Goal: Task Accomplishment & Management: Manage account settings

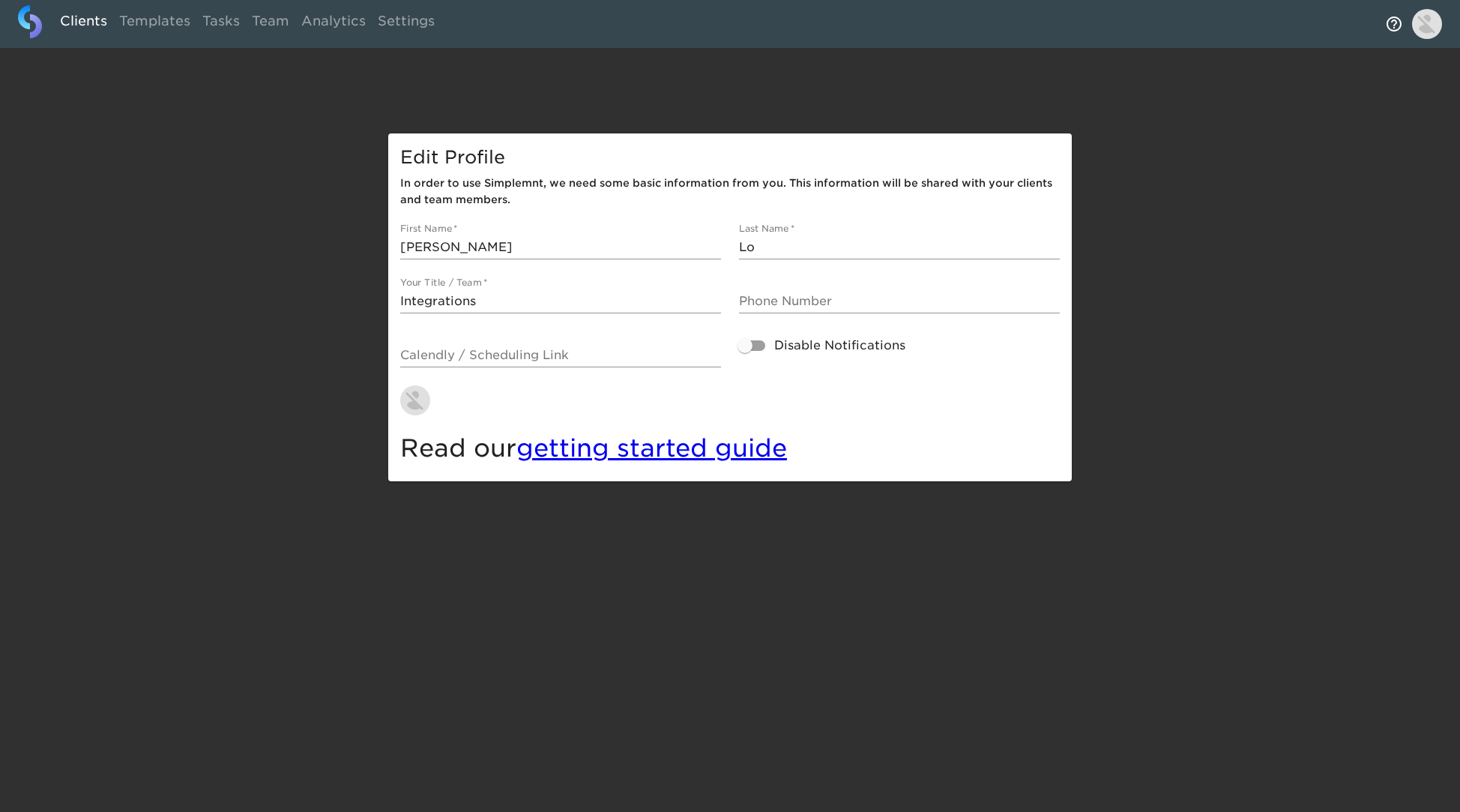
click at [92, 19] on link "Clients" at bounding box center [83, 23] width 59 height 36
select select "10"
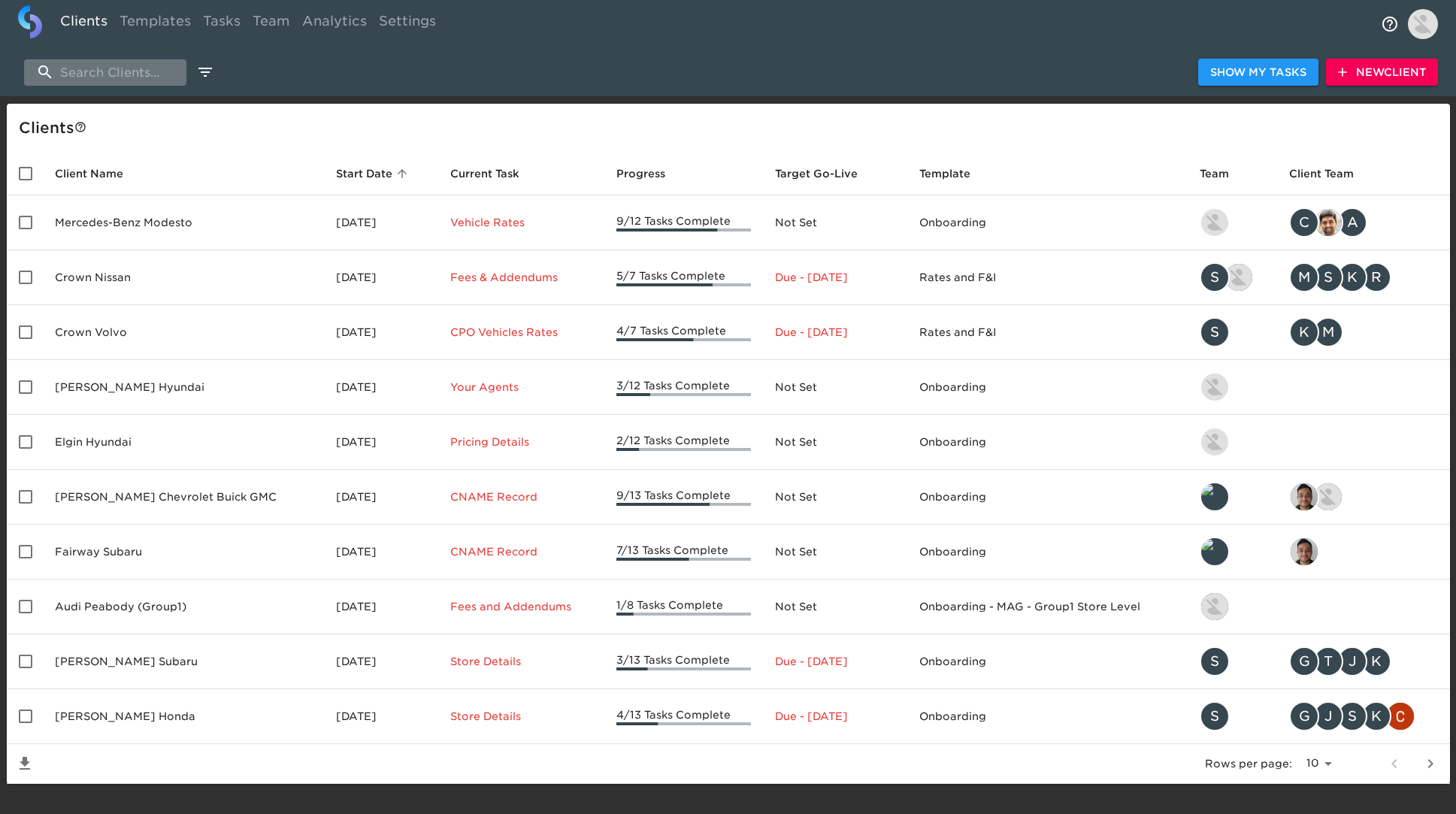
click at [108, 70] on input "search" at bounding box center [105, 72] width 162 height 26
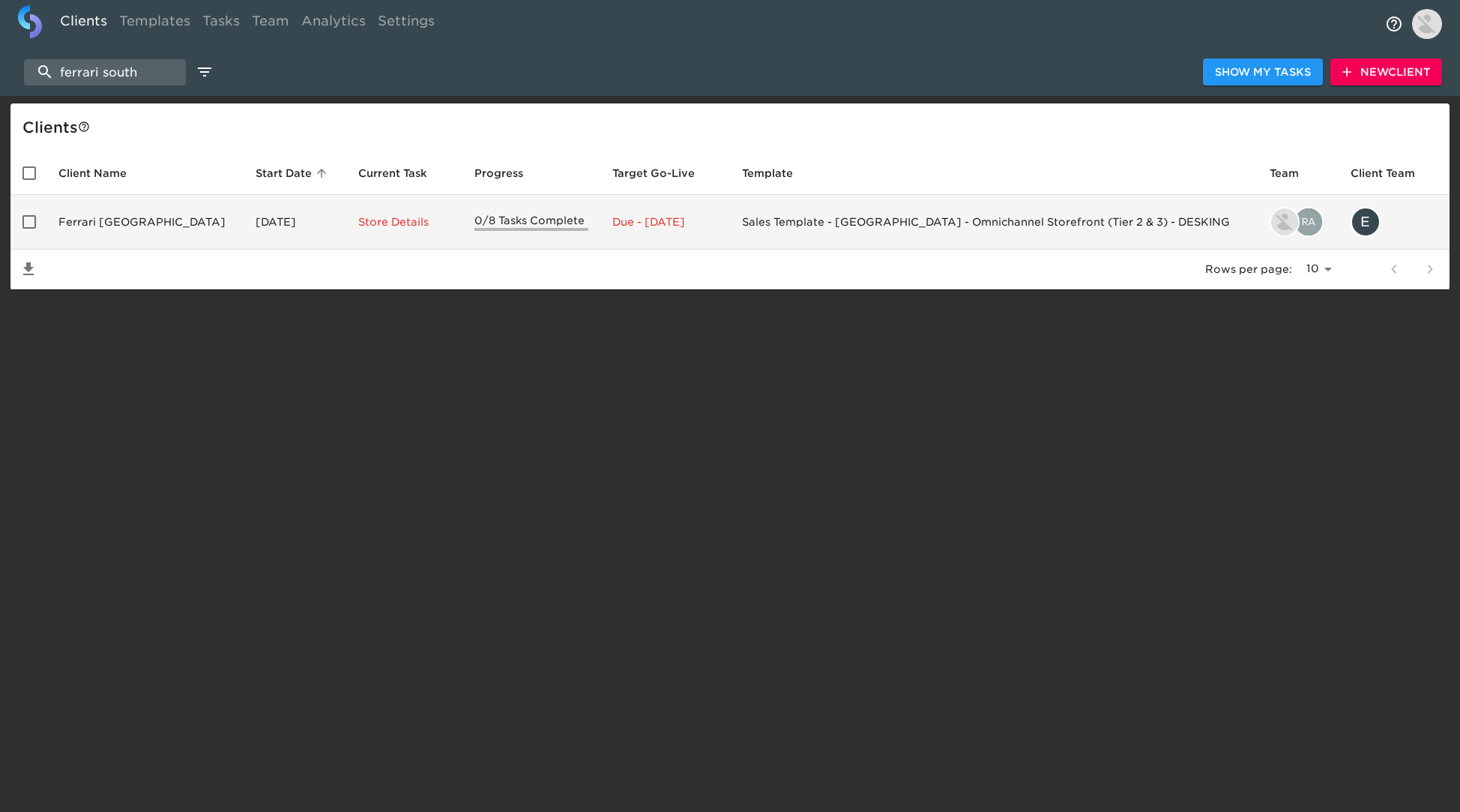
type input "ferrari south"
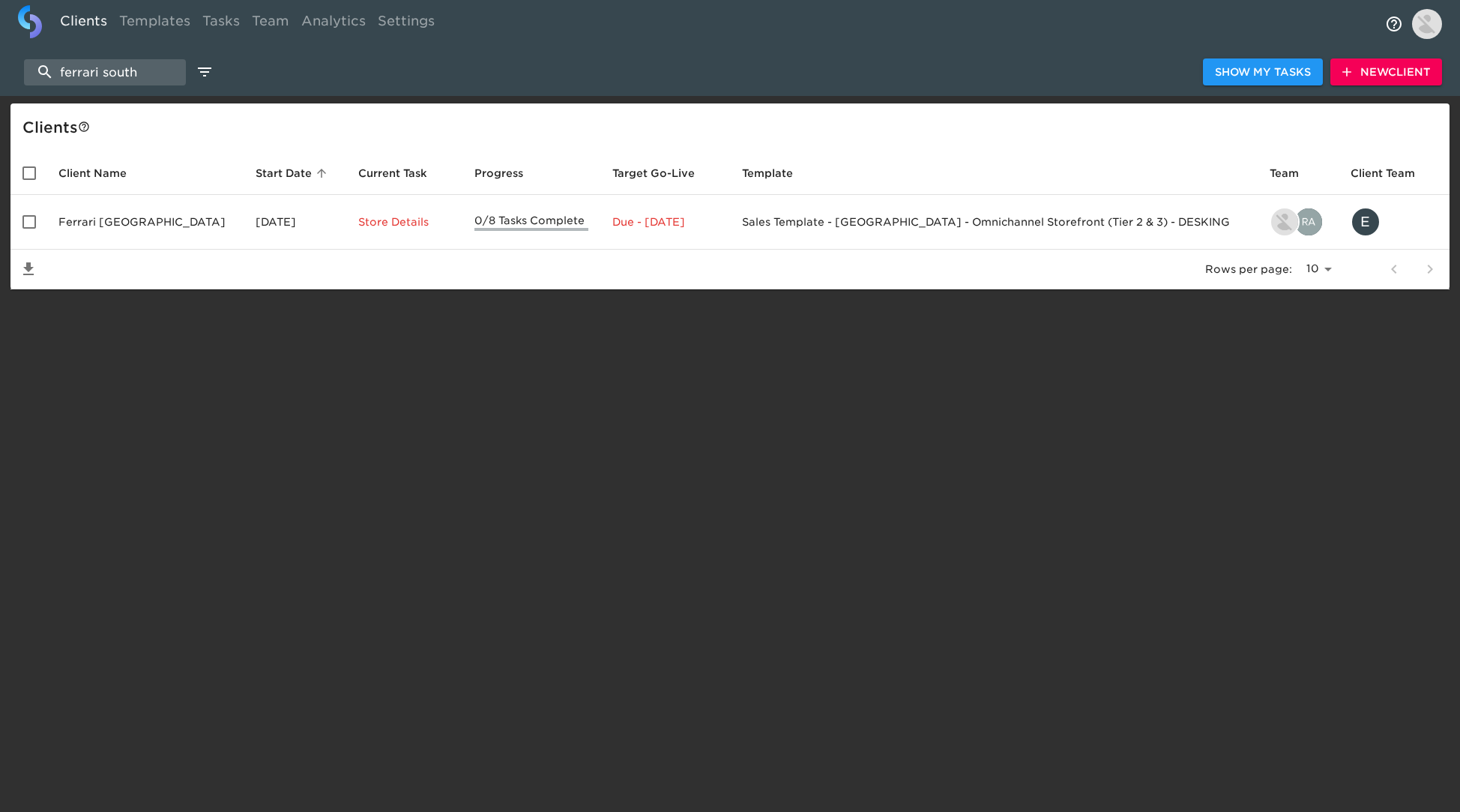
click at [113, 228] on td "Ferrari [GEOGRAPHIC_DATA]" at bounding box center [145, 222] width 197 height 55
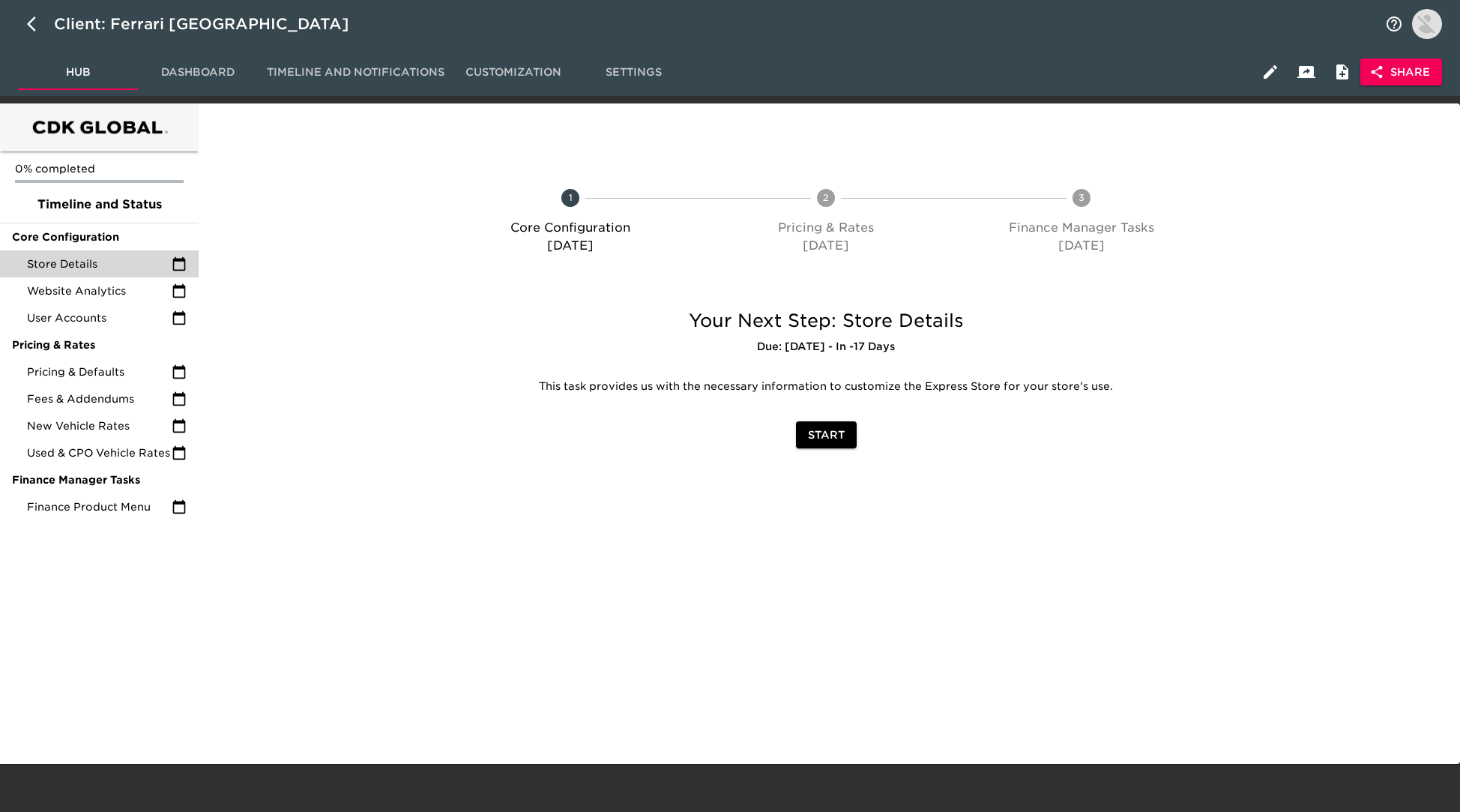
click at [90, 275] on ul "0% completed Timeline and Status Core Configuration Store Details Website Analy…" at bounding box center [100, 339] width 199 height 375
click at [95, 266] on span "Store Details" at bounding box center [99, 264] width 144 height 15
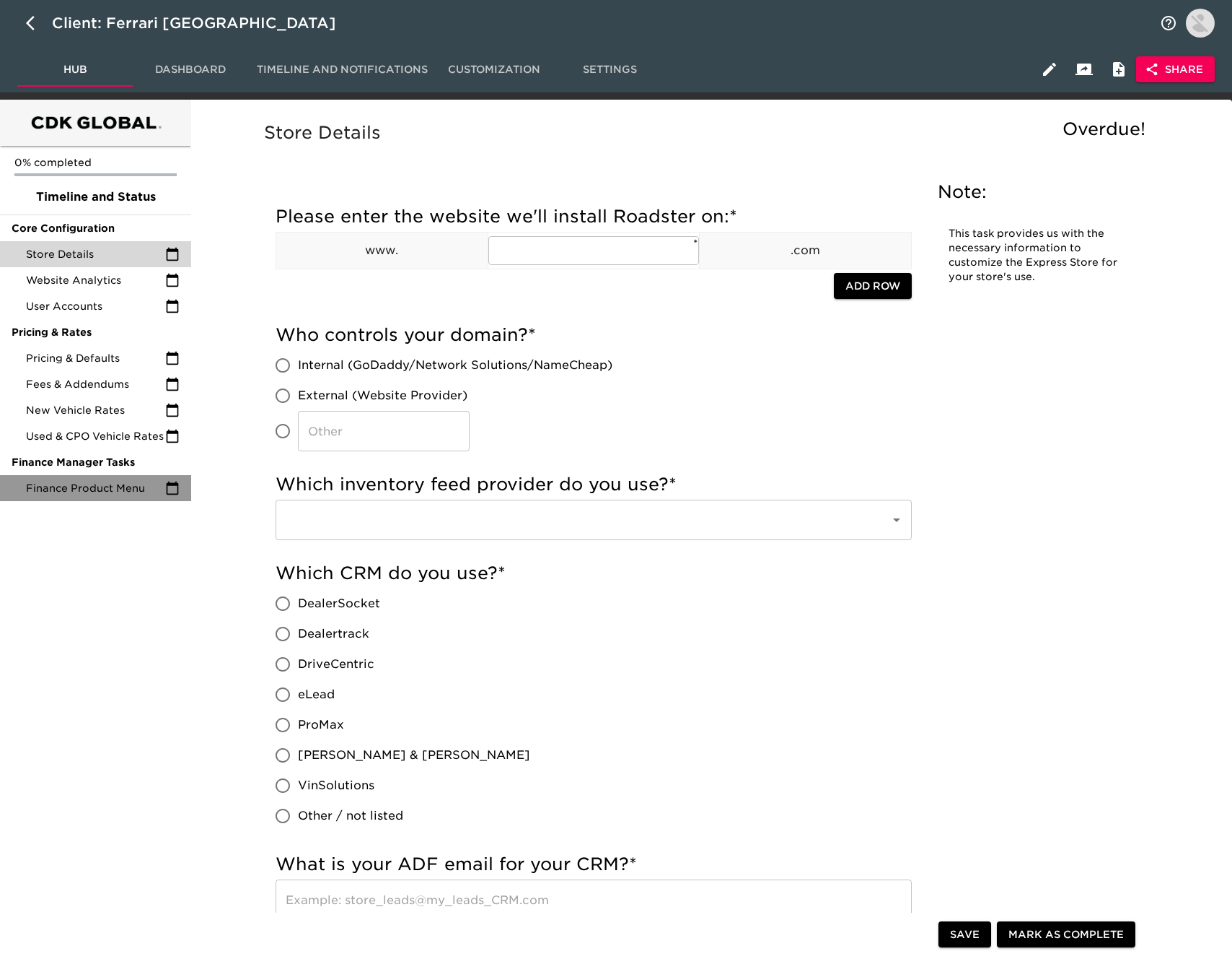
click at [77, 481] on span "Finance Product Menu" at bounding box center [95, 488] width 139 height 15
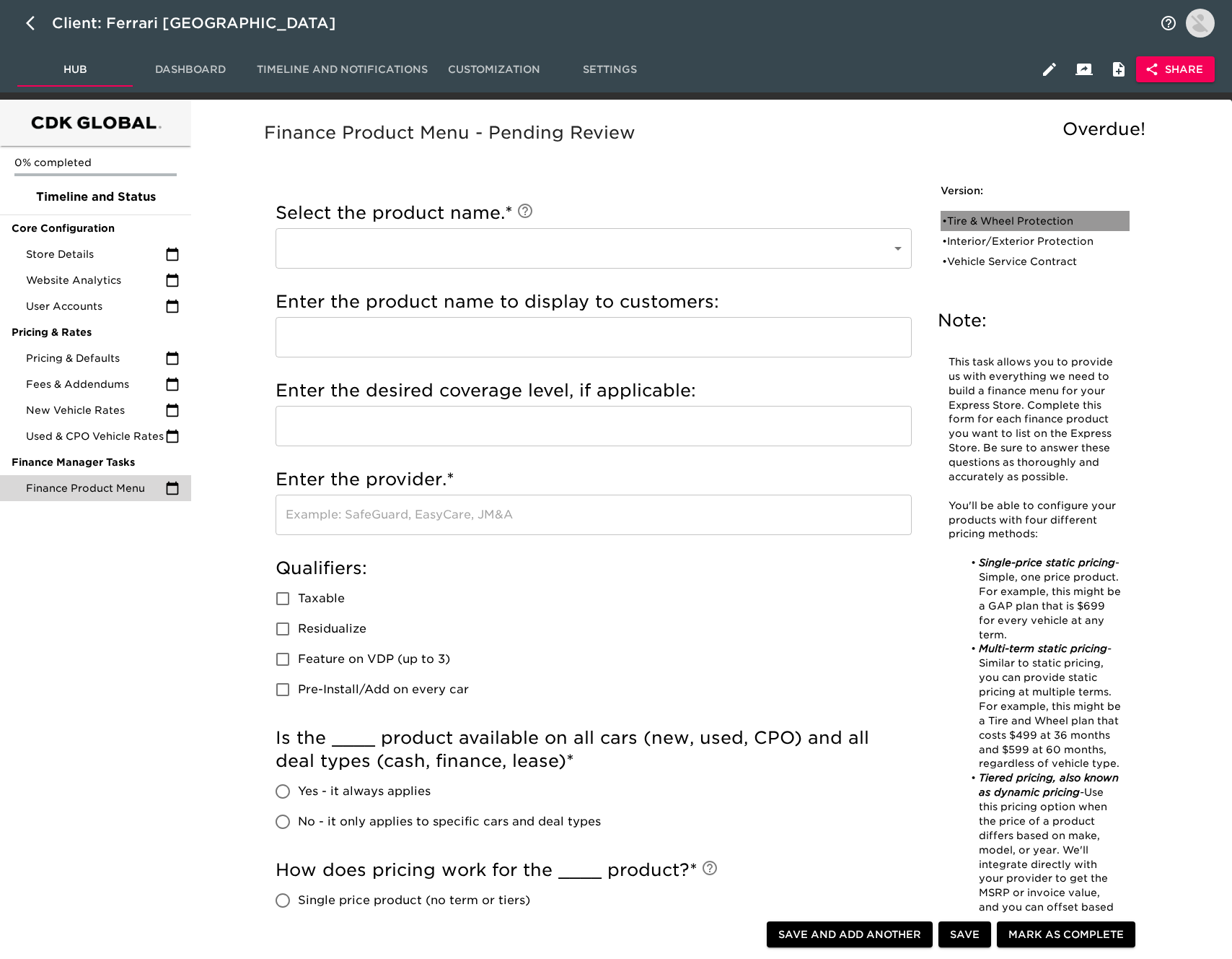
click at [1001, 217] on div "• Tire & Wheel Protection" at bounding box center [1025, 221] width 166 height 15
type input "Tire & Wheel Protection"
type input "Sonsio"
radio input "true"
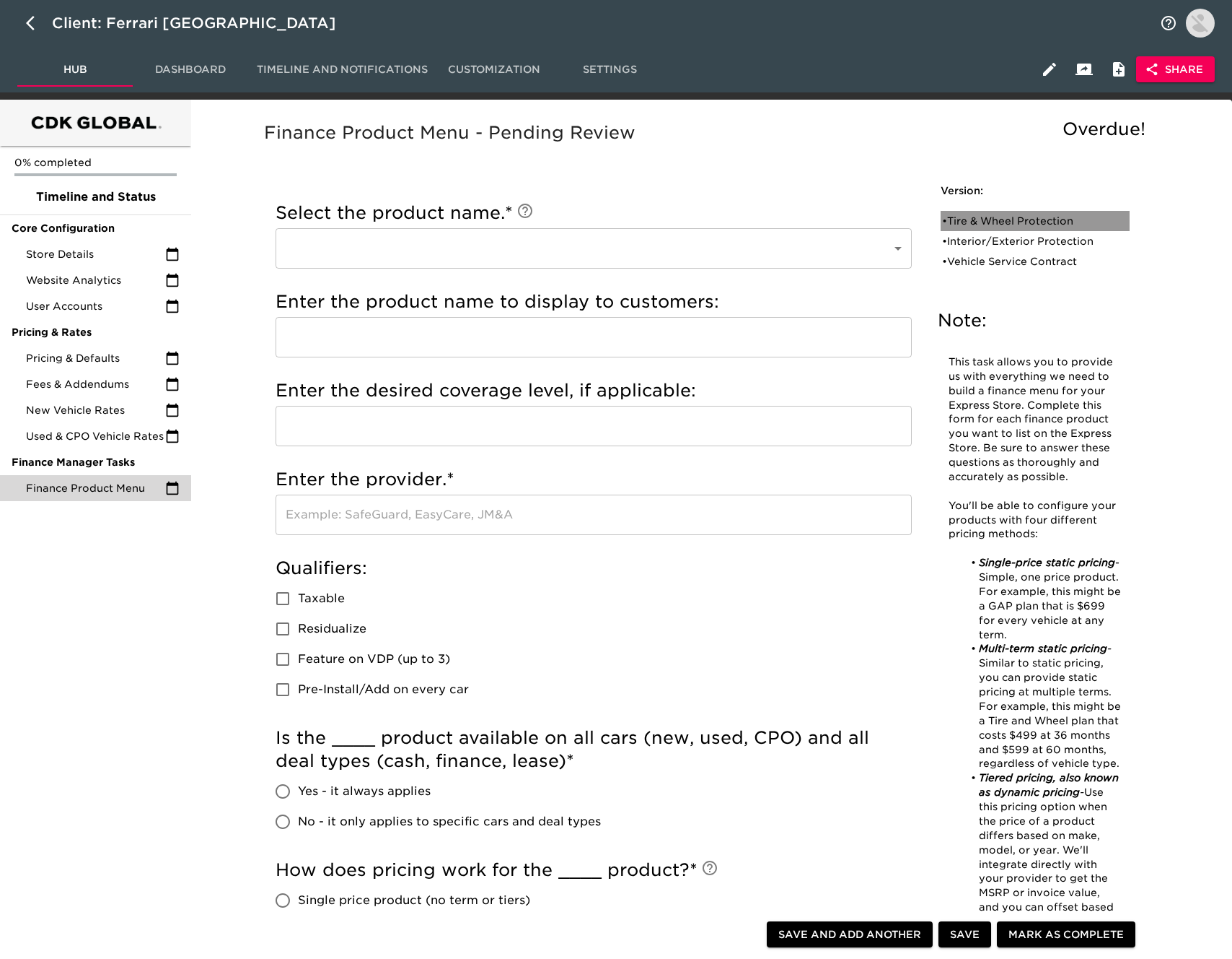
radio input "true"
type input "C661969"
radio input "true"
type input "$4000"
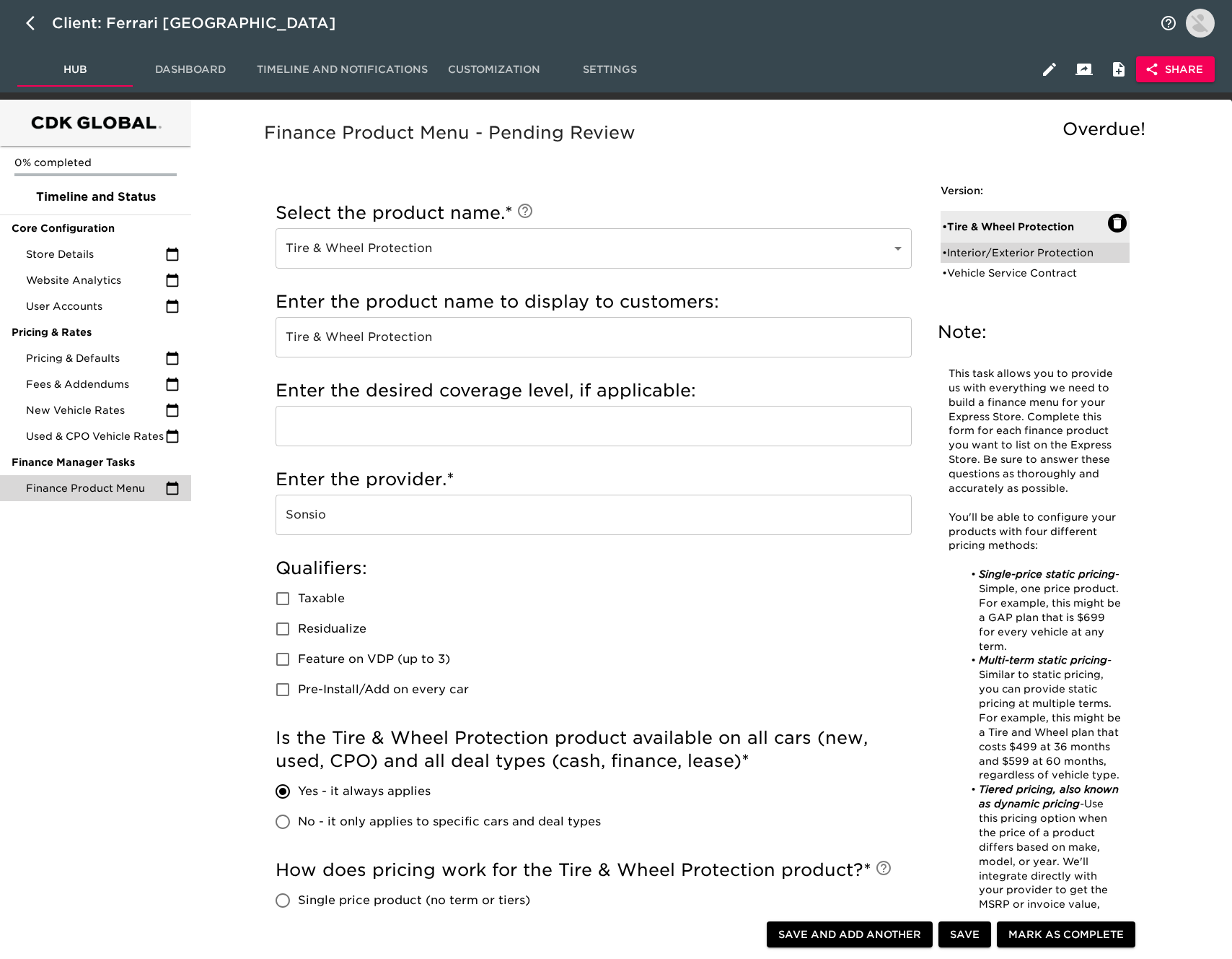
click at [1029, 253] on div "• Interior/Exterior Protection" at bounding box center [1025, 252] width 166 height 15
type input "Interior/Exterior Protection"
type input "Paint Protection Film"
checkbox input "true"
radio input "true"
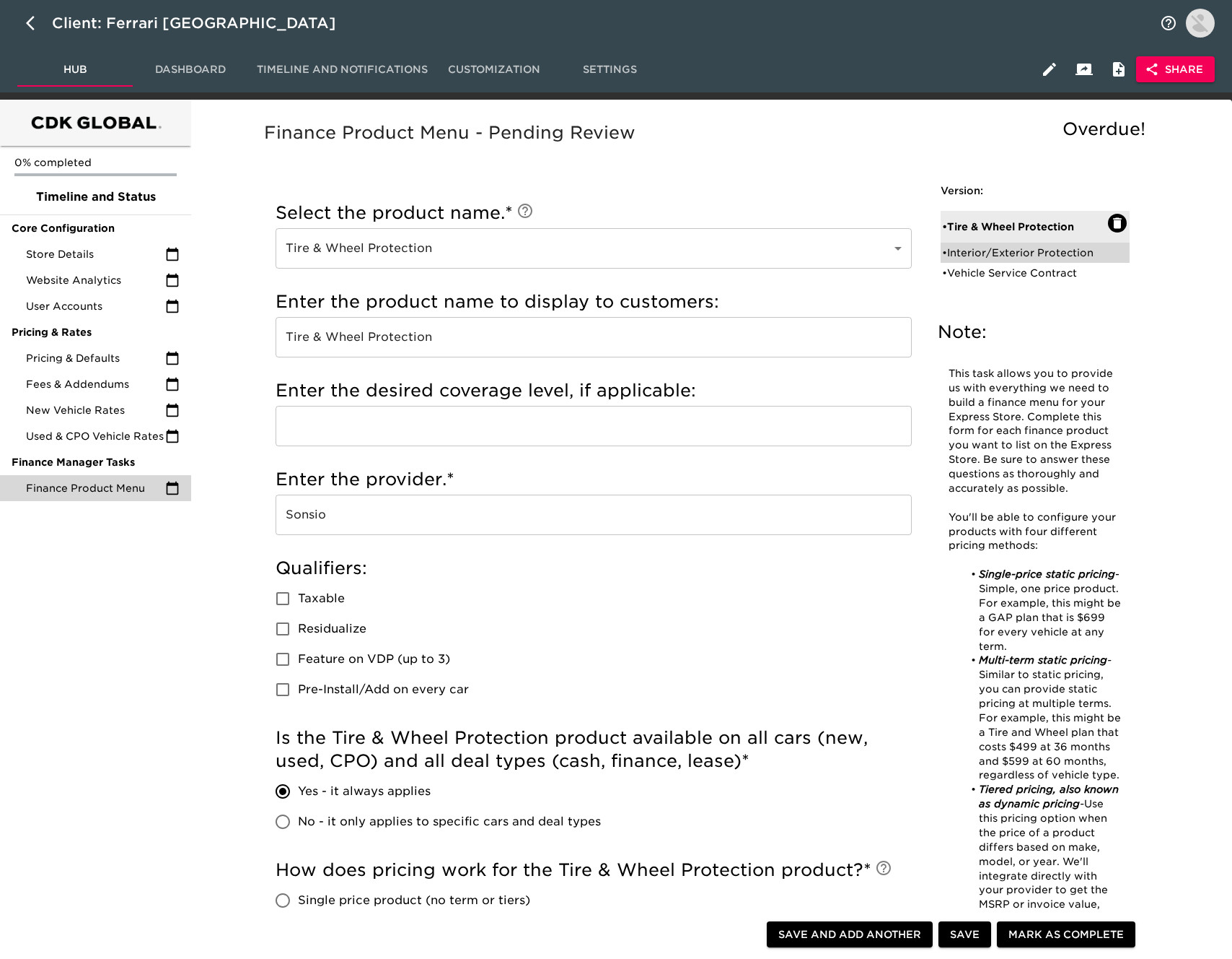
radio input "true"
radio input "false"
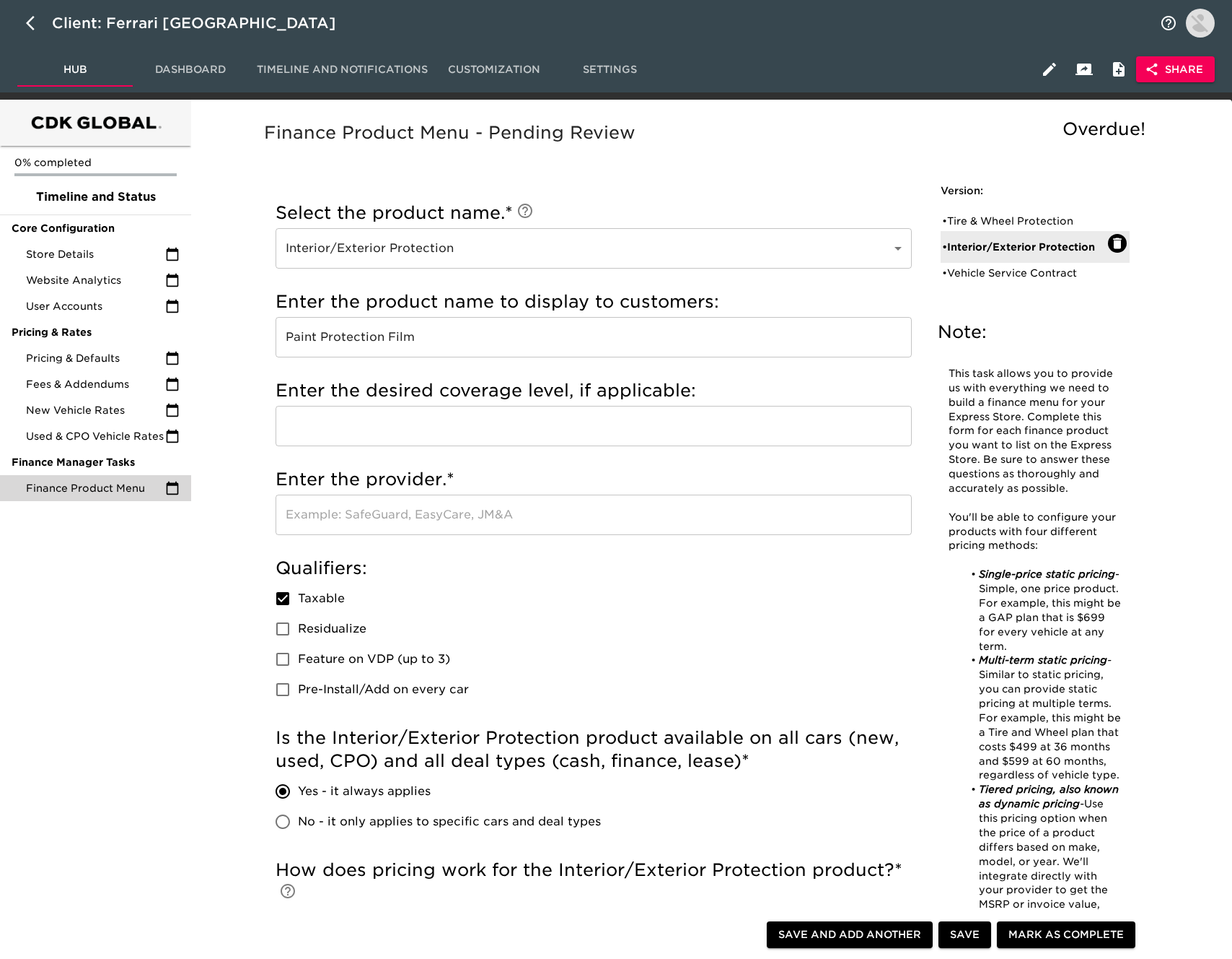
click at [446, 331] on input "Paint Protection Film" at bounding box center [593, 337] width 636 height 41
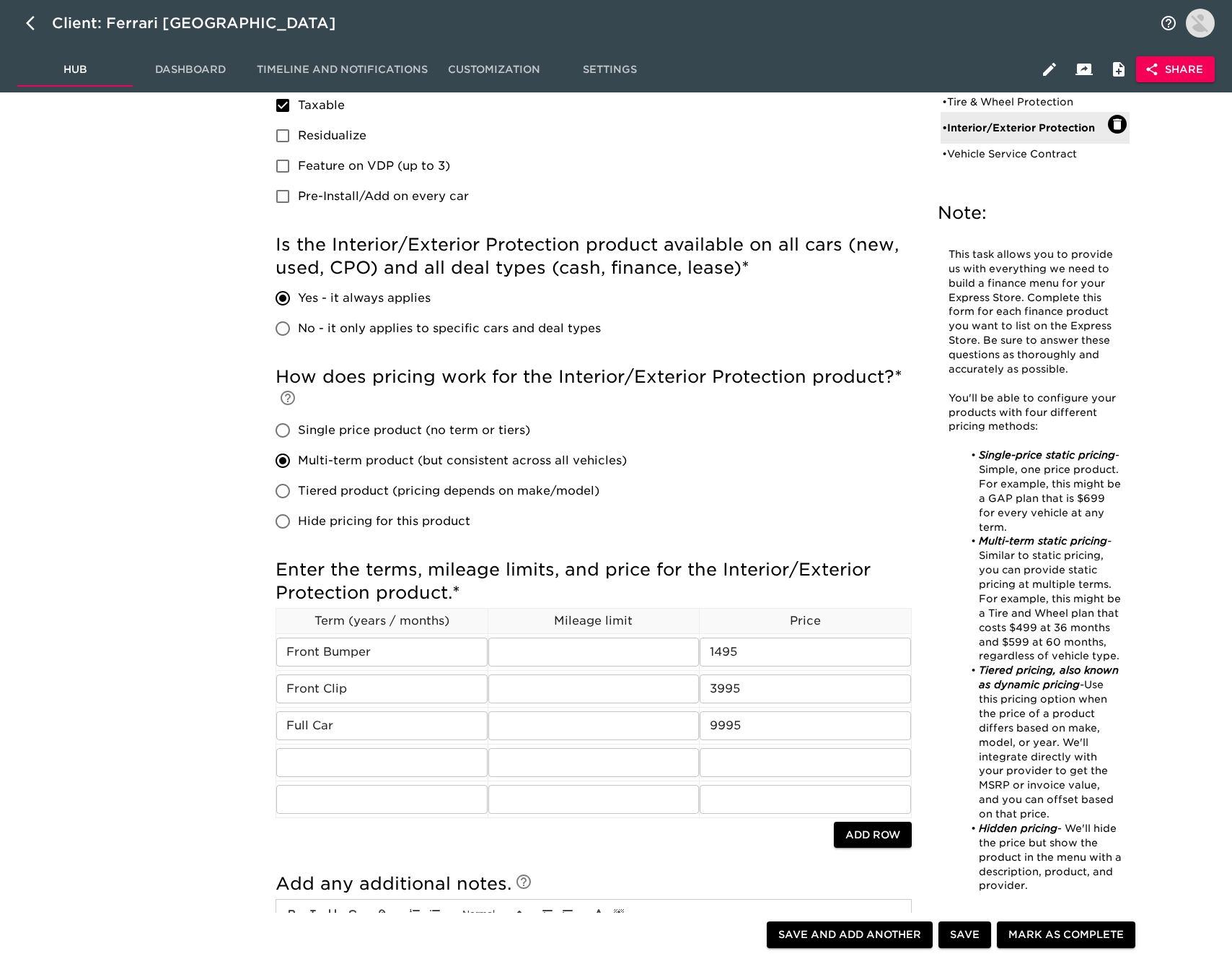
scroll to position [498, 0]
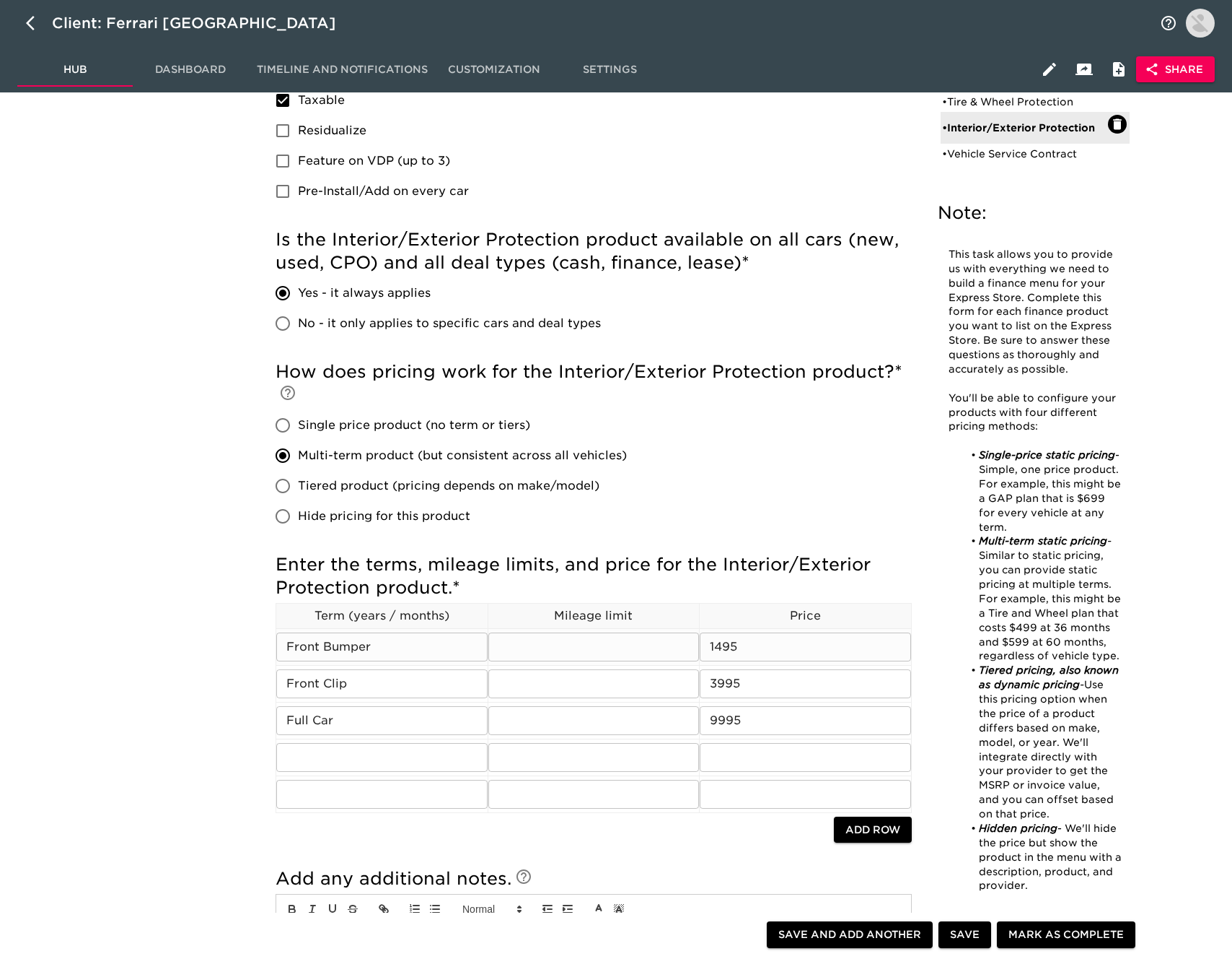
click at [409, 646] on input "Front Bumper" at bounding box center [382, 646] width 212 height 29
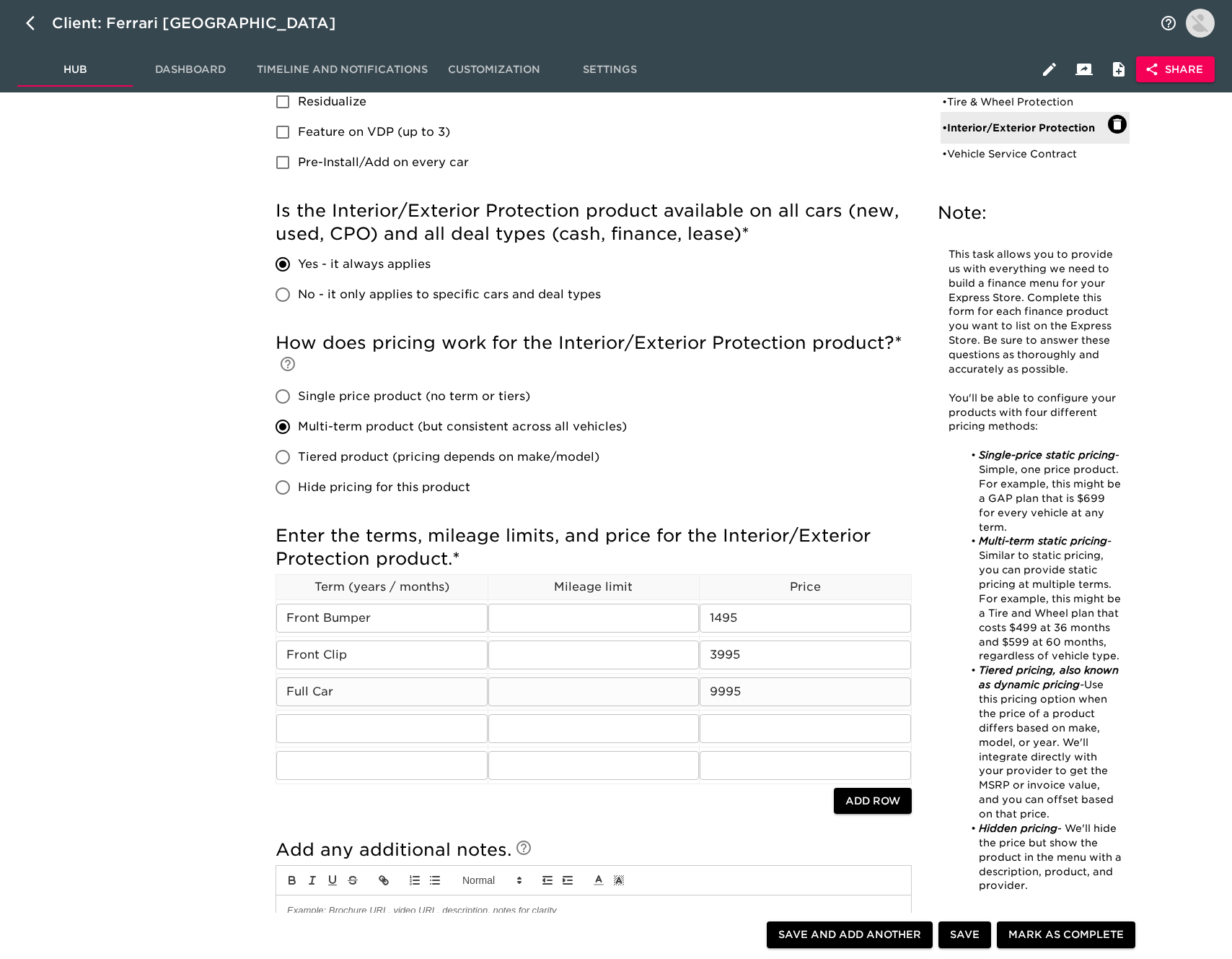
click at [825, 693] on input "9995" at bounding box center [806, 691] width 212 height 29
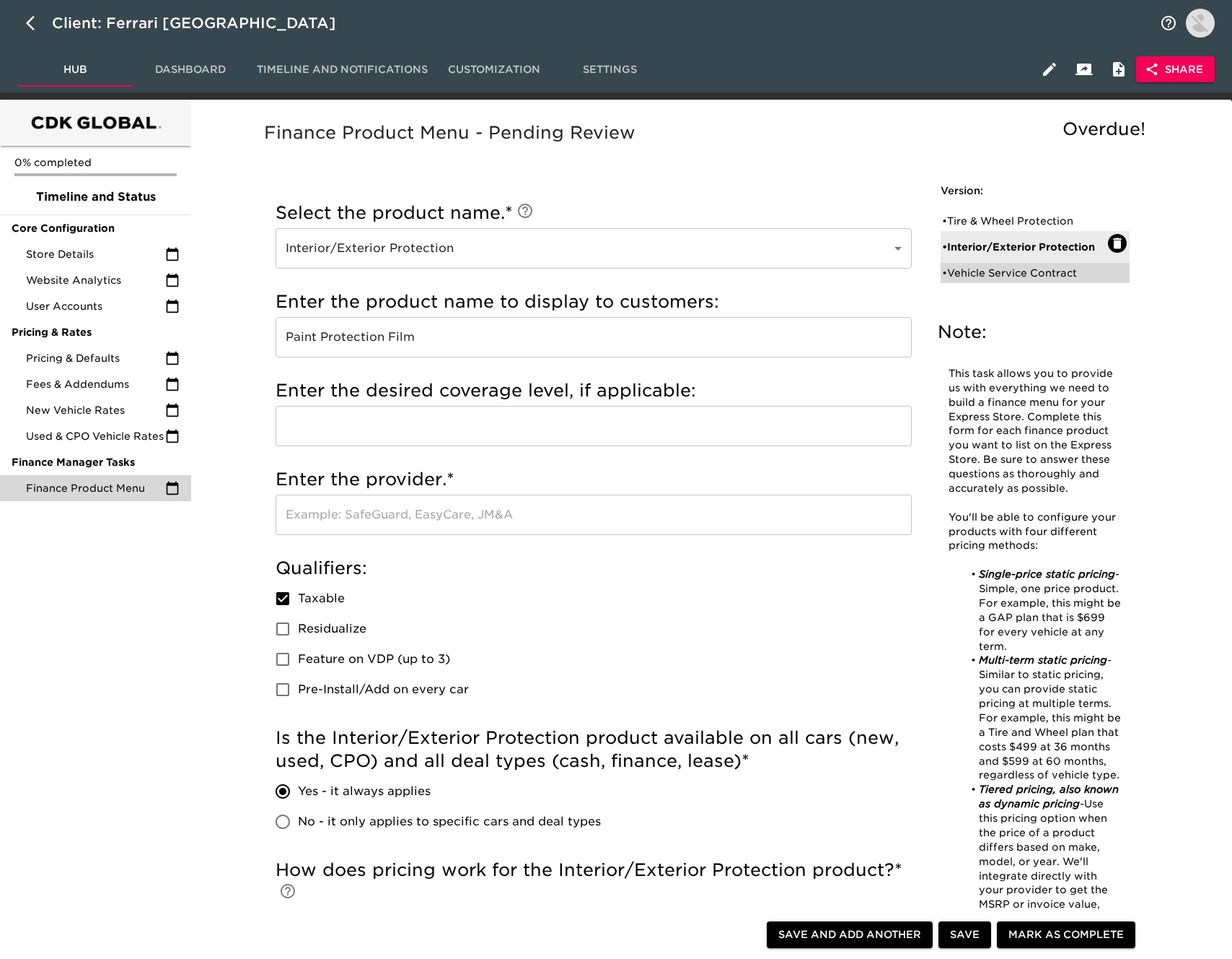
click at [1029, 271] on div "• Vehicle Service Contract" at bounding box center [1025, 273] width 166 height 15
type input "Vehicle Service Contract"
type input "Skid Plate"
type input "Ferrari South Bay"
checkbox input "false"
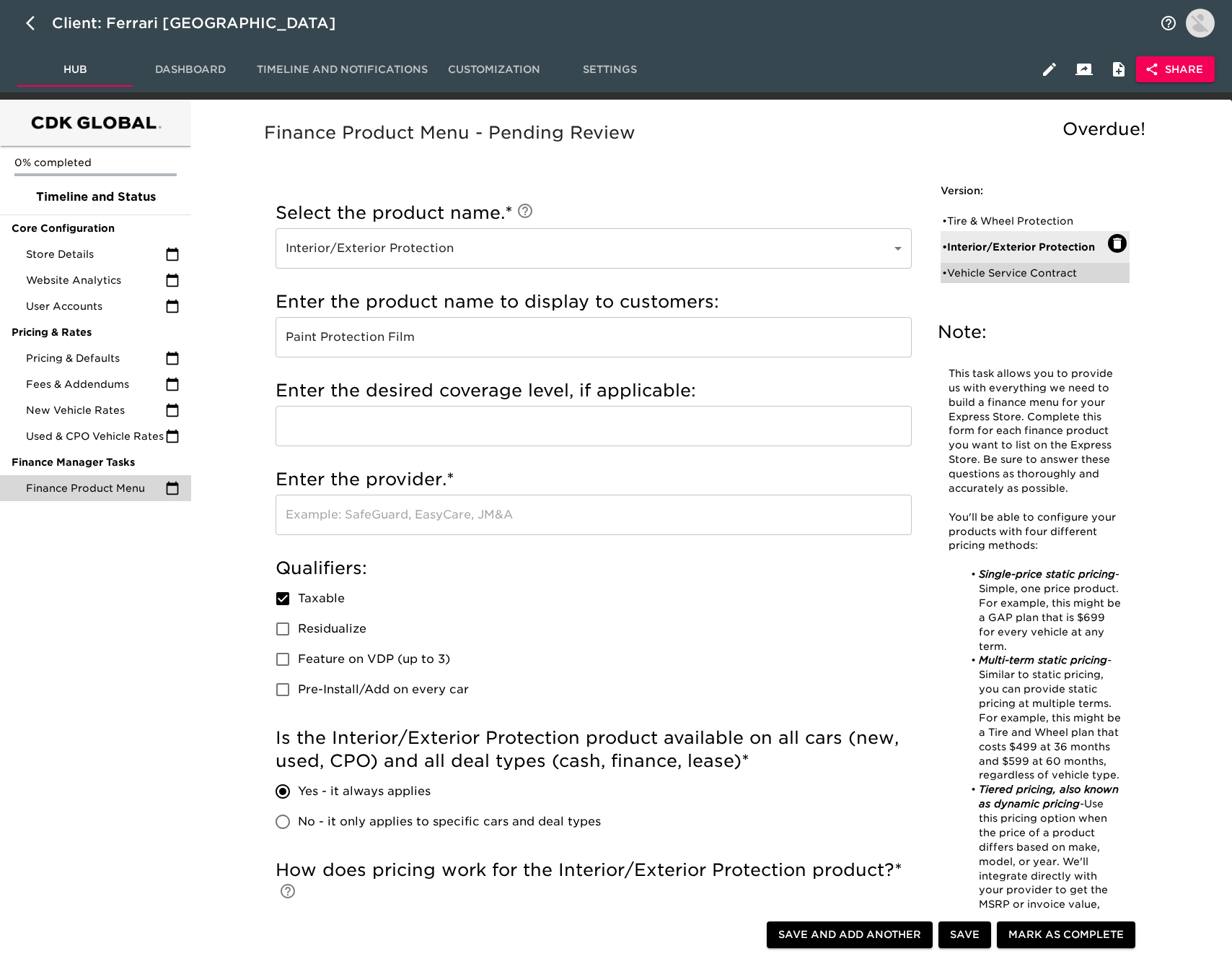
radio input "true"
radio input "false"
type input "1895"
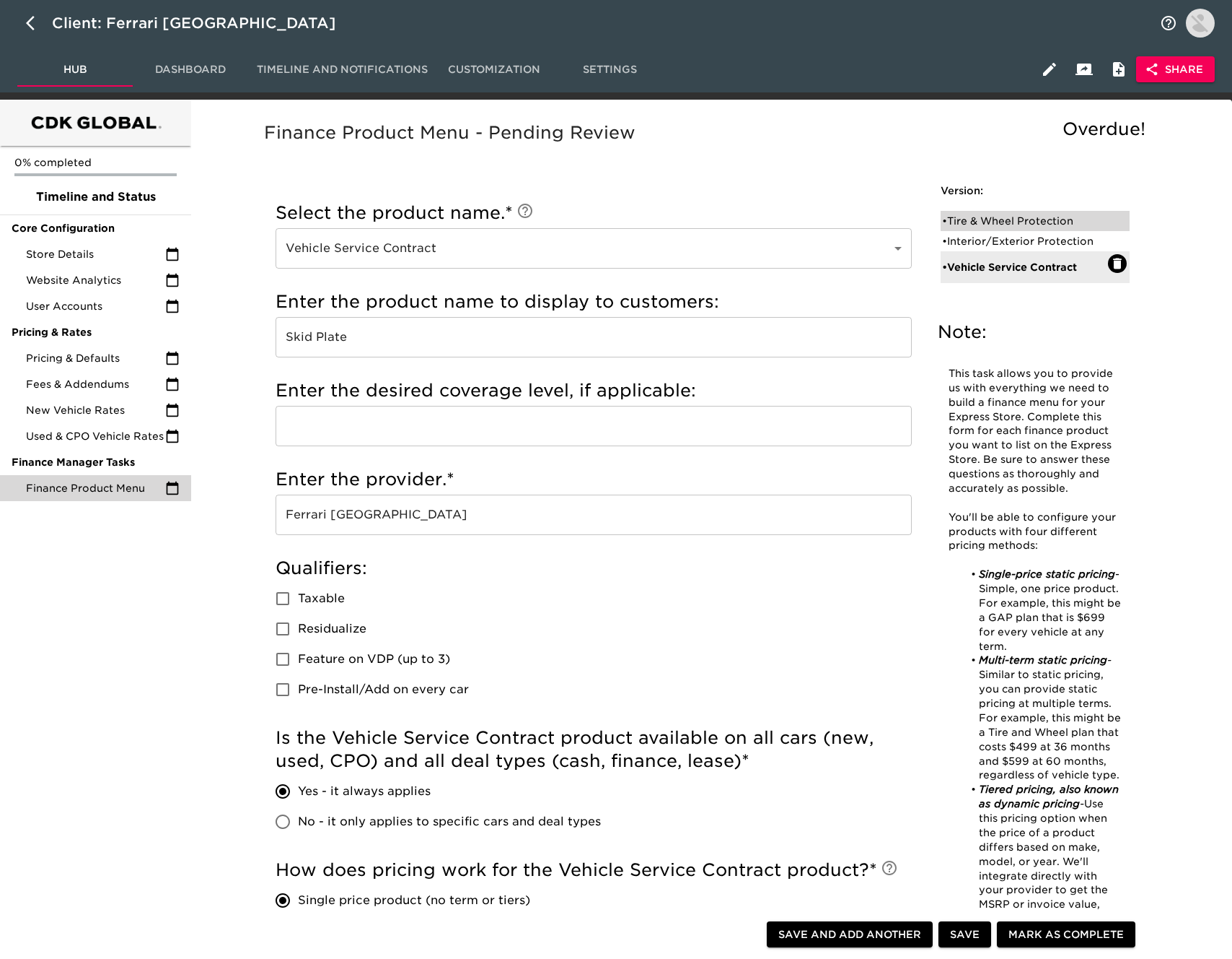
click at [1029, 218] on div "• Tire & Wheel Protection" at bounding box center [1025, 221] width 166 height 15
type input "Tire & Wheel Protection"
type input "Sonsio"
radio input "false"
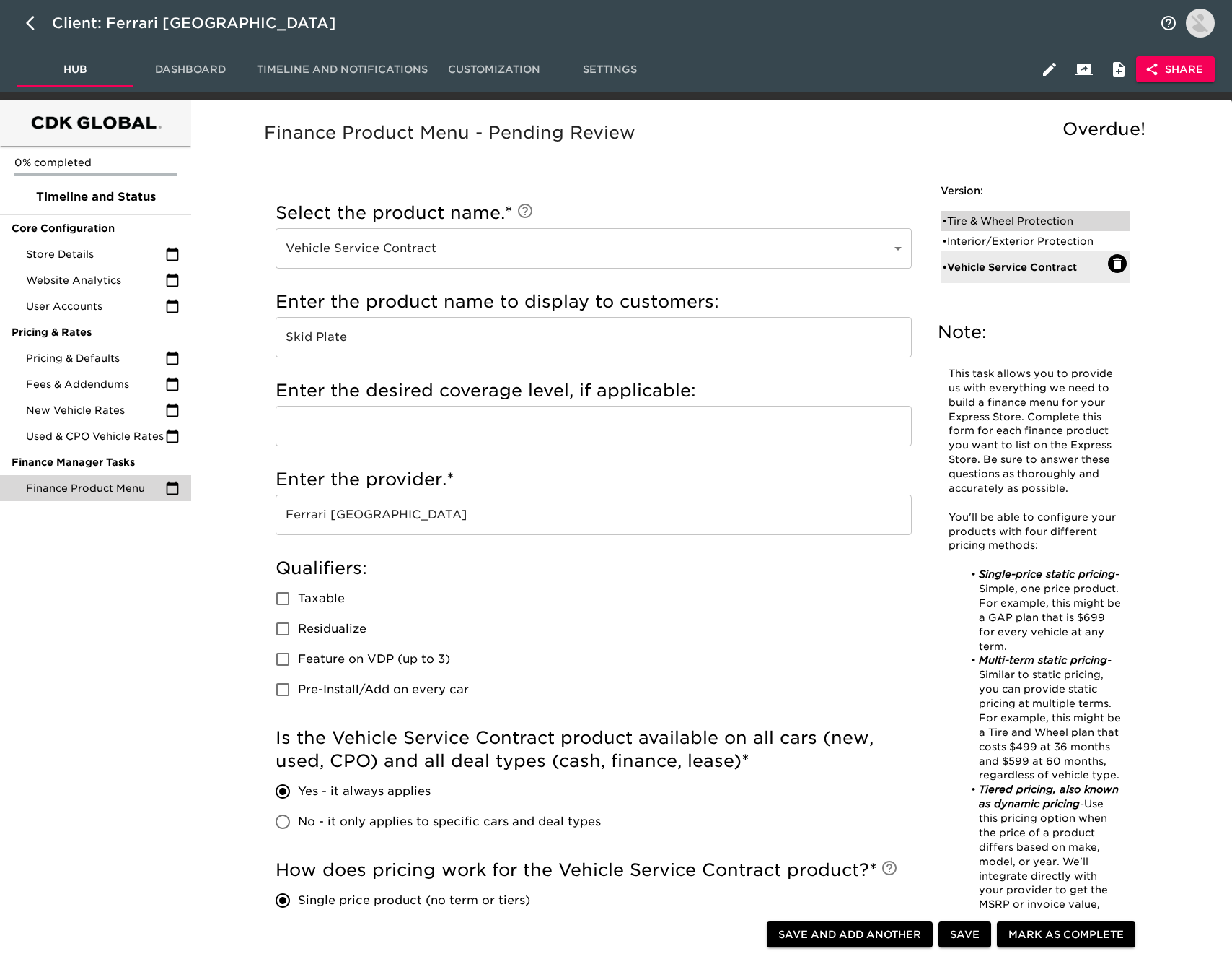
radio input "true"
type input "C661969"
radio input "true"
type input "$4000"
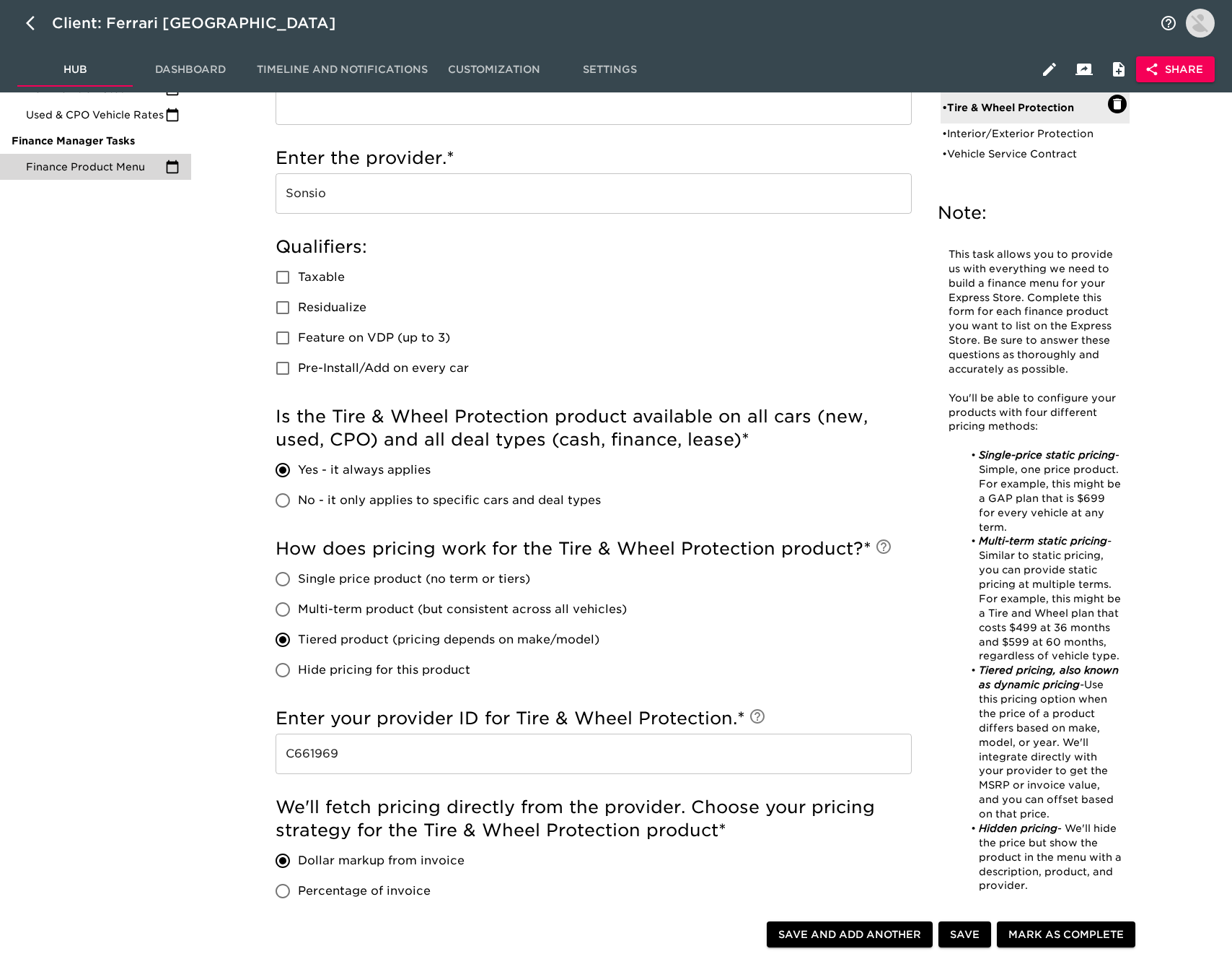
scroll to position [363, 0]
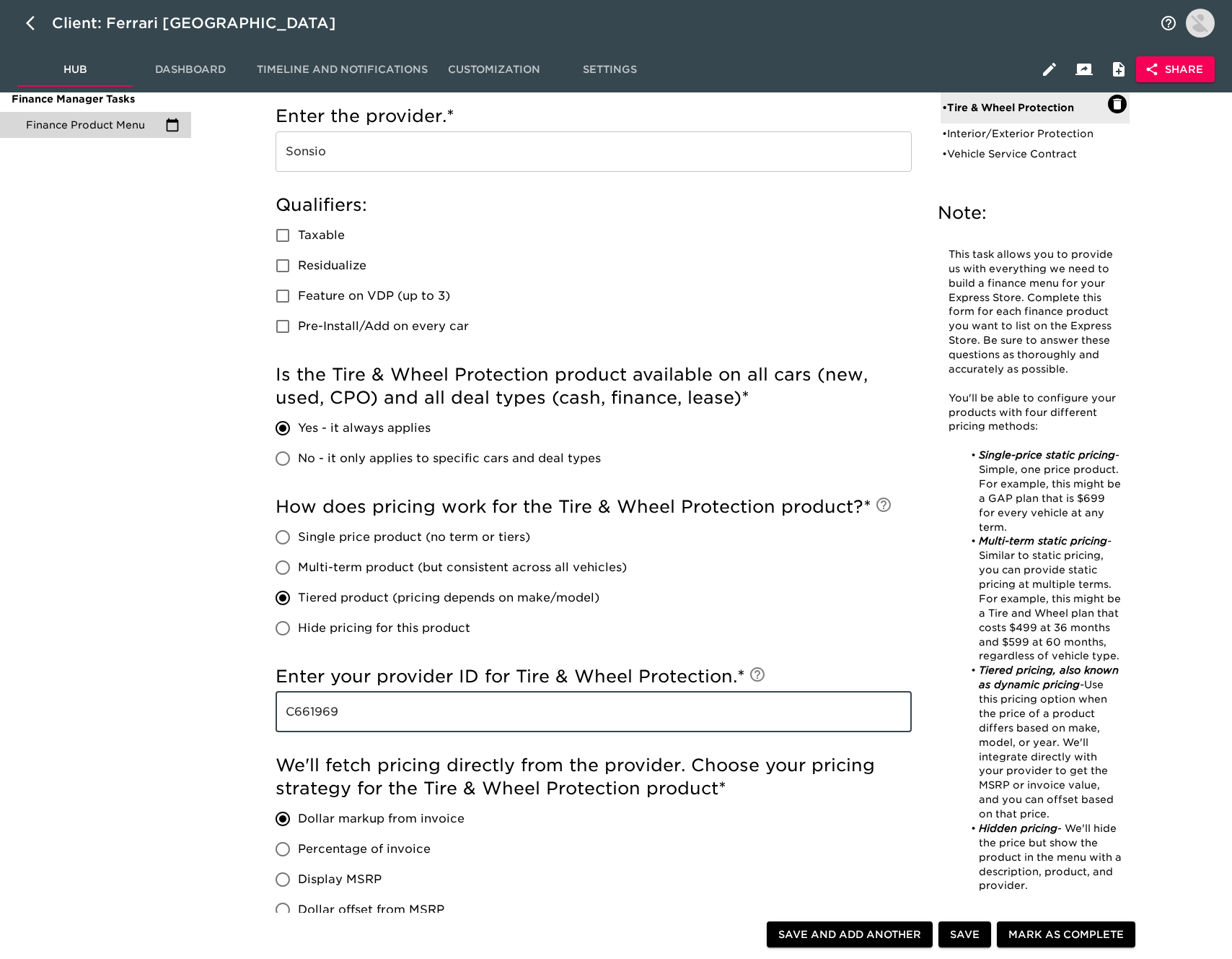
click at [395, 713] on input "C661969" at bounding box center [593, 712] width 636 height 41
click at [364, 717] on input "C661969" at bounding box center [593, 712] width 636 height 41
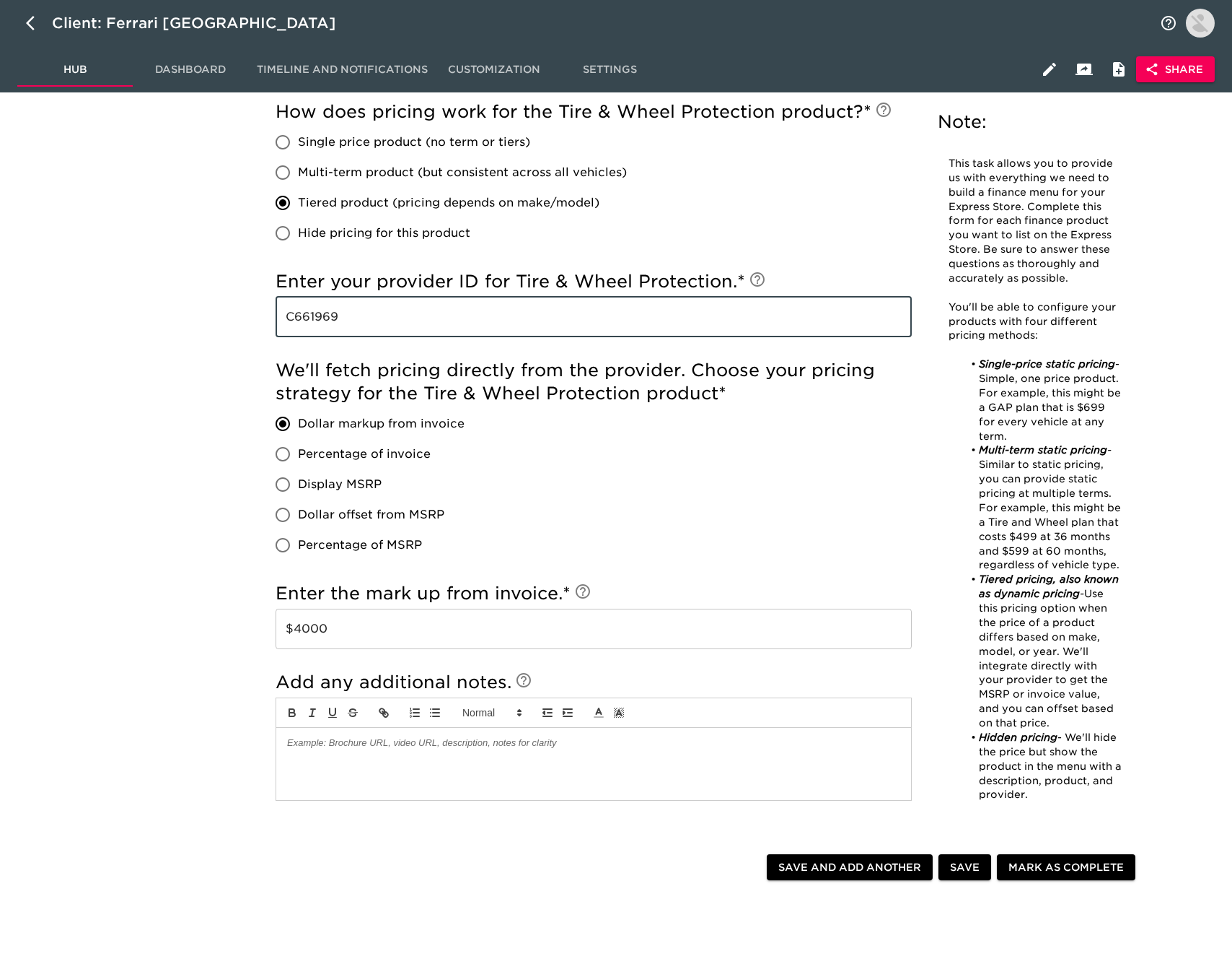
scroll to position [756, 0]
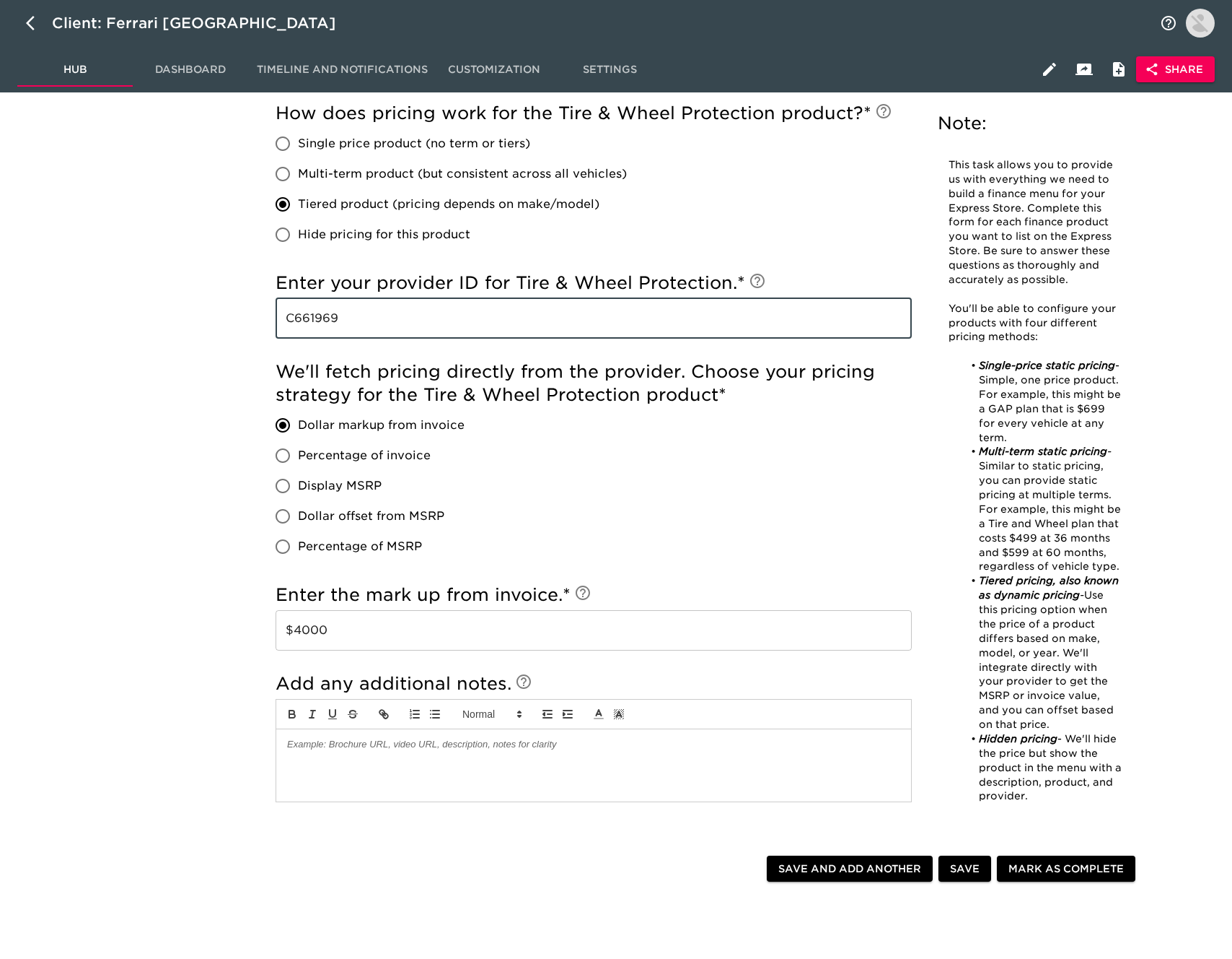
click at [355, 318] on input "C661969" at bounding box center [593, 319] width 636 height 41
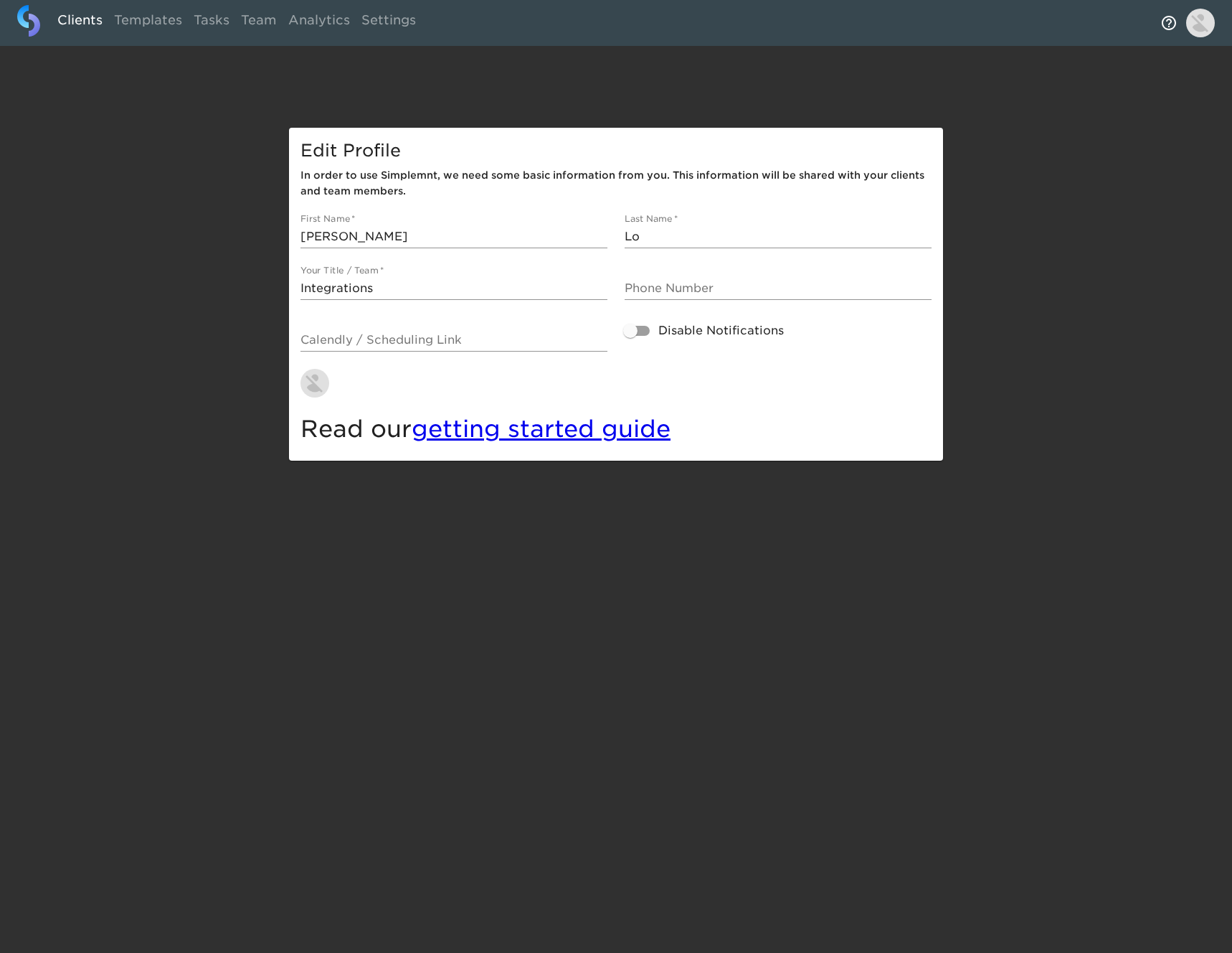
drag, startPoint x: 73, startPoint y: 24, endPoint x: 79, endPoint y: 38, distance: 15.2
click at [73, 24] on link "Clients" at bounding box center [80, 22] width 57 height 35
select select "10"
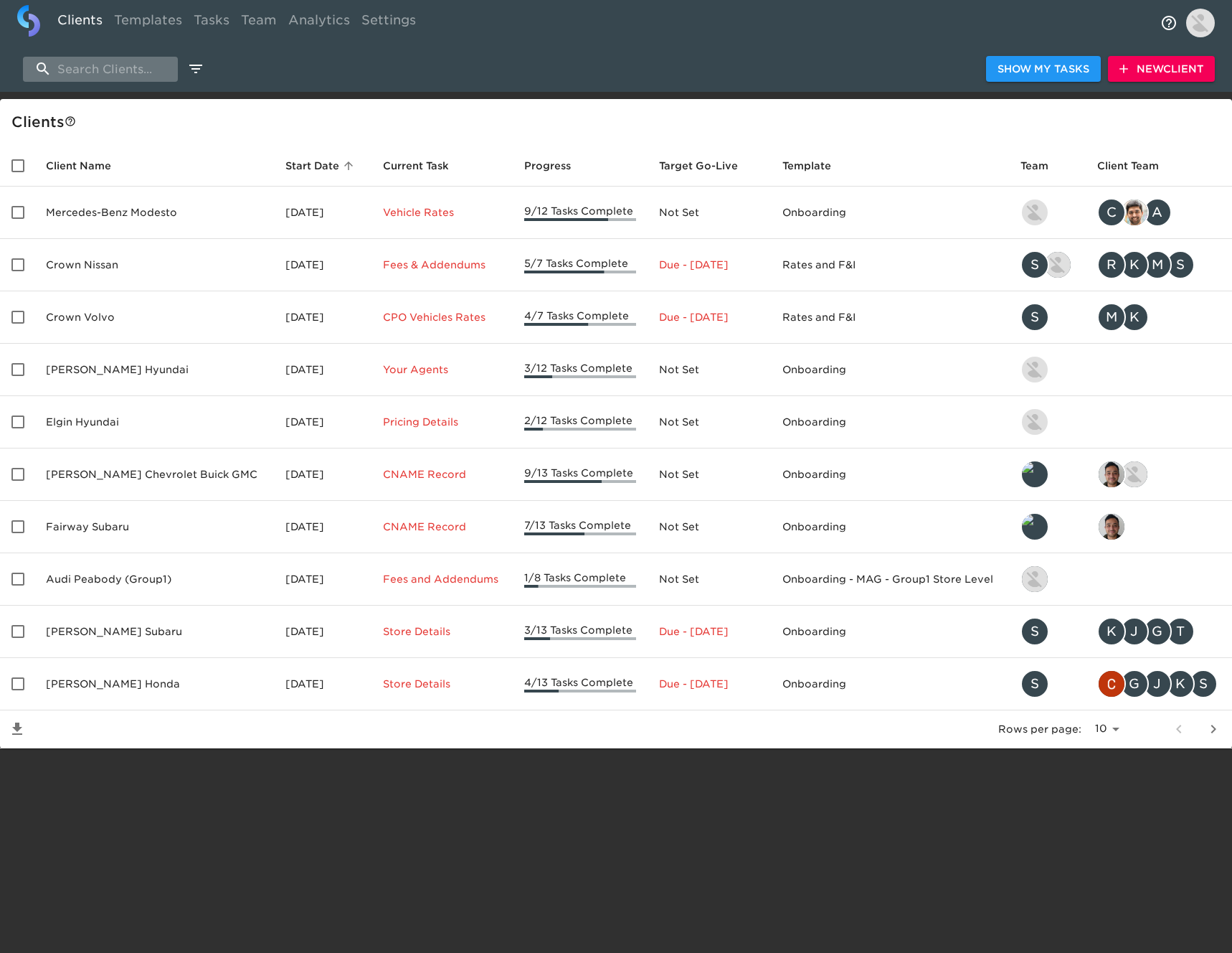
click at [81, 69] on input "search" at bounding box center [100, 69] width 155 height 25
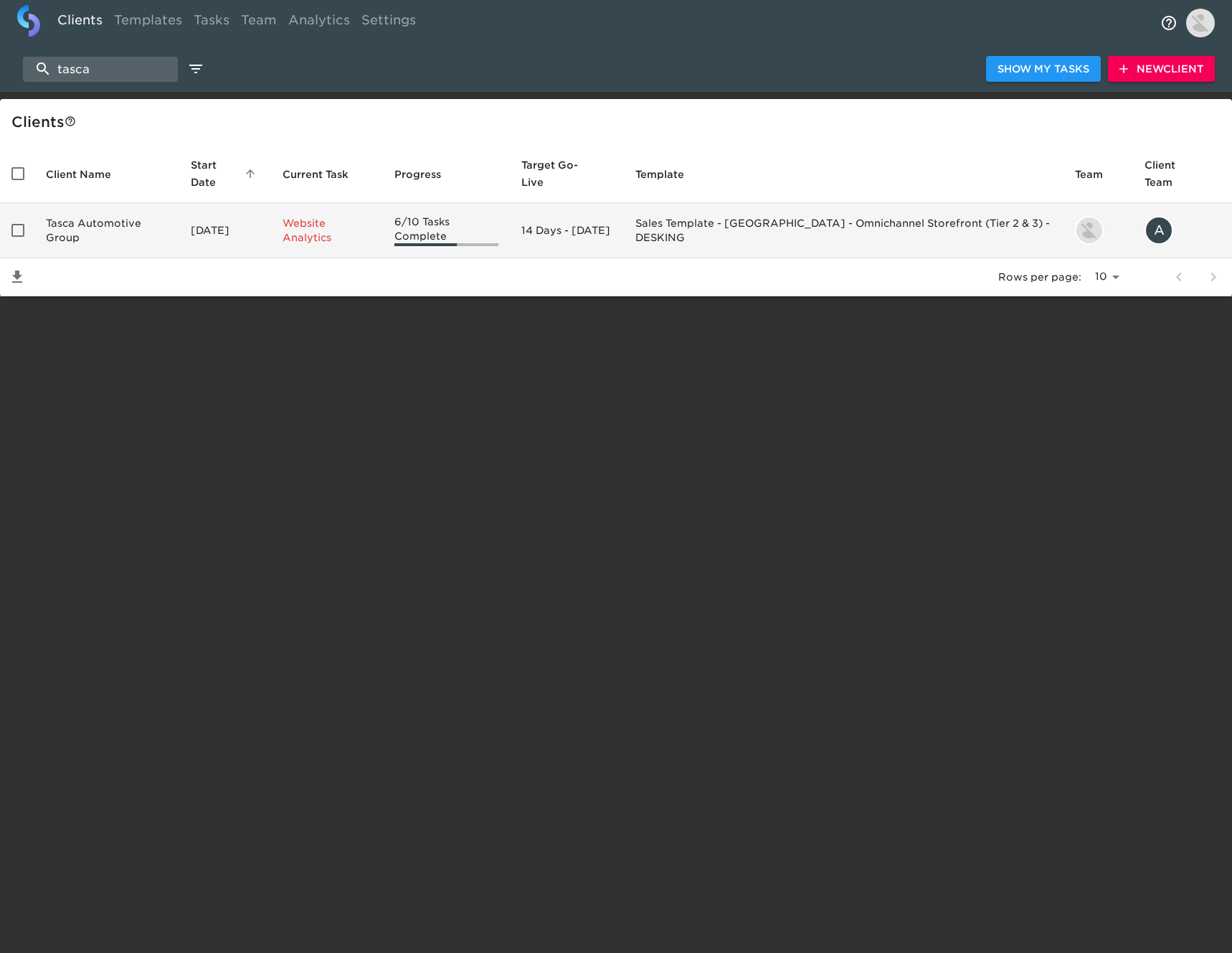
type input "tasca"
click at [104, 221] on td "Tasca Automotive Group" at bounding box center [107, 231] width 145 height 55
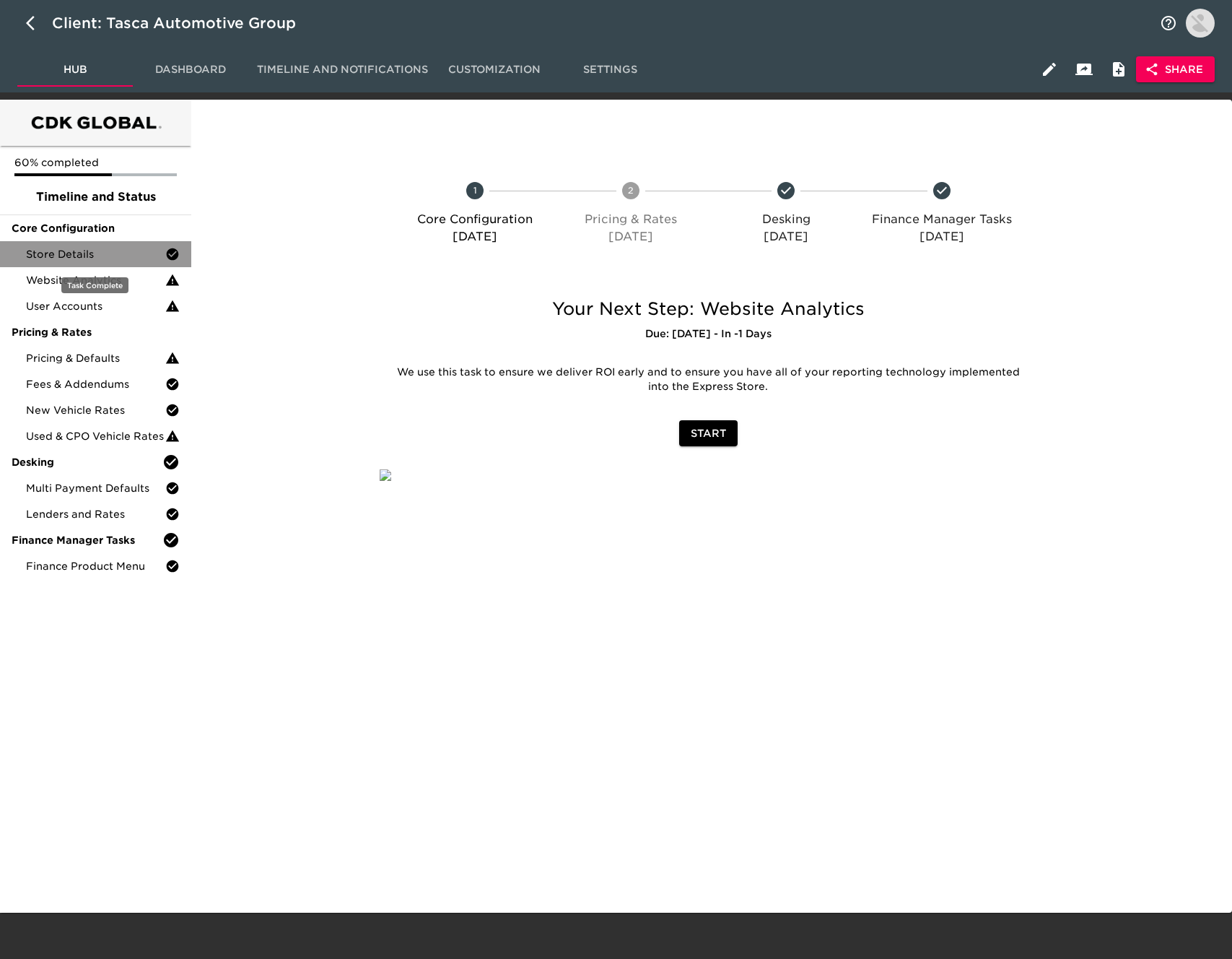
click at [96, 251] on span "Store Details" at bounding box center [95, 254] width 139 height 15
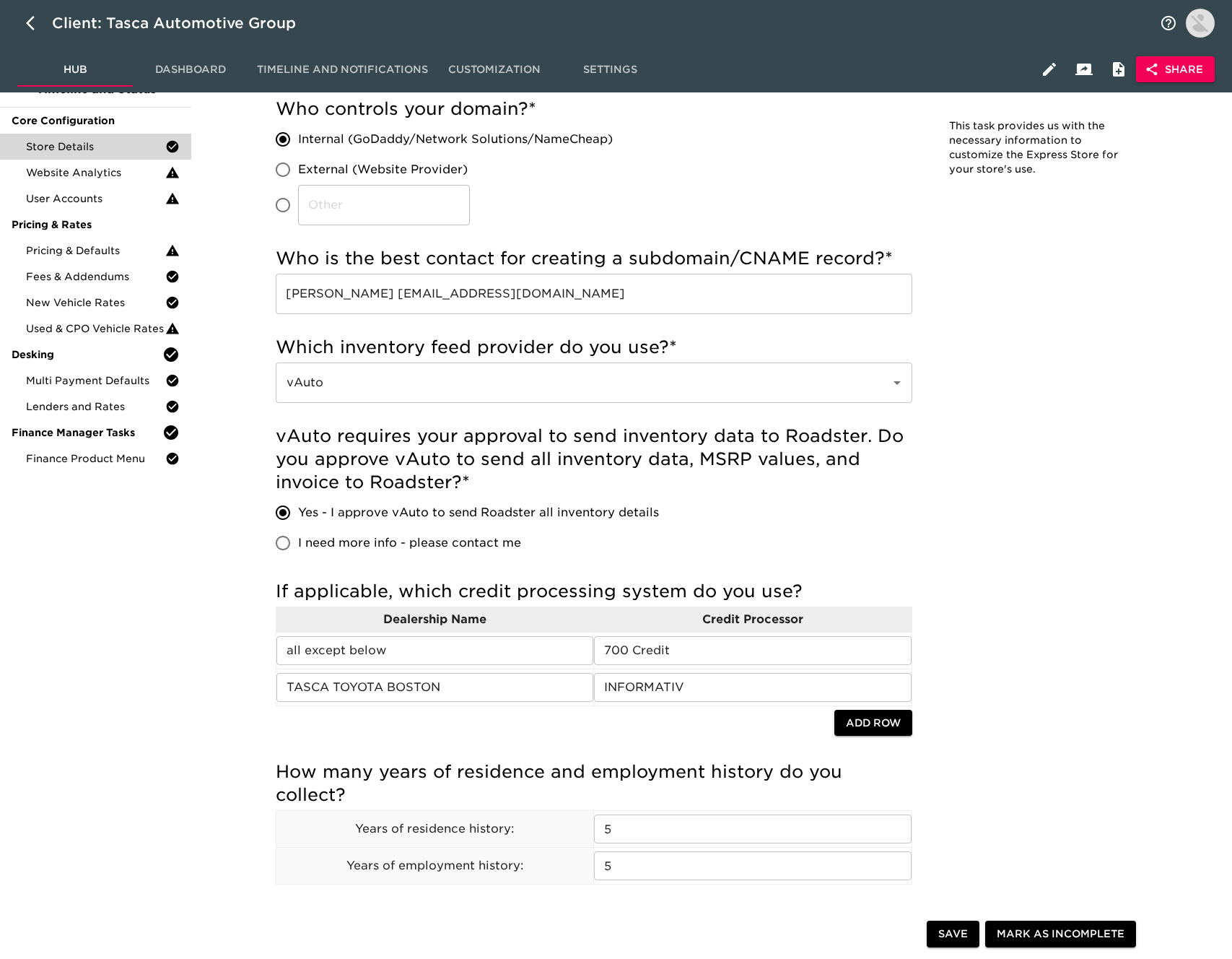
scroll to position [126, 0]
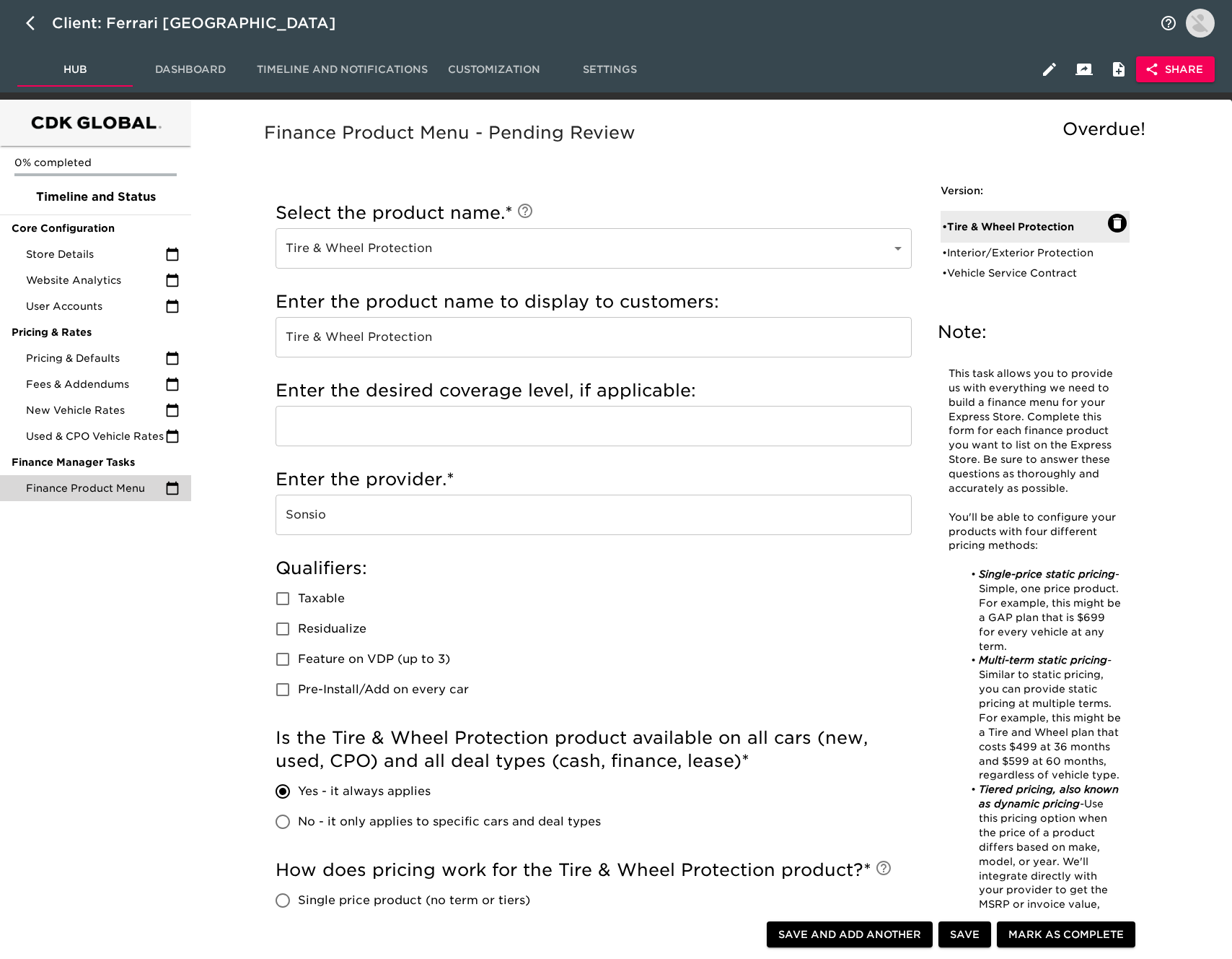
scroll to position [756, 0]
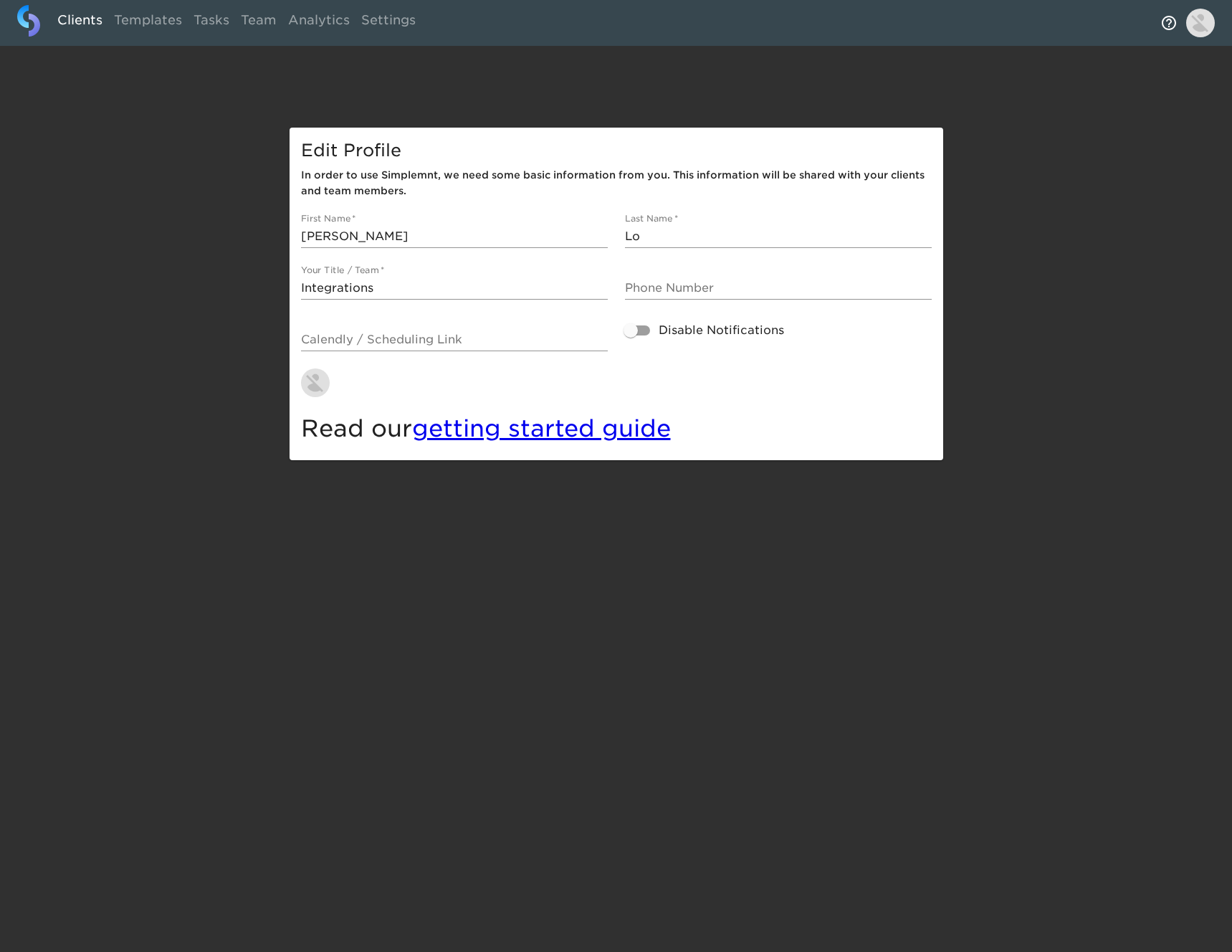
click at [77, 20] on link "Clients" at bounding box center [80, 22] width 57 height 35
select select "10"
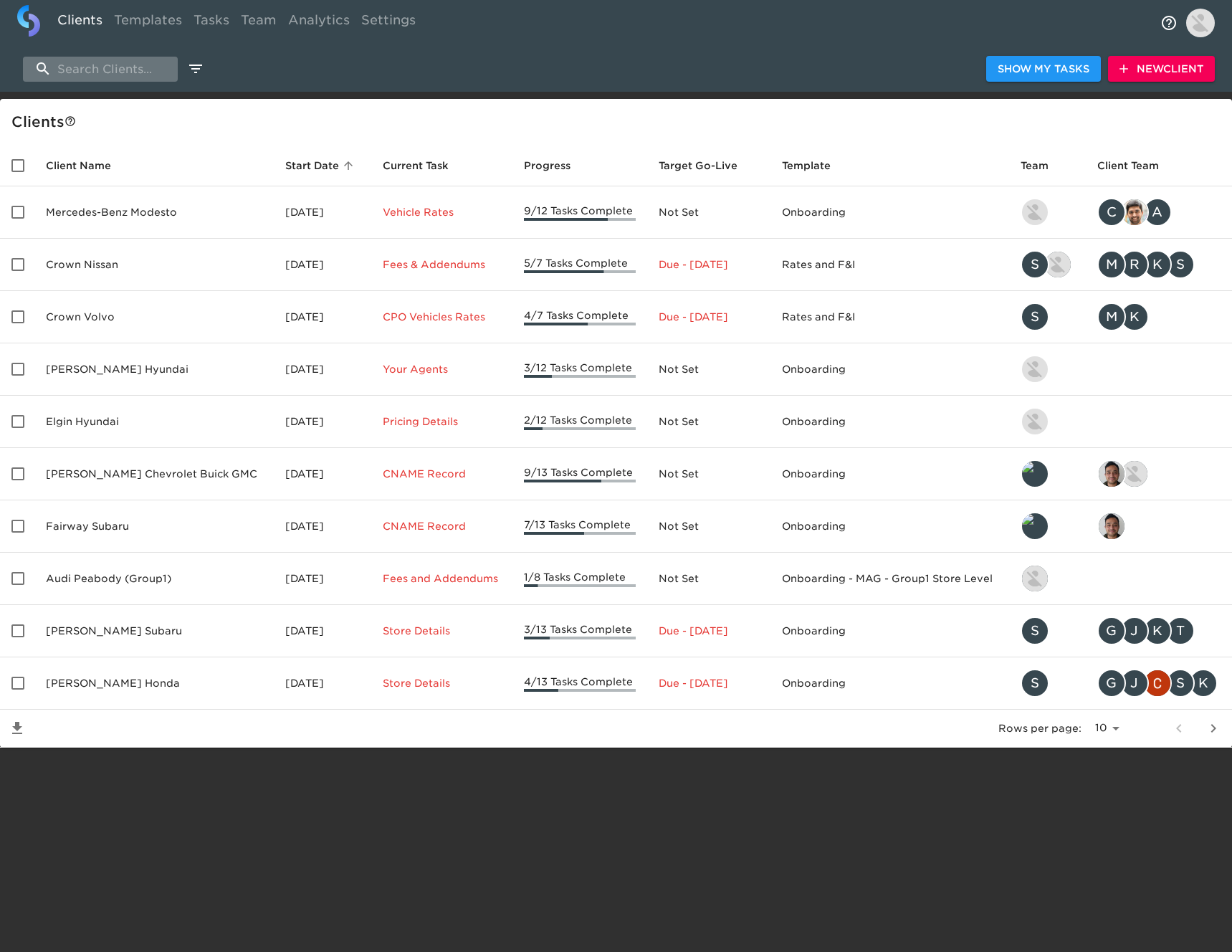
click at [96, 69] on input "search" at bounding box center [100, 69] width 155 height 25
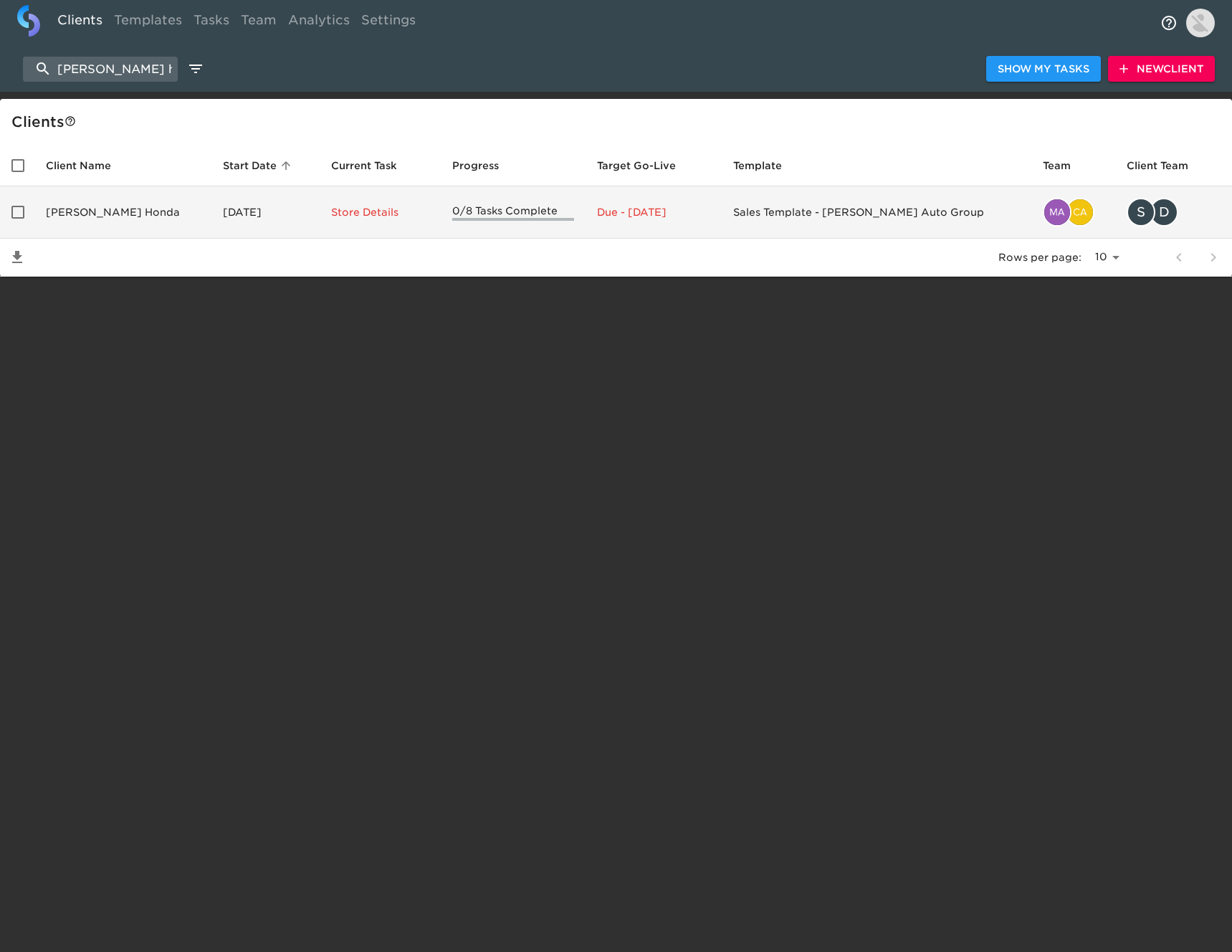
type input "[PERSON_NAME] honda"
click at [132, 217] on td "[PERSON_NAME] Honda" at bounding box center [123, 212] width 177 height 52
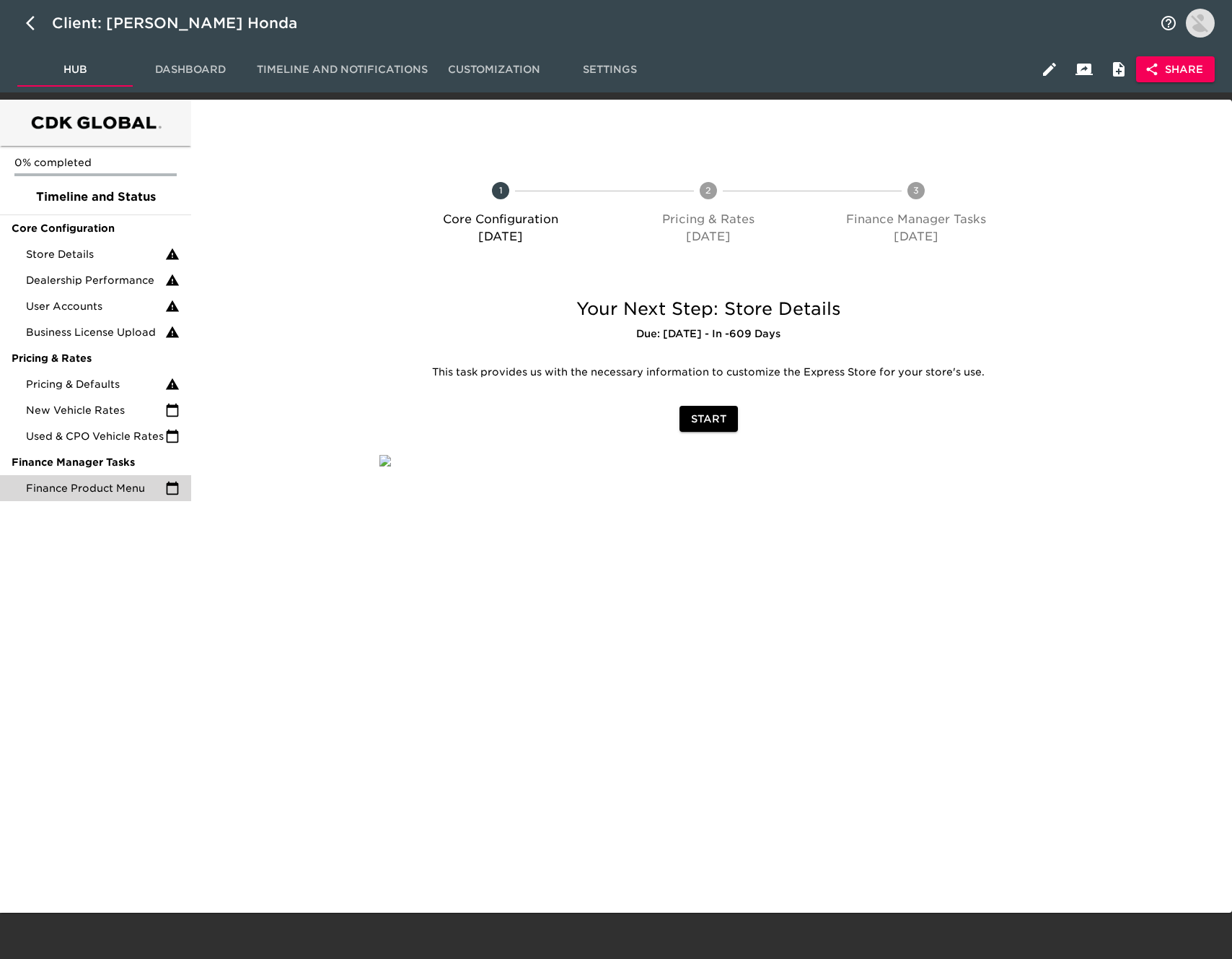
click at [139, 485] on span "Finance Product Menu" at bounding box center [95, 488] width 139 height 15
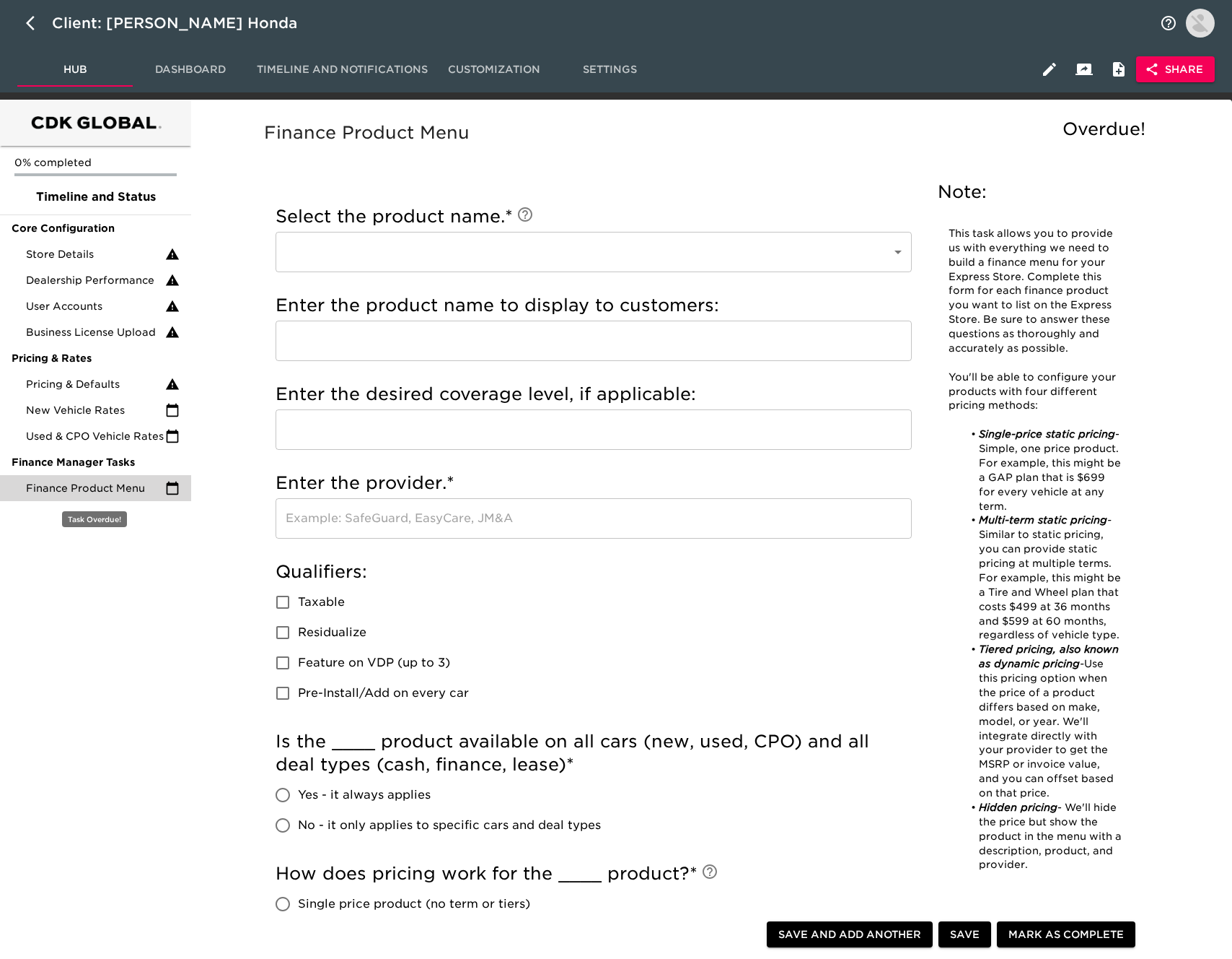
scroll to position [5, 0]
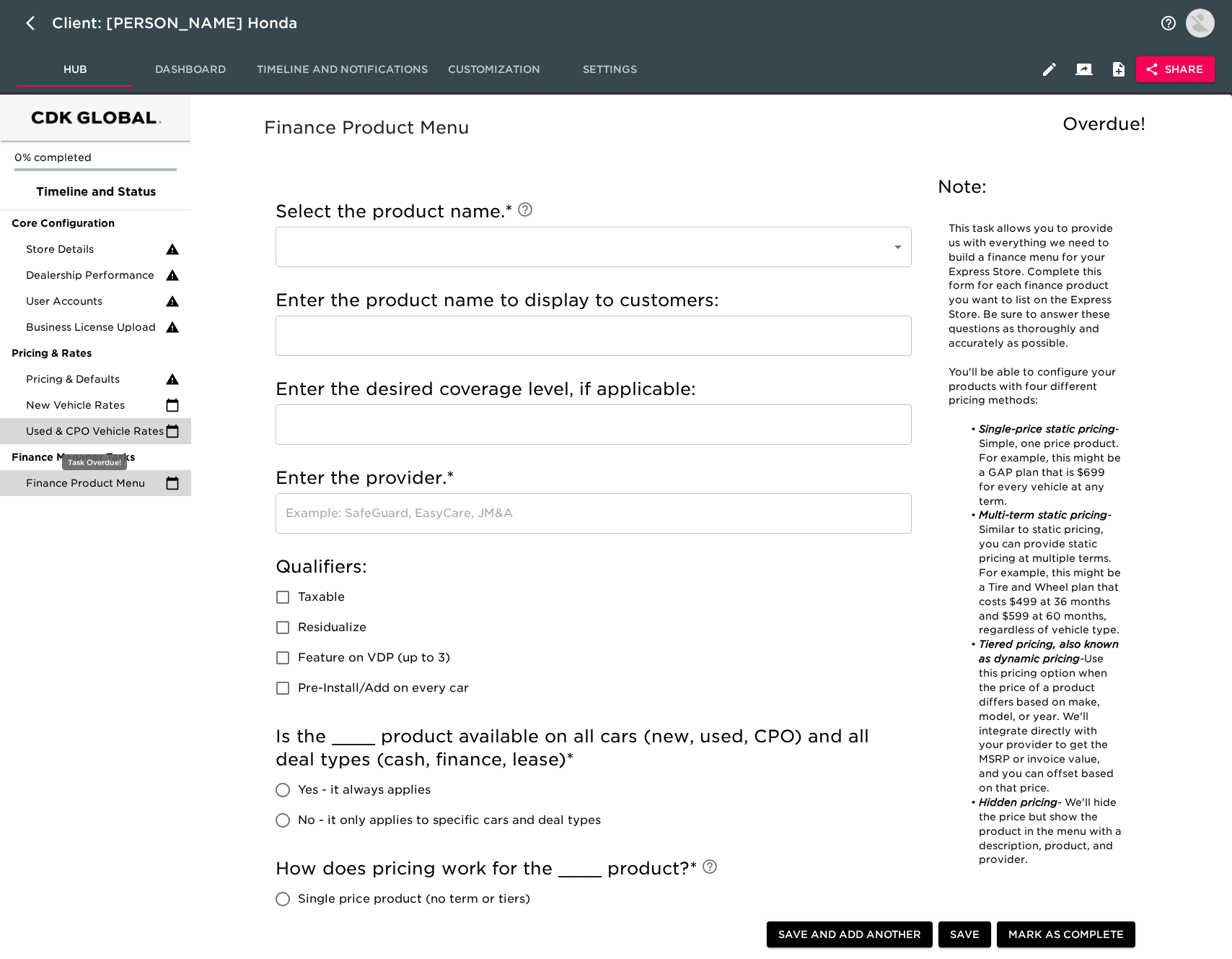
click at [132, 439] on div "Used & CPO Vehicle Rates" at bounding box center [96, 431] width 192 height 26
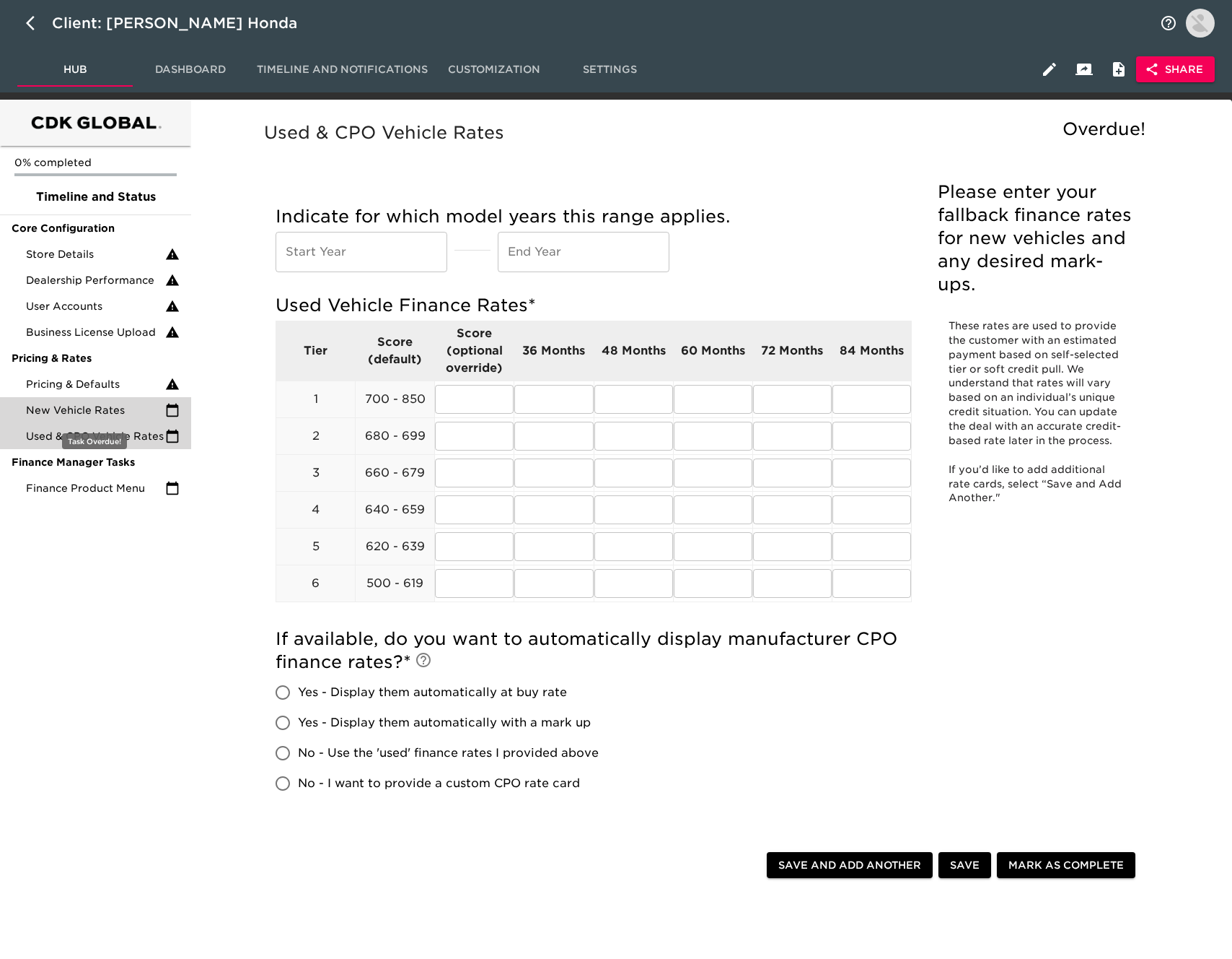
click at [132, 409] on span "New Vehicle Rates" at bounding box center [95, 410] width 139 height 15
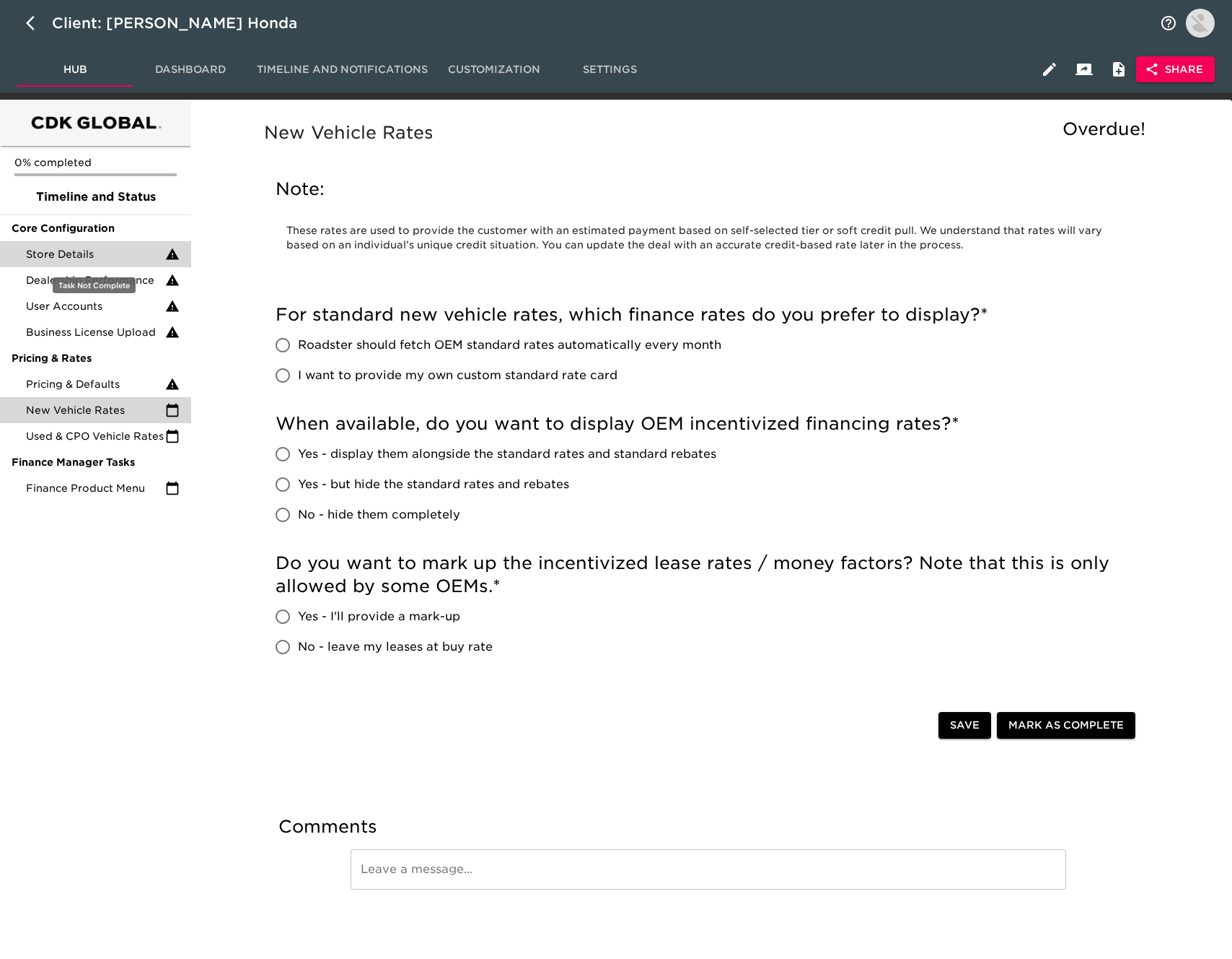
click at [125, 249] on span "Store Details" at bounding box center [95, 254] width 139 height 15
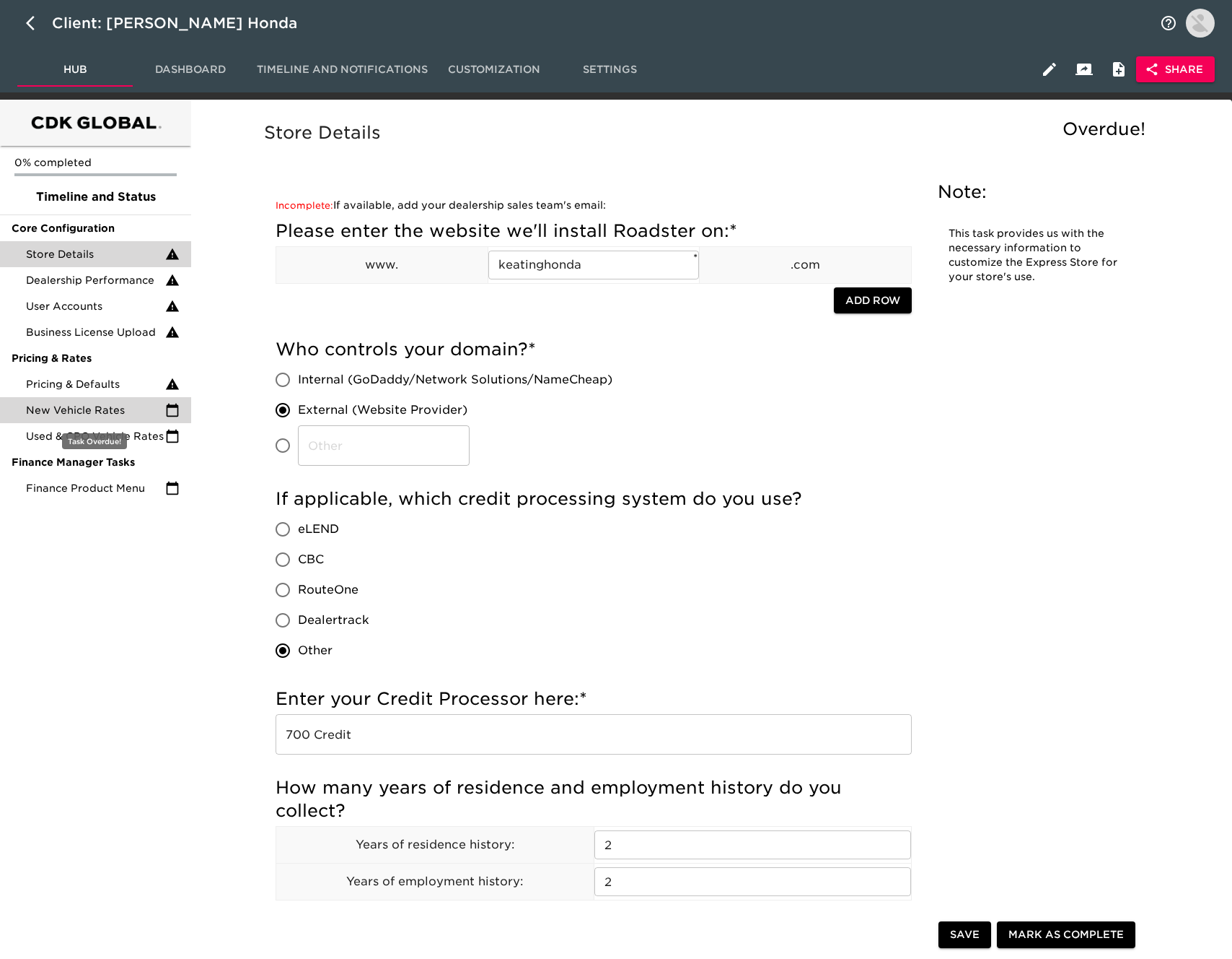
click at [134, 416] on span "New Vehicle Rates" at bounding box center [95, 410] width 139 height 15
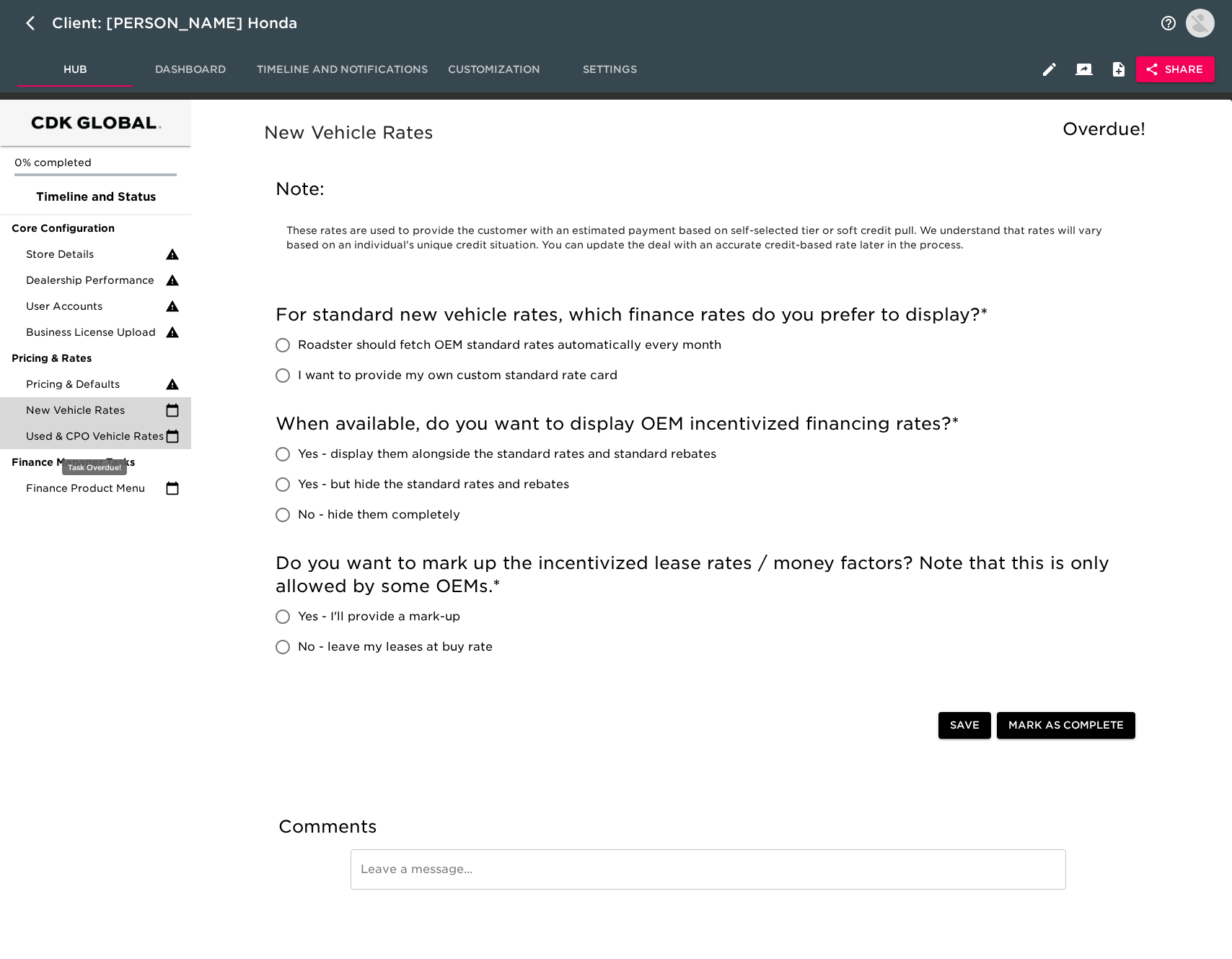
click at [135, 441] on span "Used & CPO Vehicle Rates" at bounding box center [95, 436] width 139 height 15
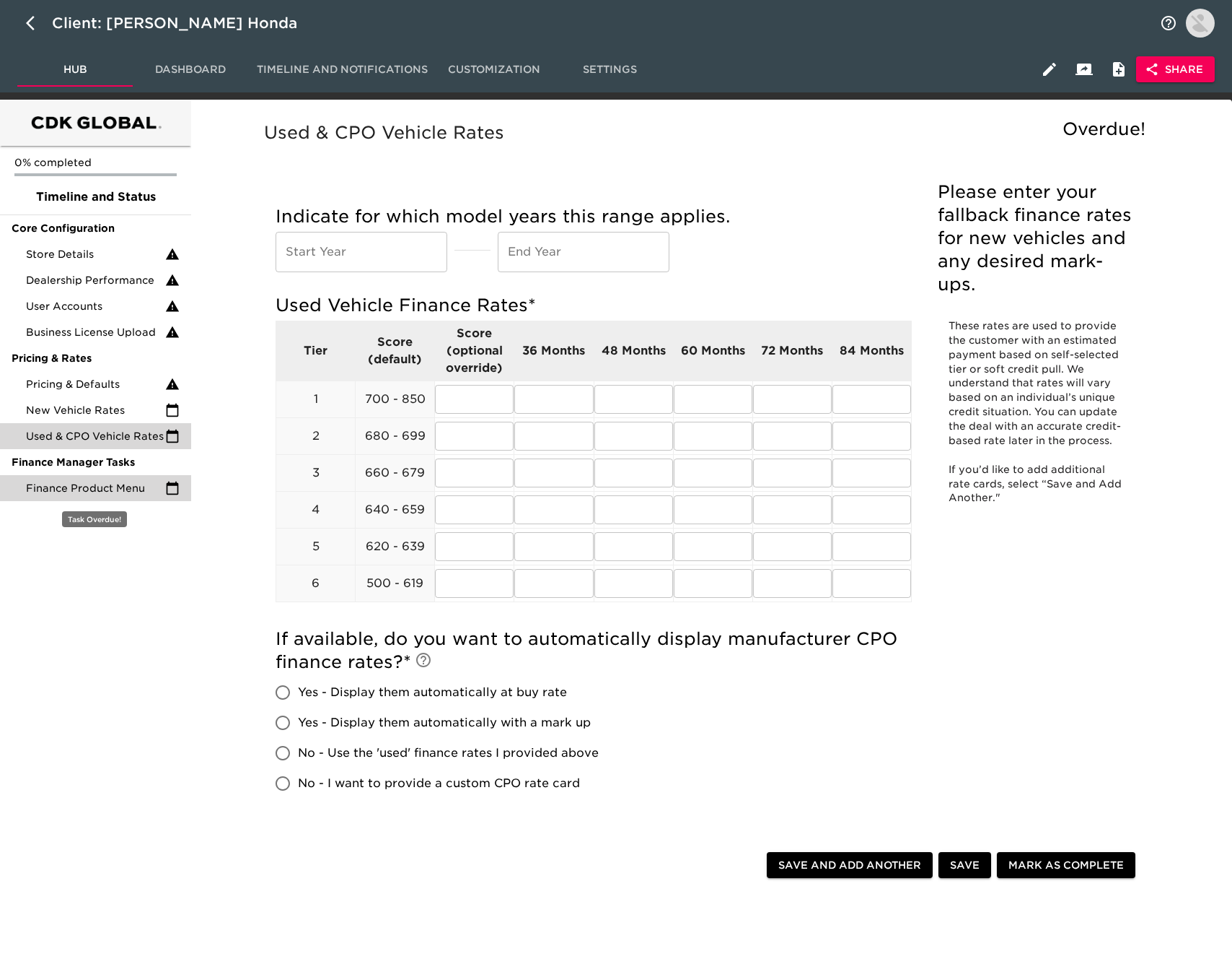
click at [135, 483] on span "Finance Product Menu" at bounding box center [95, 488] width 139 height 15
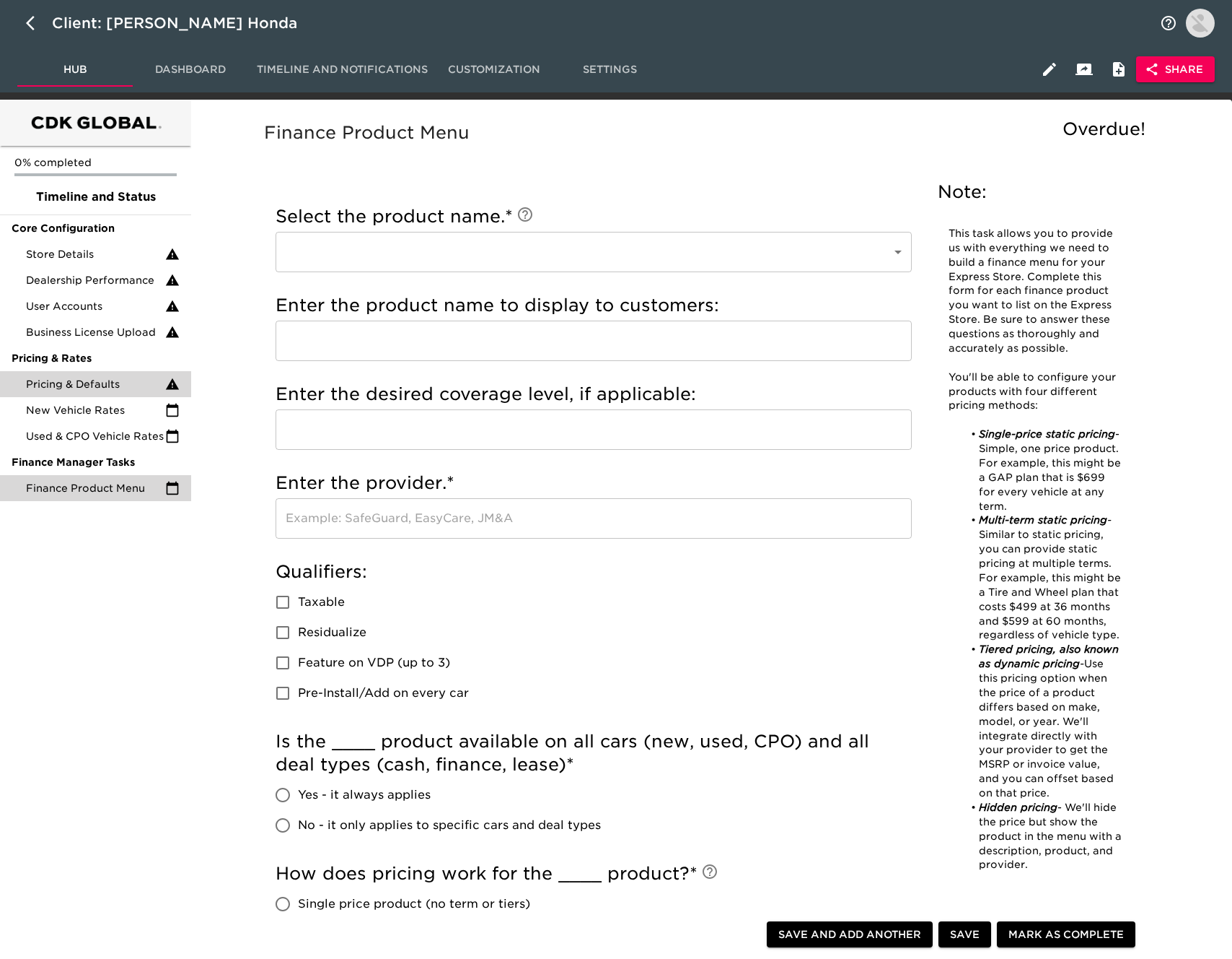
click at [133, 384] on span "Pricing & Defaults" at bounding box center [95, 384] width 139 height 15
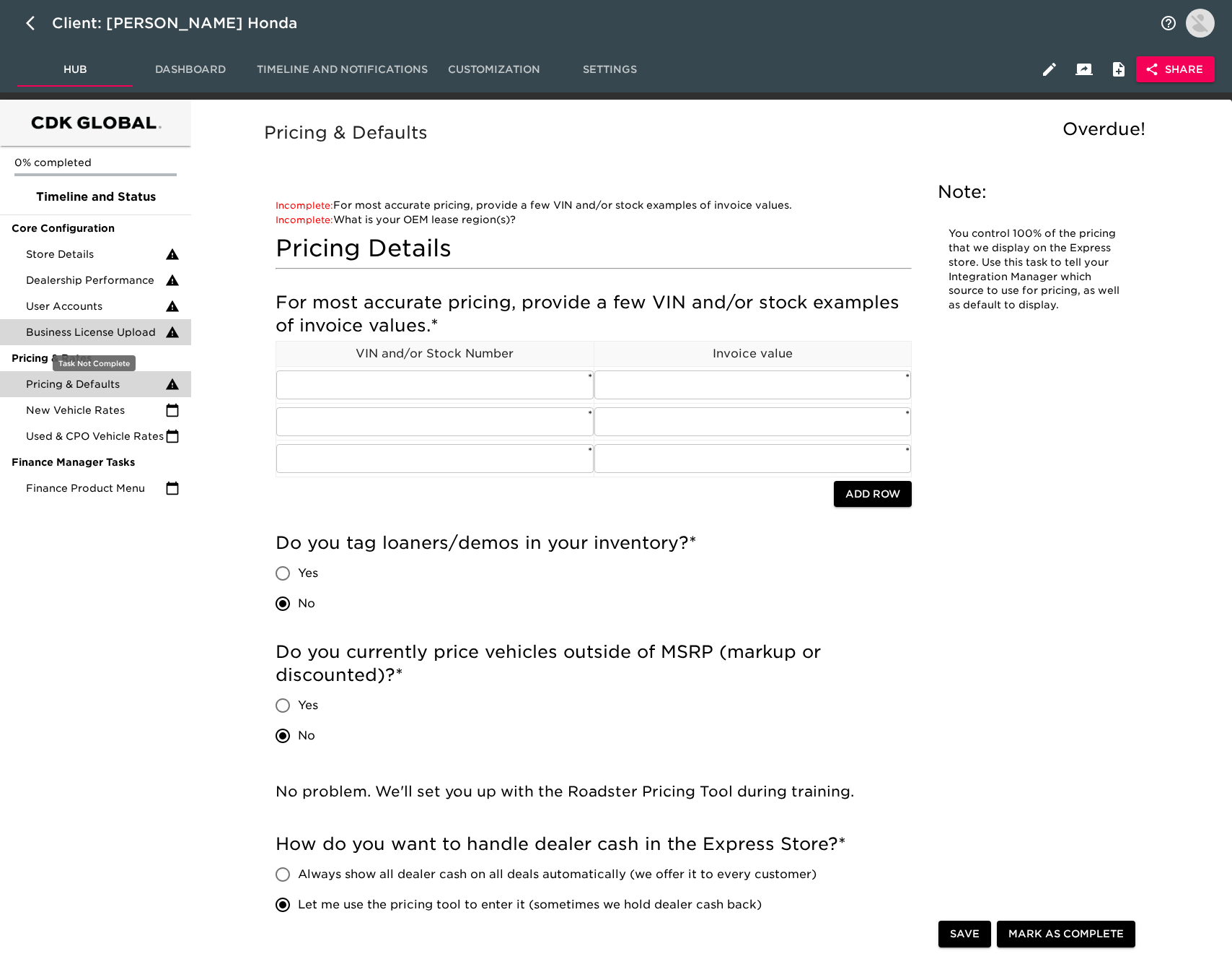
click at [133, 339] on div "Business License Upload" at bounding box center [96, 332] width 192 height 26
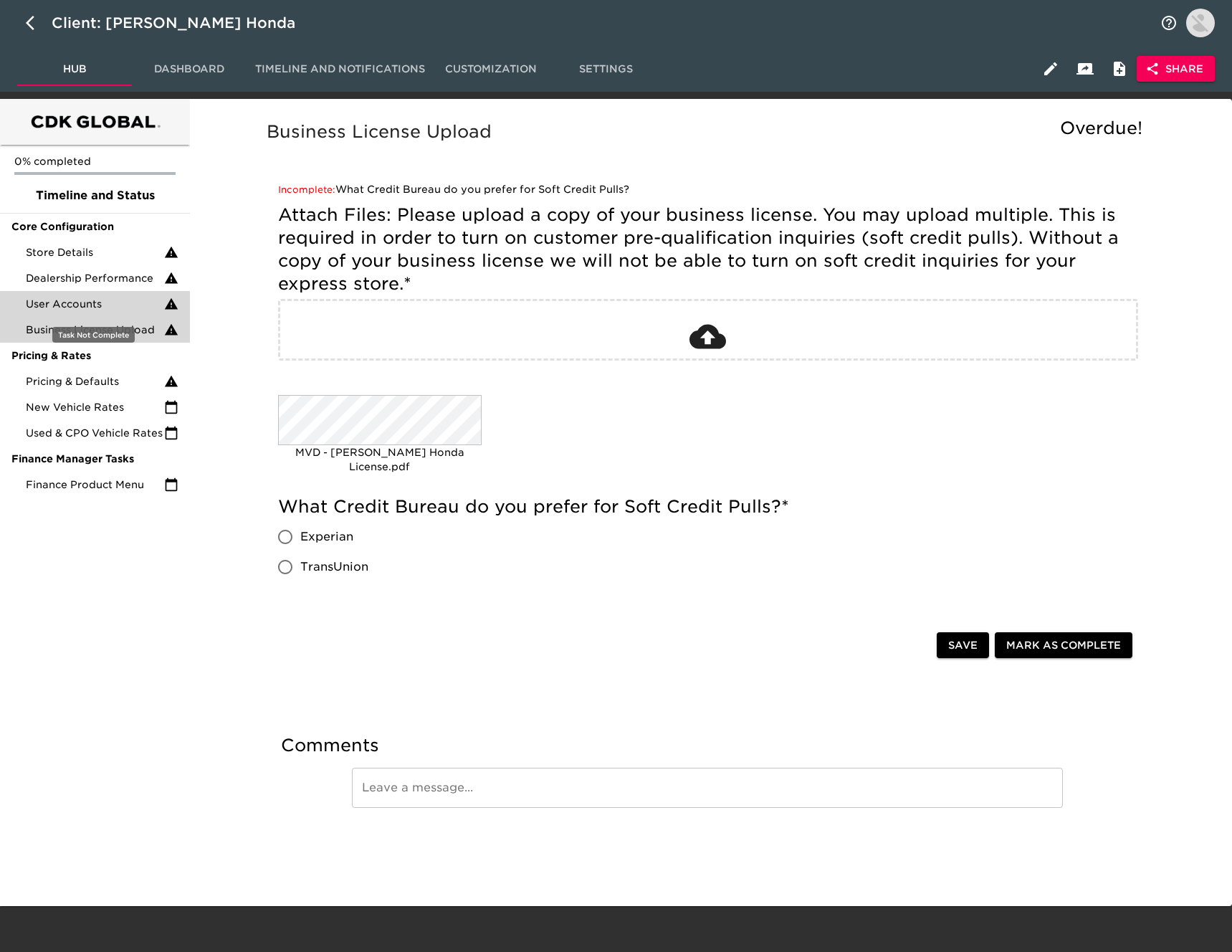
click at [119, 308] on span "User Accounts" at bounding box center [94, 304] width 138 height 15
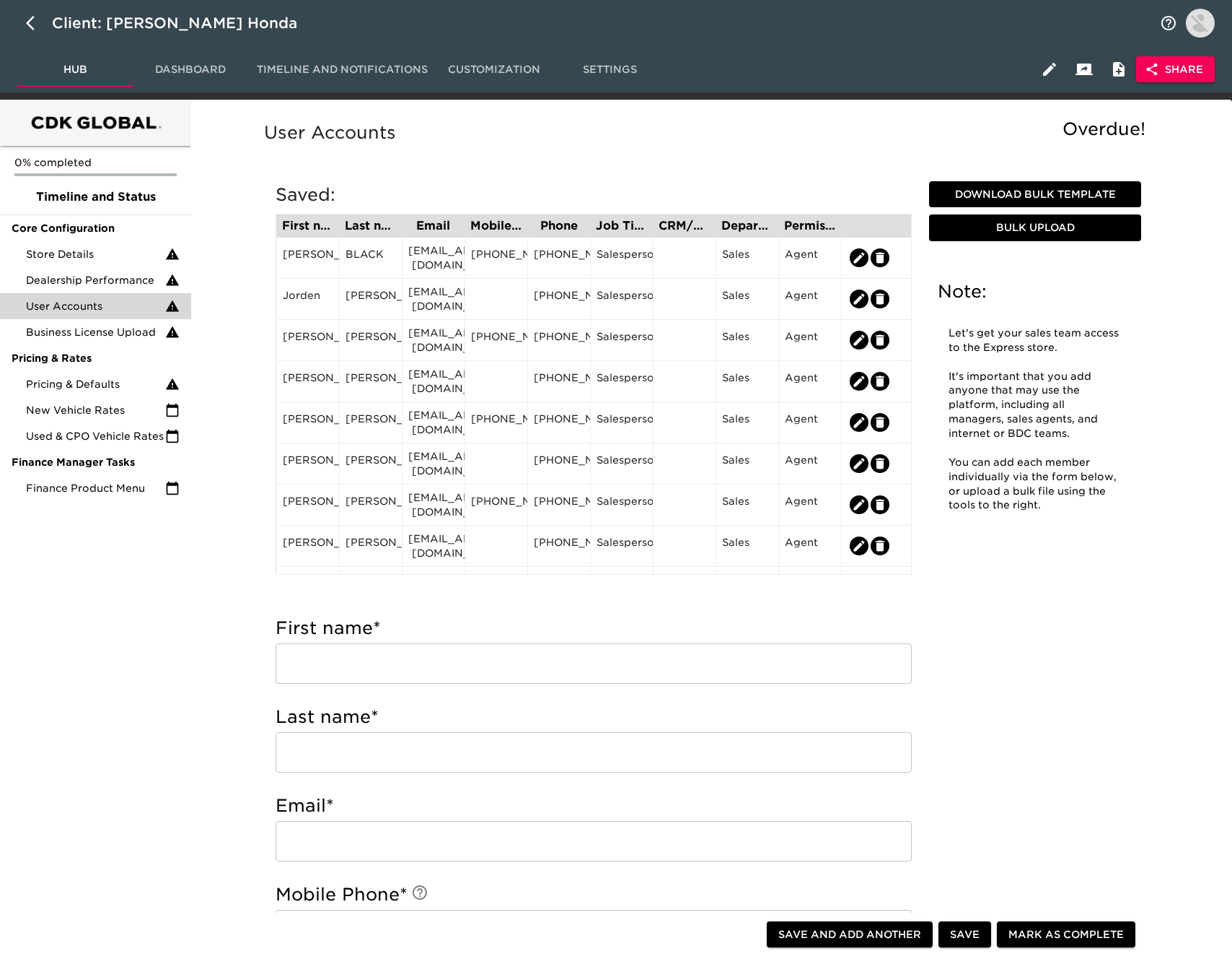
drag, startPoint x: 483, startPoint y: 150, endPoint x: 274, endPoint y: 96, distance: 215.9
click at [481, 148] on div "User Accounts Overdue!" at bounding box center [709, 144] width 895 height 51
click at [165, 68] on span "Dashboard" at bounding box center [191, 70] width 99 height 18
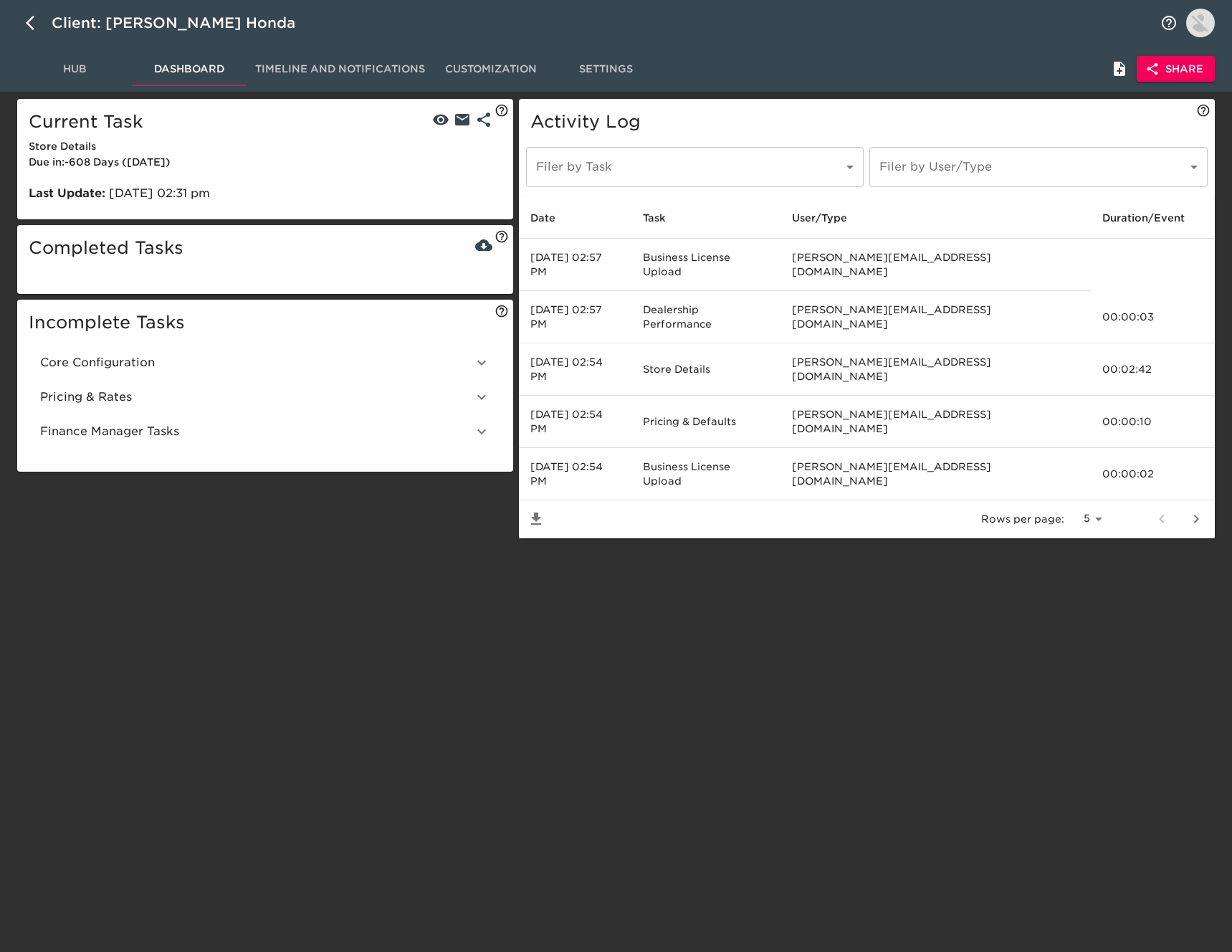
click at [127, 358] on span "Core Configuration" at bounding box center [256, 362] width 433 height 17
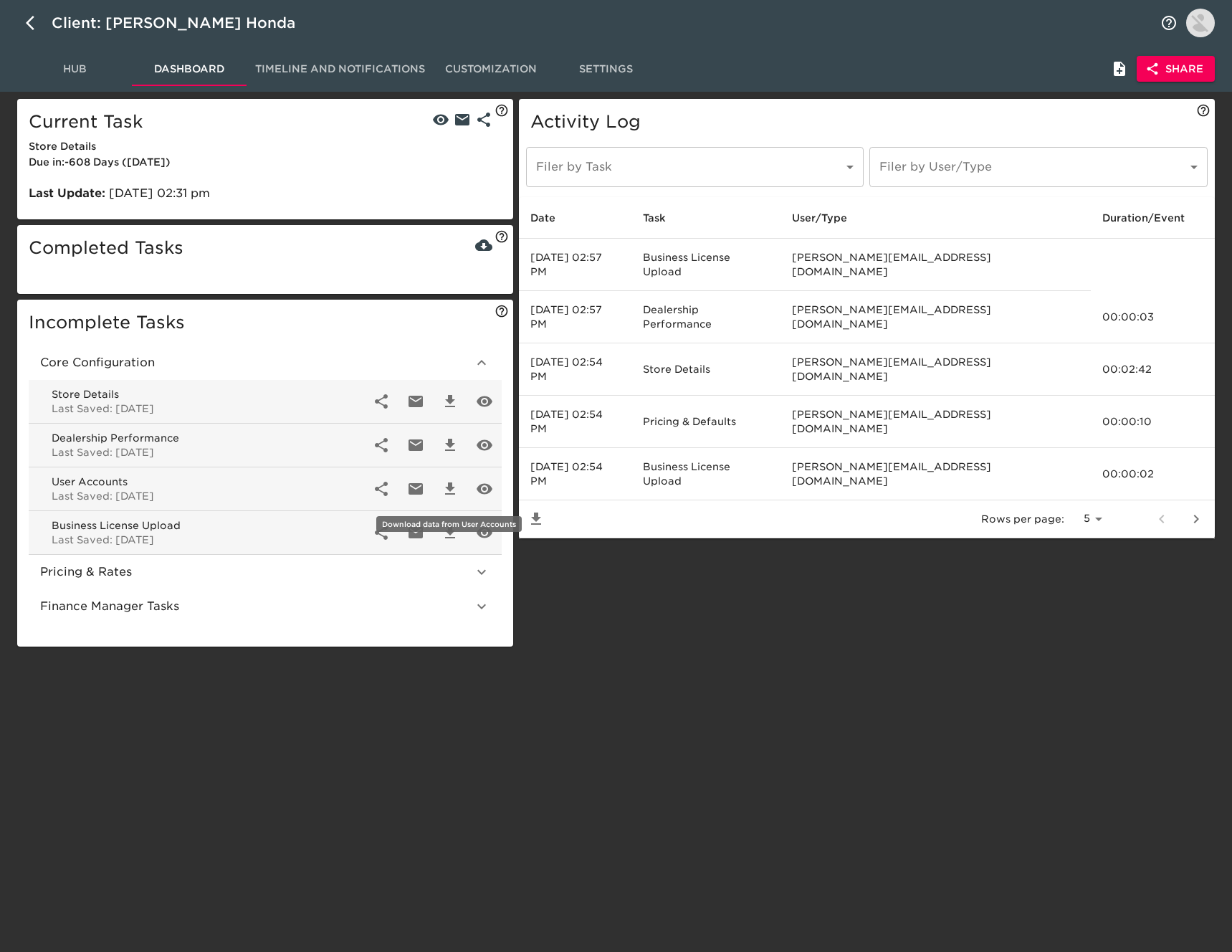
click at [452, 493] on icon "button" at bounding box center [450, 487] width 10 height 12
click at [82, 72] on span "Hub" at bounding box center [74, 70] width 98 height 18
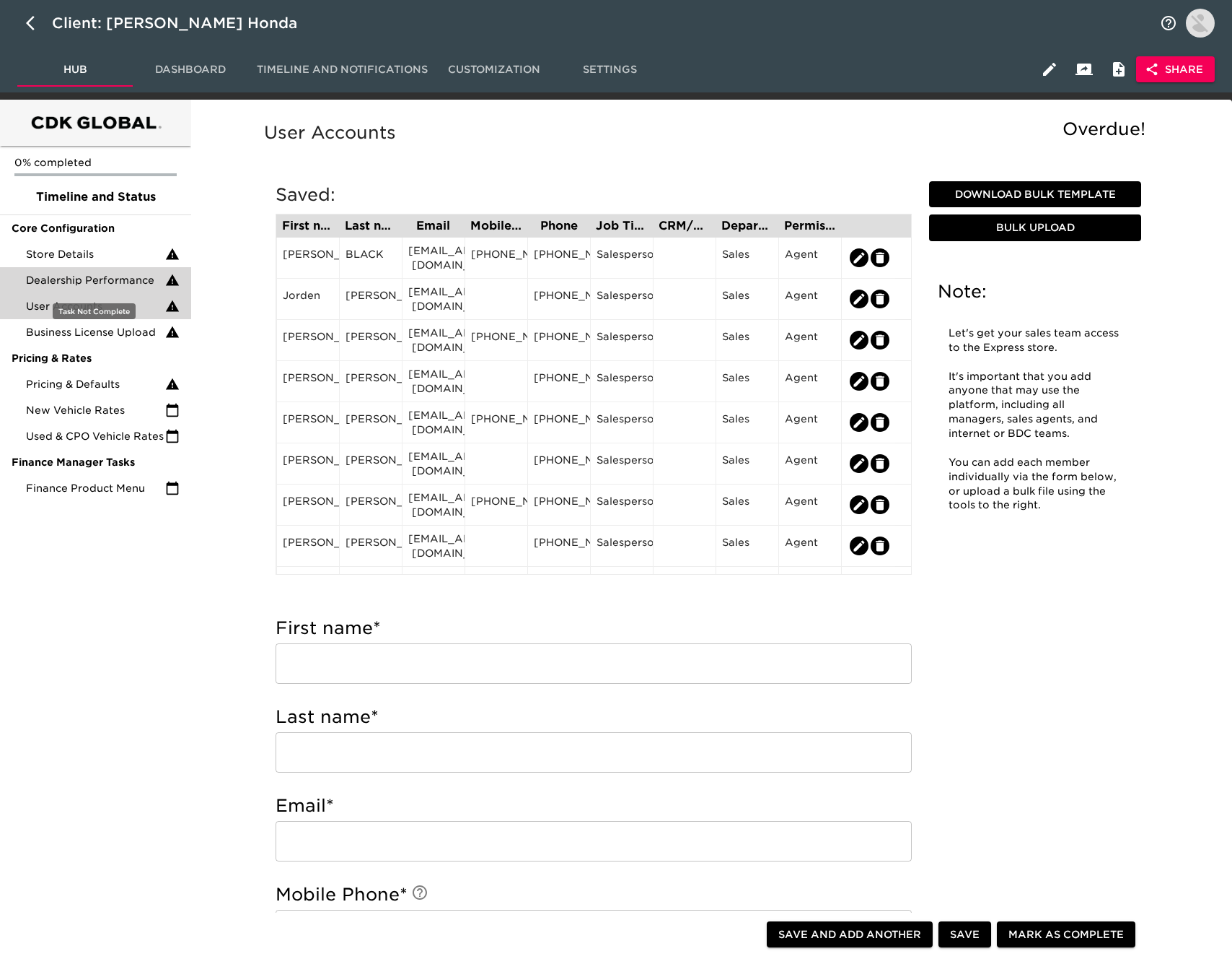
click at [109, 277] on span "Dealership Performance" at bounding box center [95, 280] width 139 height 15
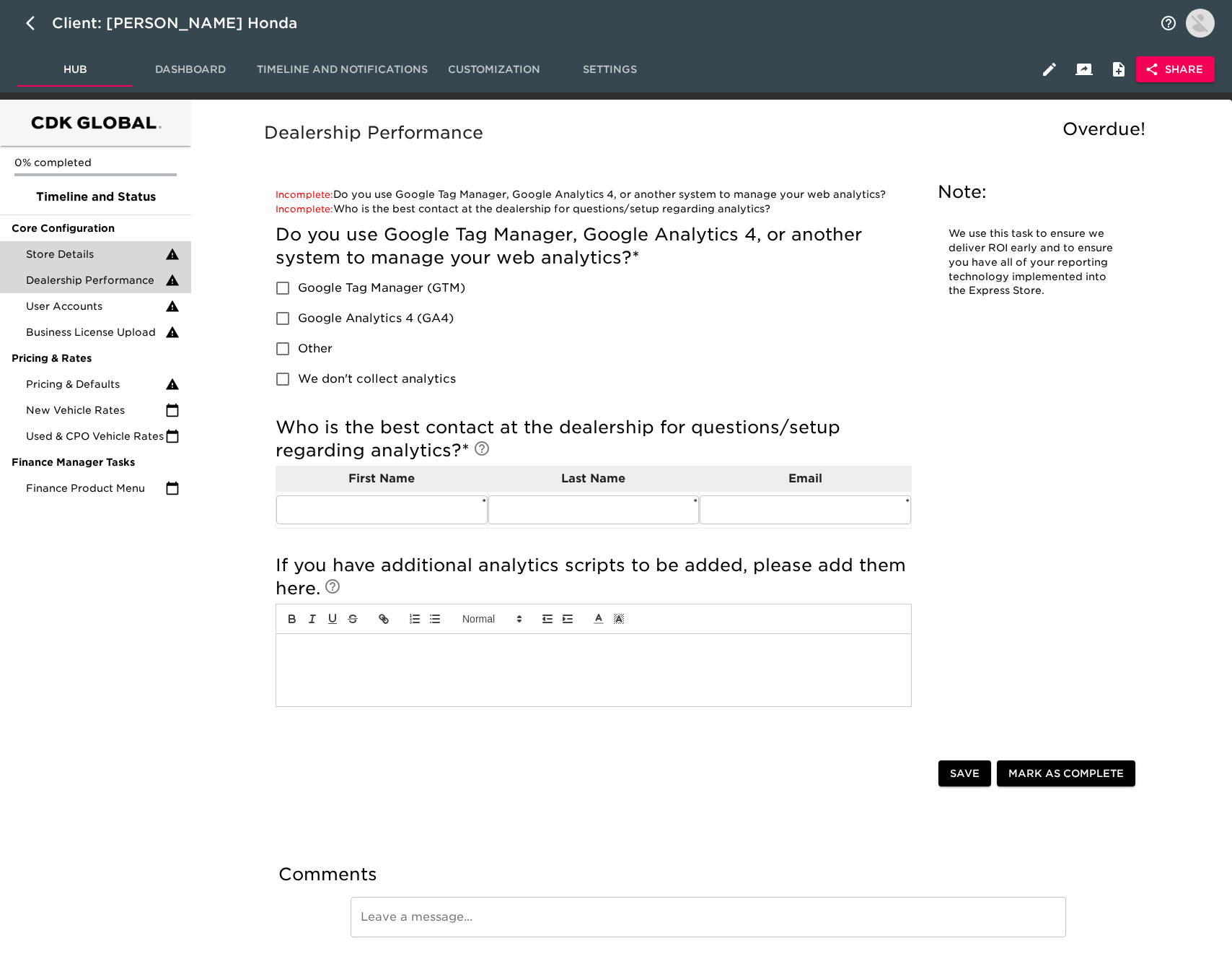
click at [124, 257] on span "Store Details" at bounding box center [95, 254] width 139 height 15
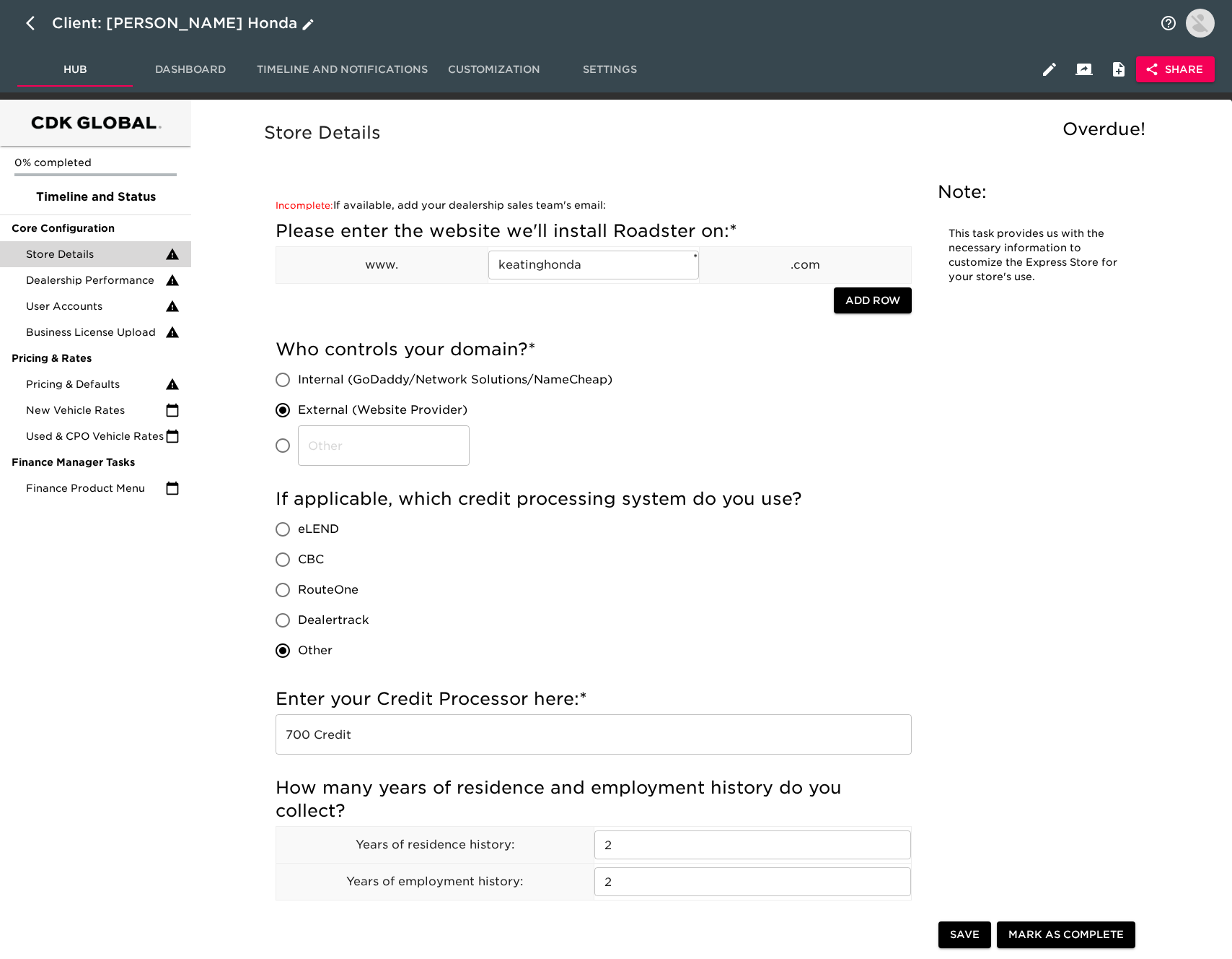
click at [24, 21] on button "button" at bounding box center [35, 23] width 35 height 35
select select "10"
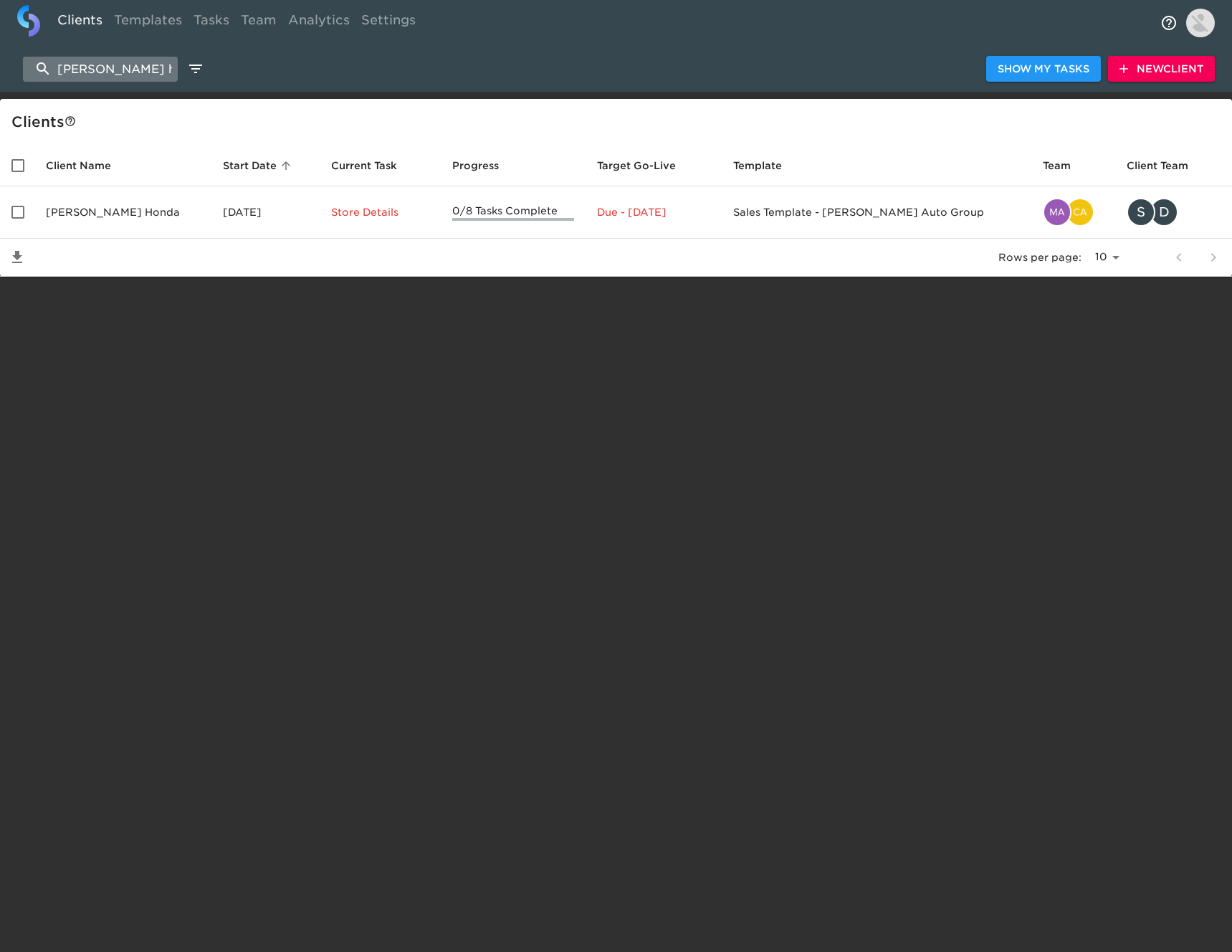
click at [127, 68] on input "[PERSON_NAME] honda" at bounding box center [100, 69] width 155 height 25
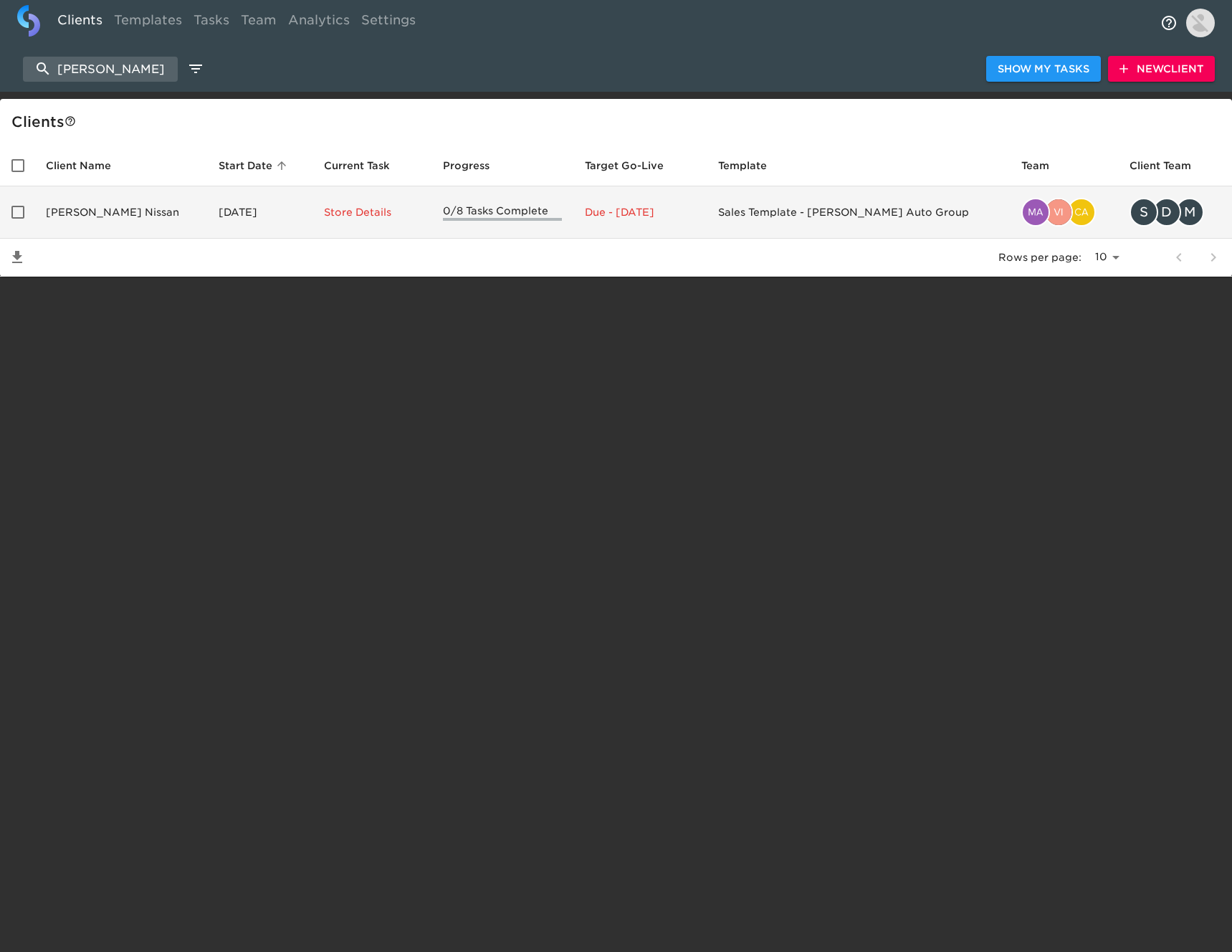
type input "[PERSON_NAME]"
click at [163, 207] on td "[PERSON_NAME] Nissan" at bounding box center [121, 212] width 173 height 52
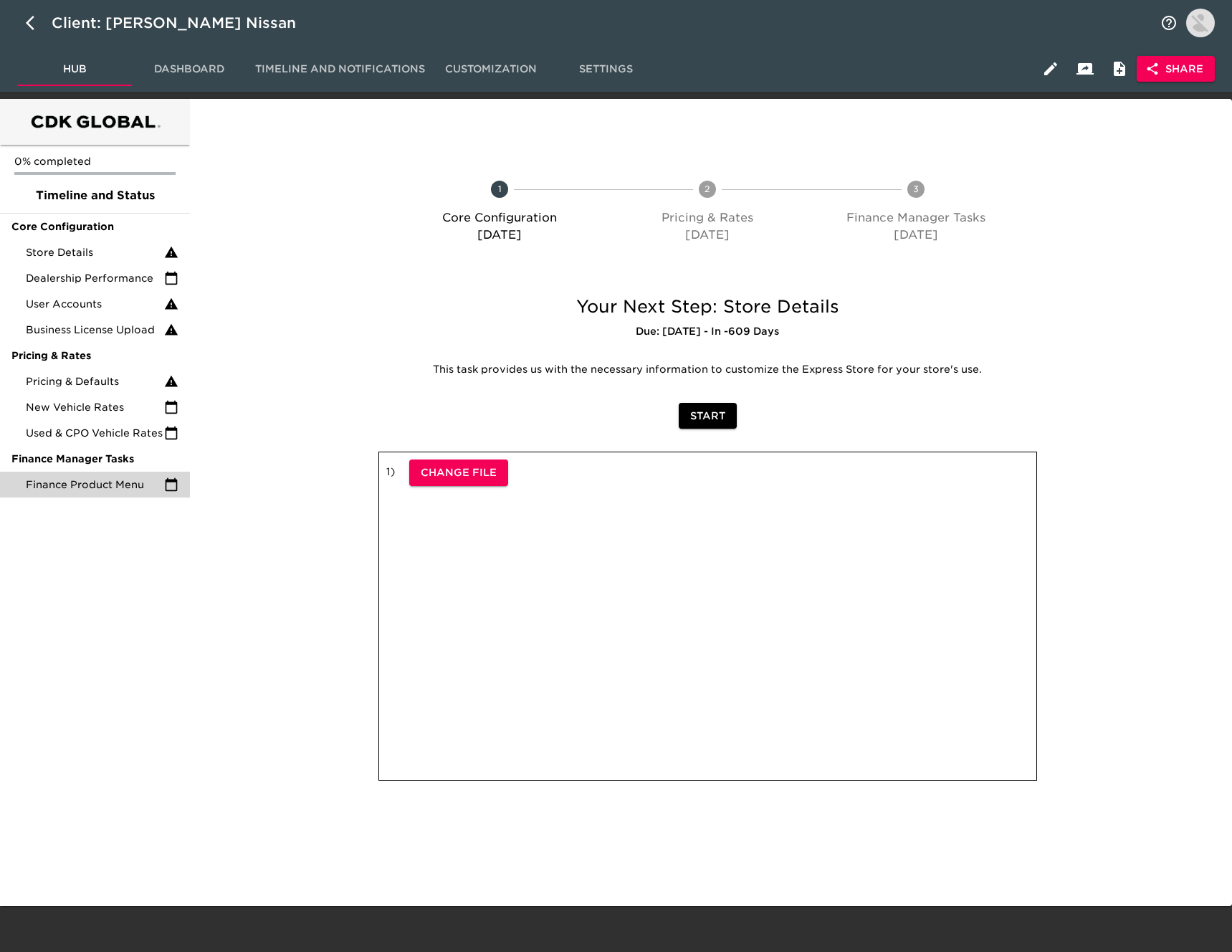
click at [127, 475] on div "Finance Product Menu" at bounding box center [95, 485] width 190 height 26
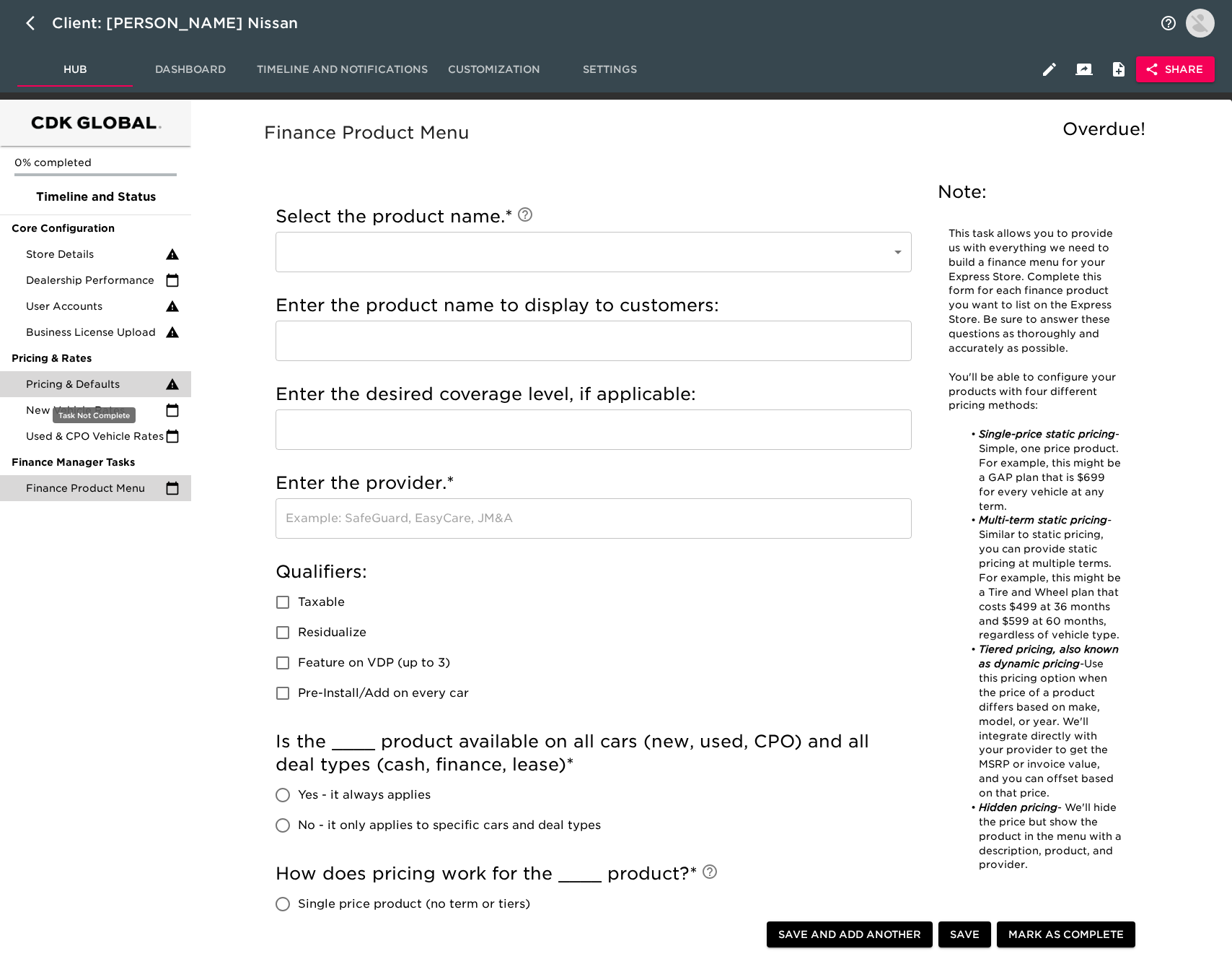
click at [122, 383] on span "Pricing & Defaults" at bounding box center [95, 384] width 139 height 15
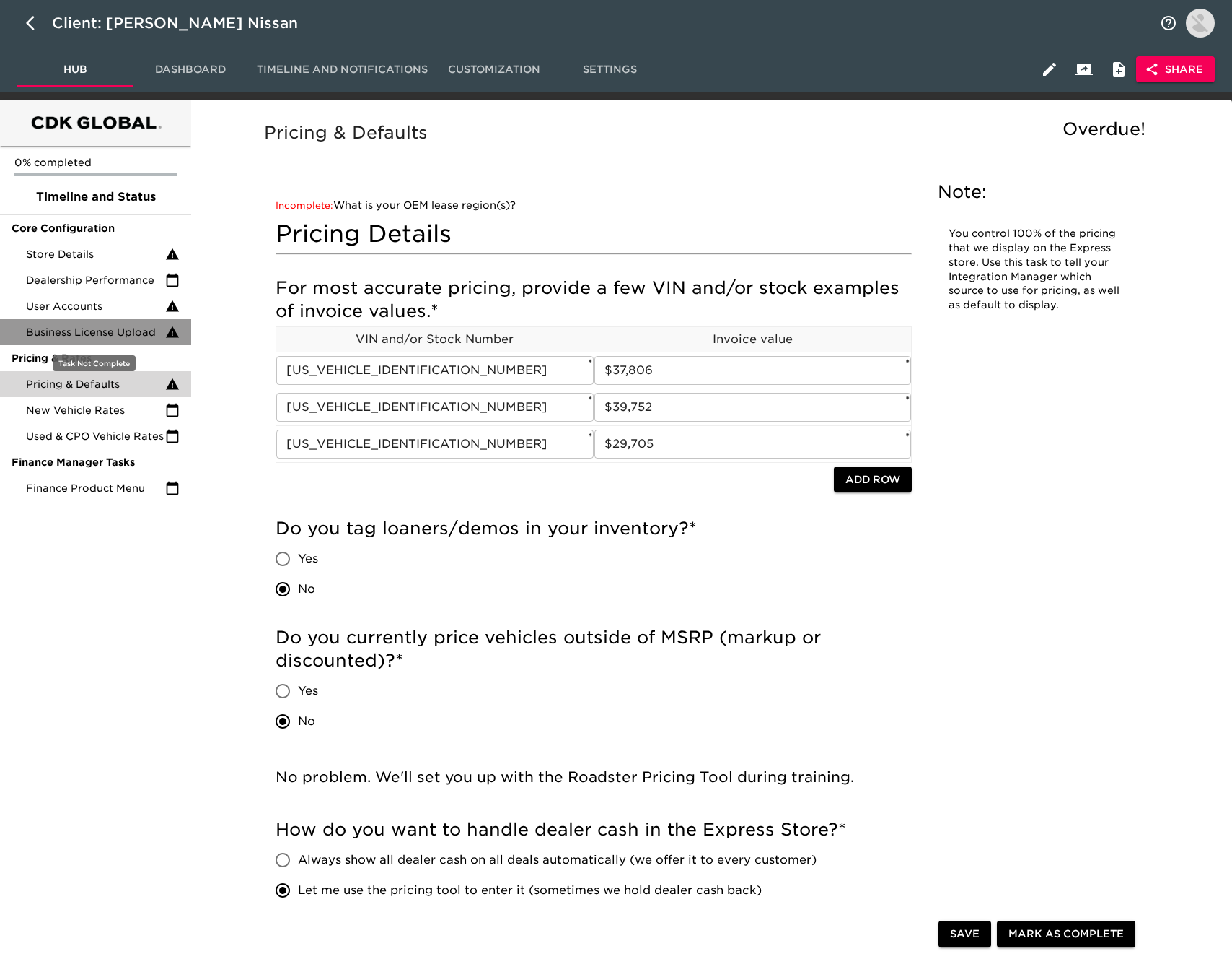
click at [129, 328] on span "Business License Upload" at bounding box center [95, 333] width 139 height 15
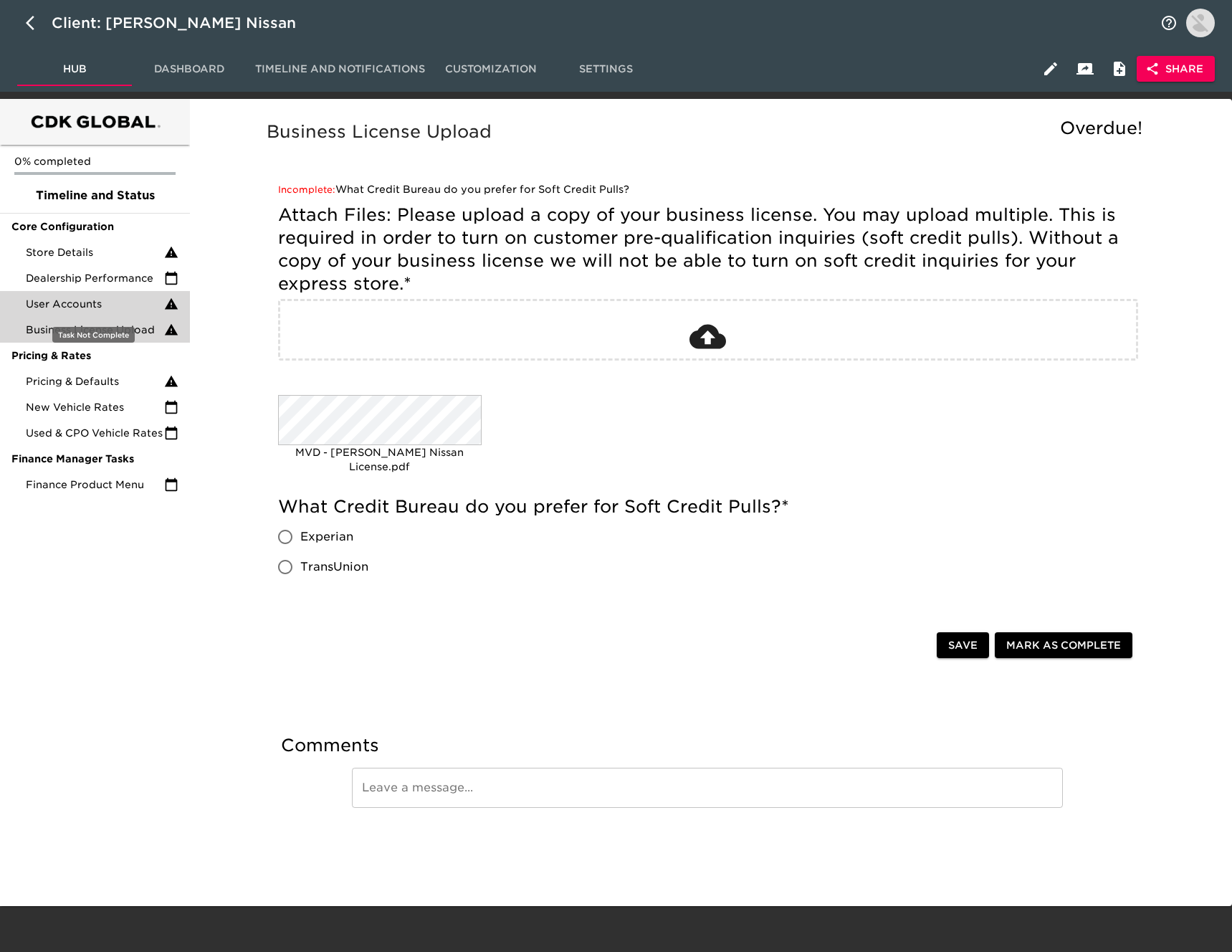
click at [117, 304] on span "User Accounts" at bounding box center [94, 304] width 138 height 15
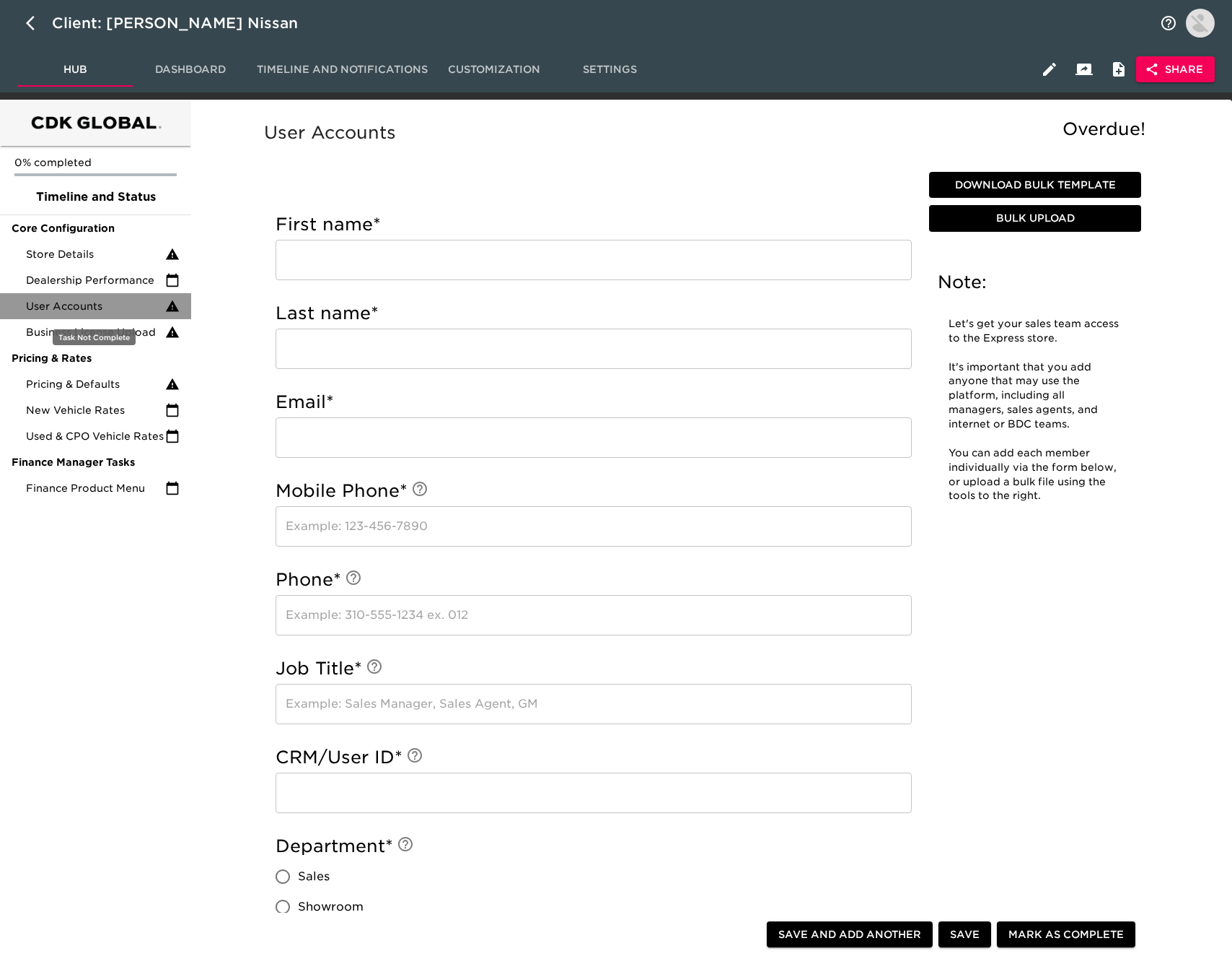
click at [116, 315] on div "User Accounts" at bounding box center [96, 306] width 192 height 26
click at [116, 283] on span "Dealership Performance" at bounding box center [95, 280] width 139 height 15
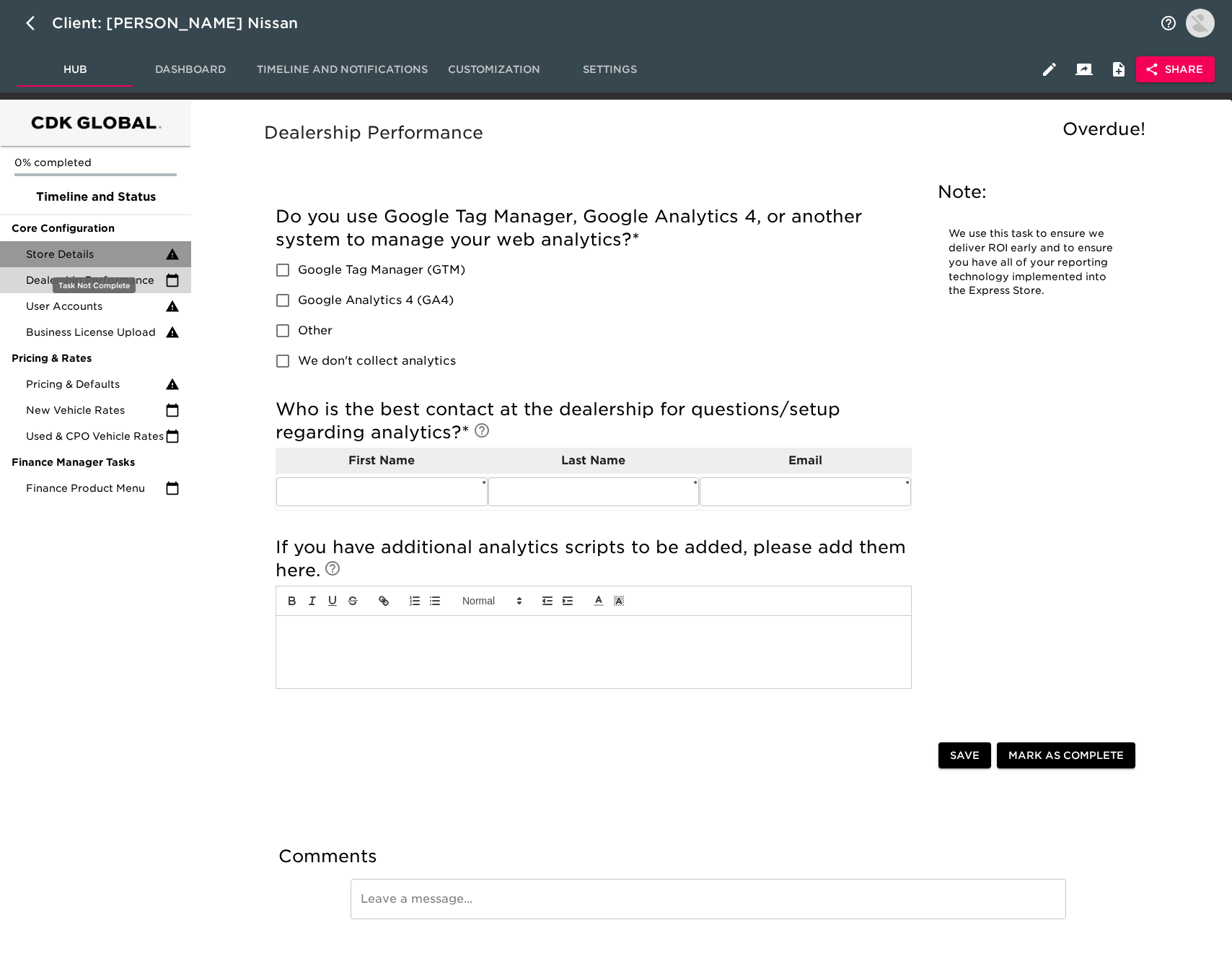
click at [114, 260] on span "Store Details" at bounding box center [95, 254] width 139 height 15
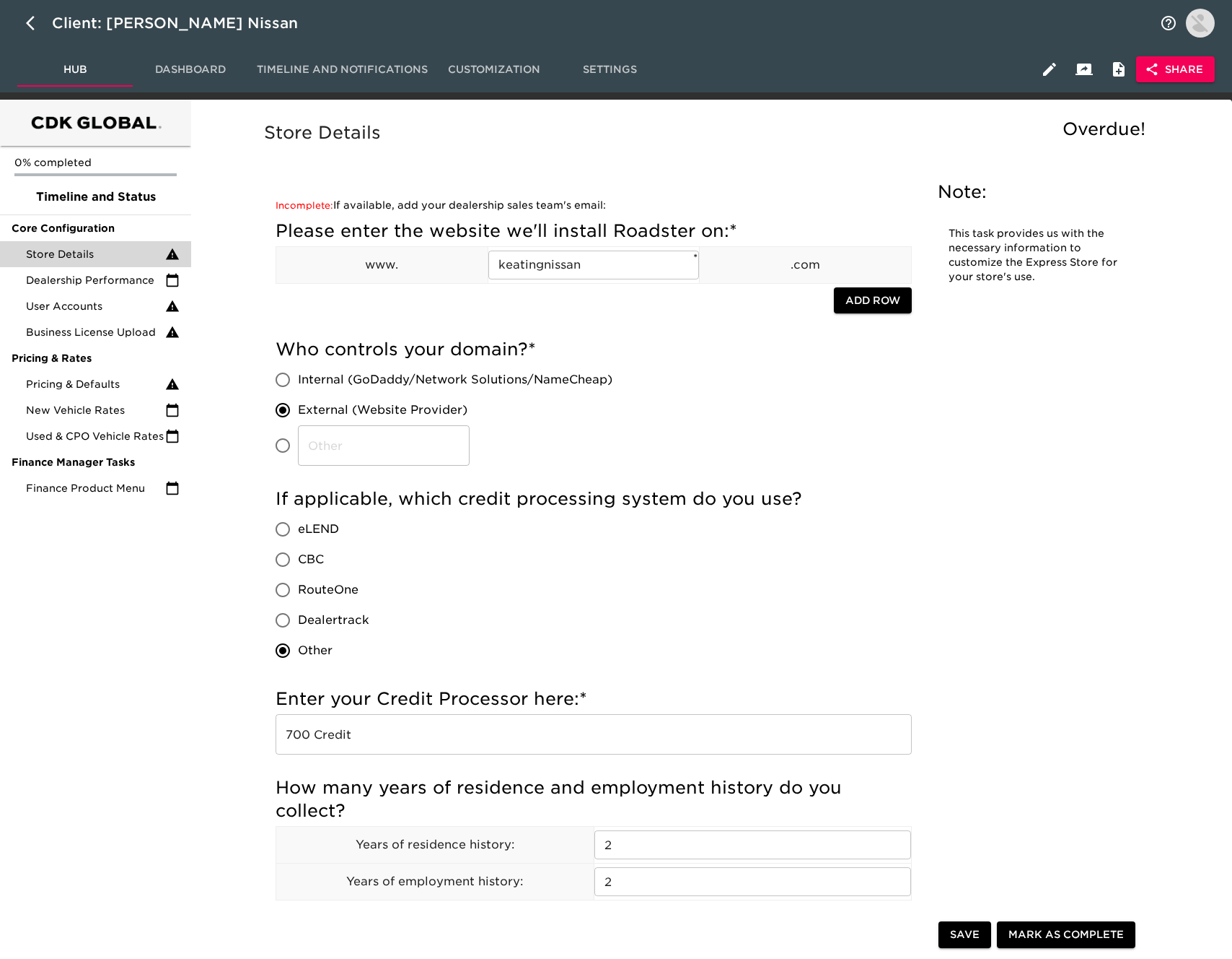
scroll to position [1, 0]
click at [29, 23] on icon "button" at bounding box center [29, 23] width 8 height 15
select select "10"
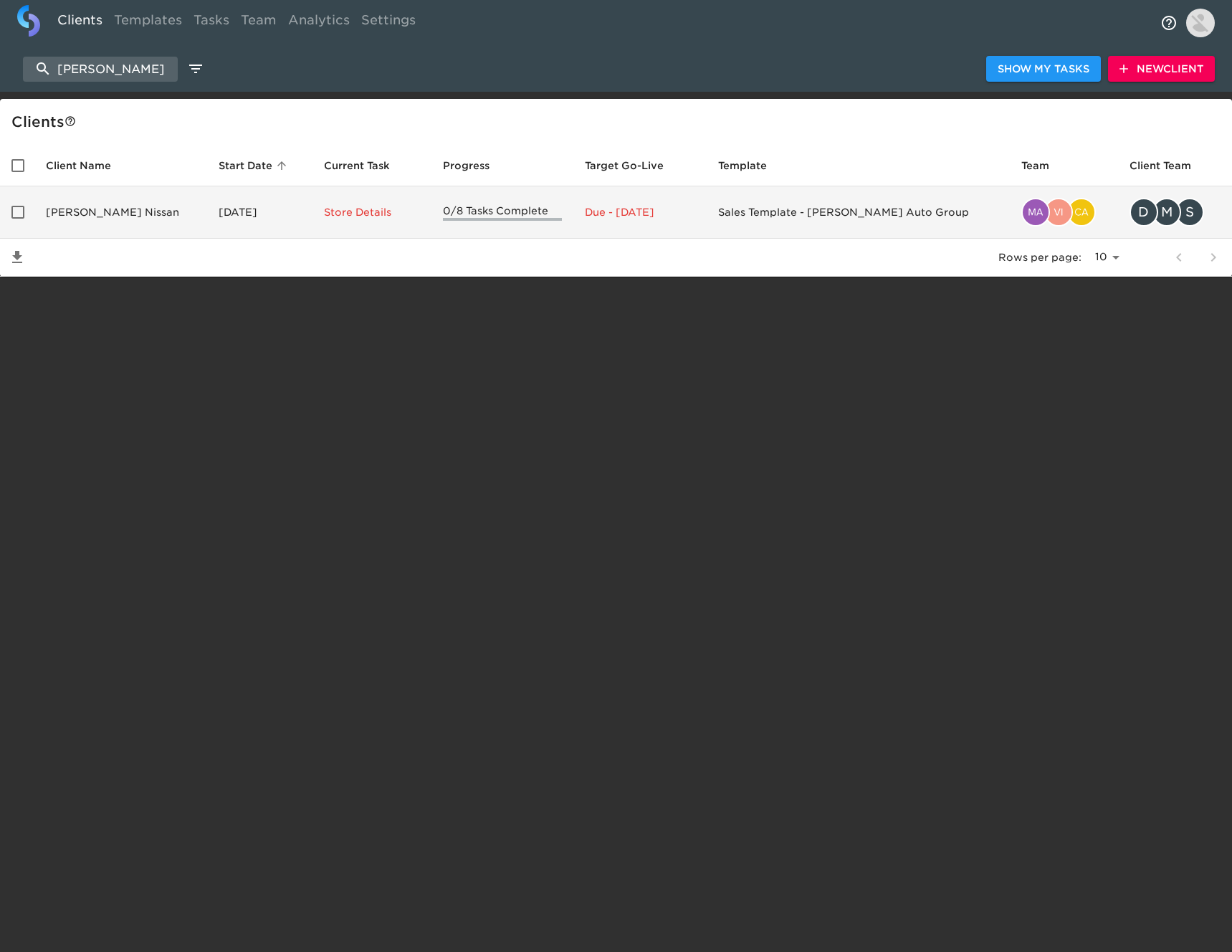
click at [207, 213] on td "[DATE]" at bounding box center [259, 212] width 105 height 52
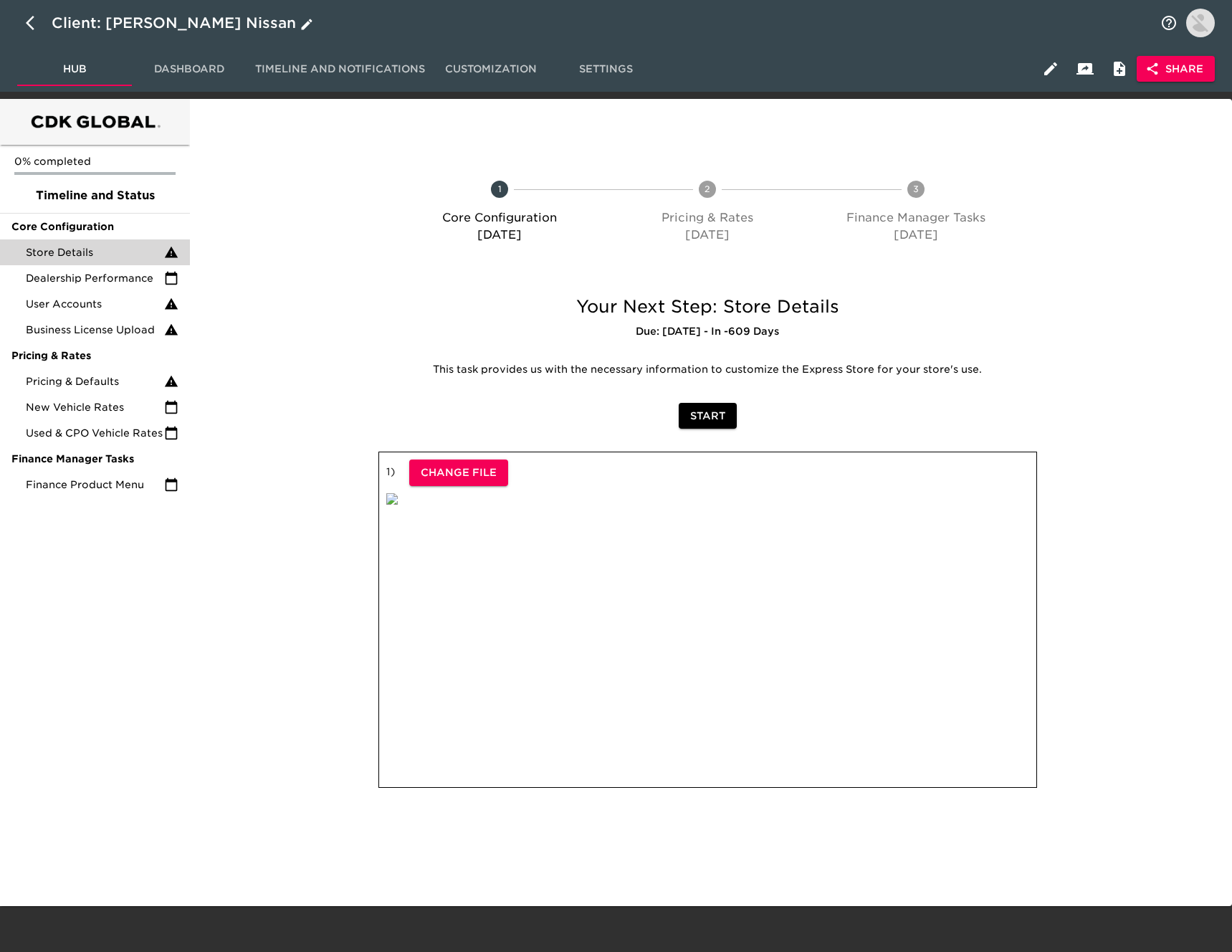
click at [31, 16] on icon "button" at bounding box center [34, 23] width 17 height 17
select select "10"
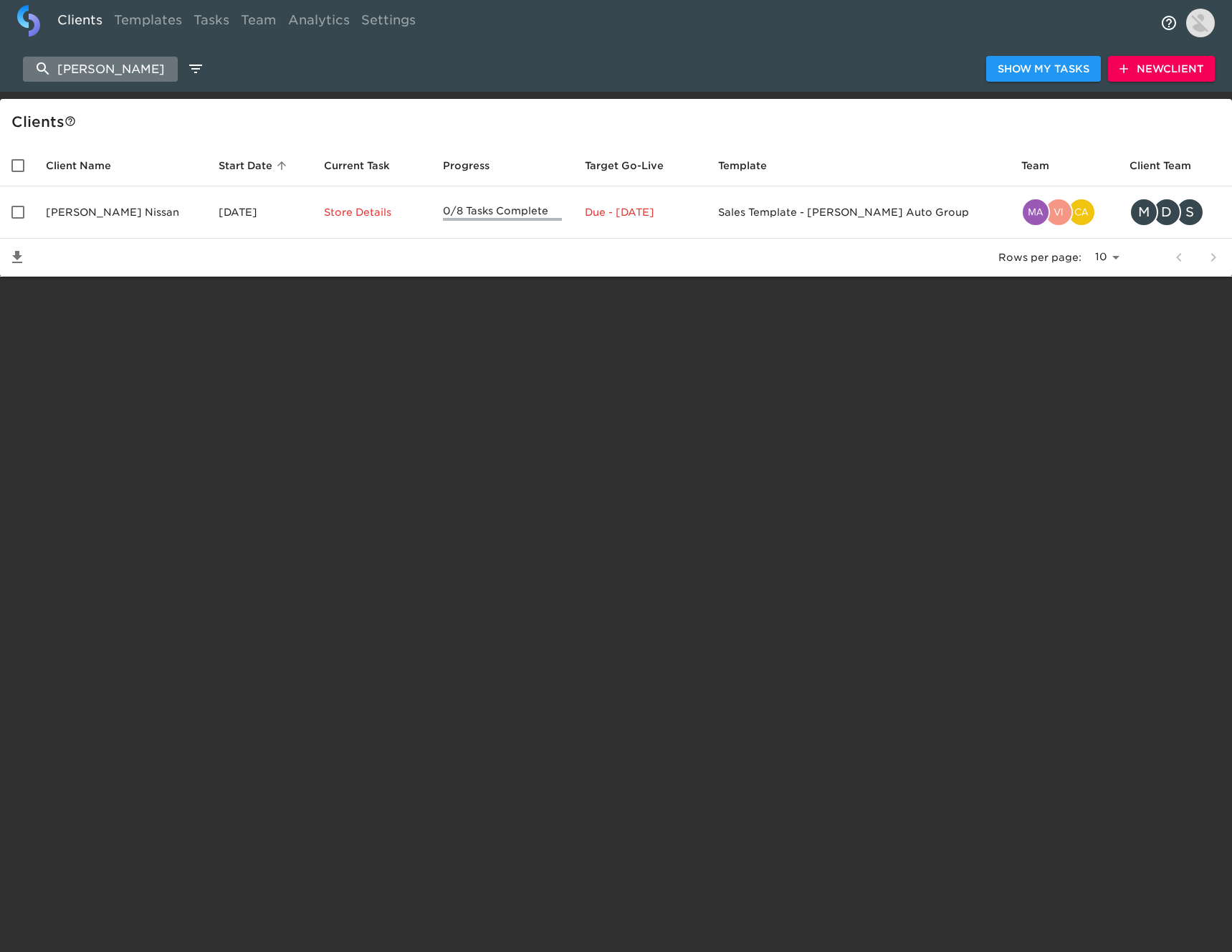
click at [122, 70] on input "[PERSON_NAME]" at bounding box center [100, 69] width 155 height 25
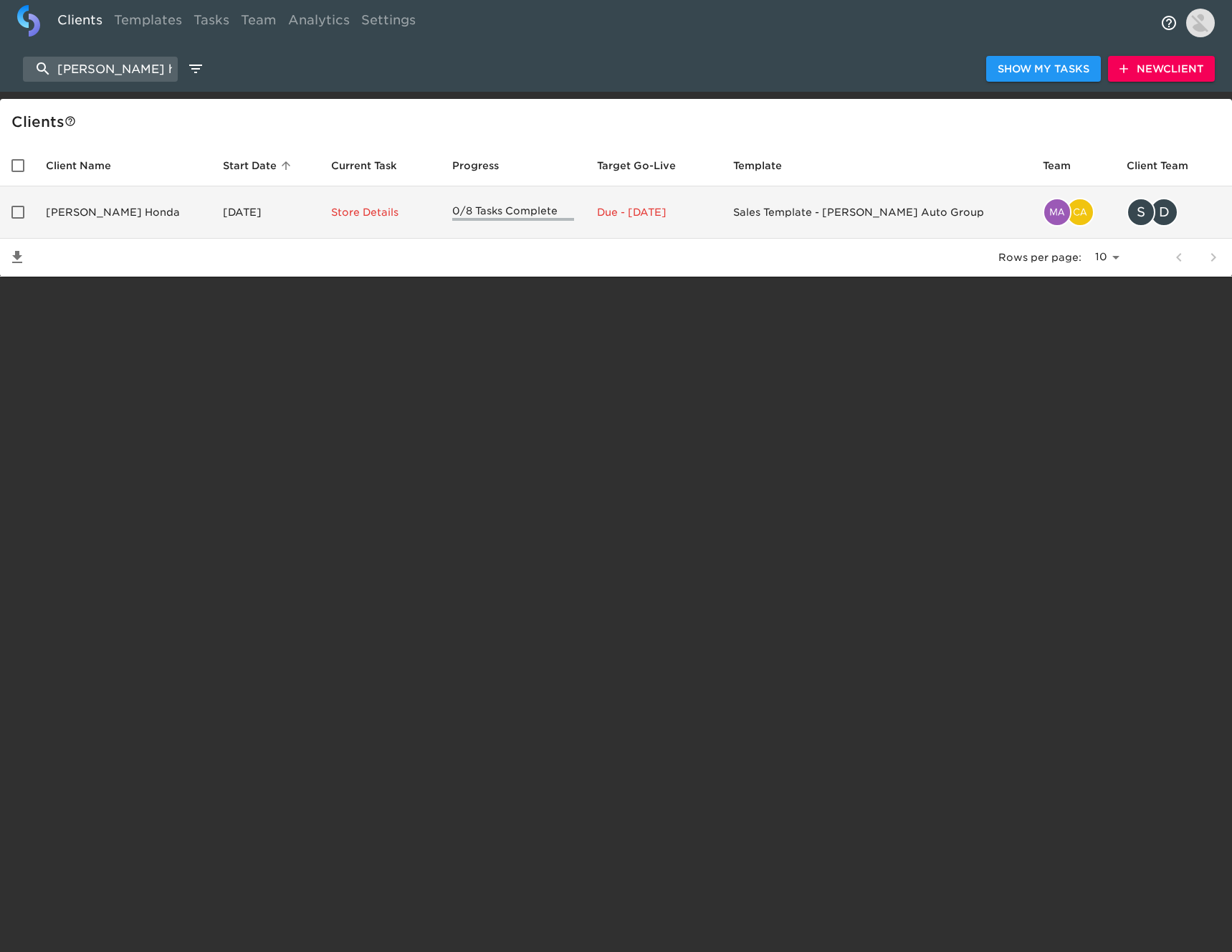
type input "[PERSON_NAME] honda"
click at [134, 213] on td "[PERSON_NAME] Honda" at bounding box center [123, 212] width 177 height 52
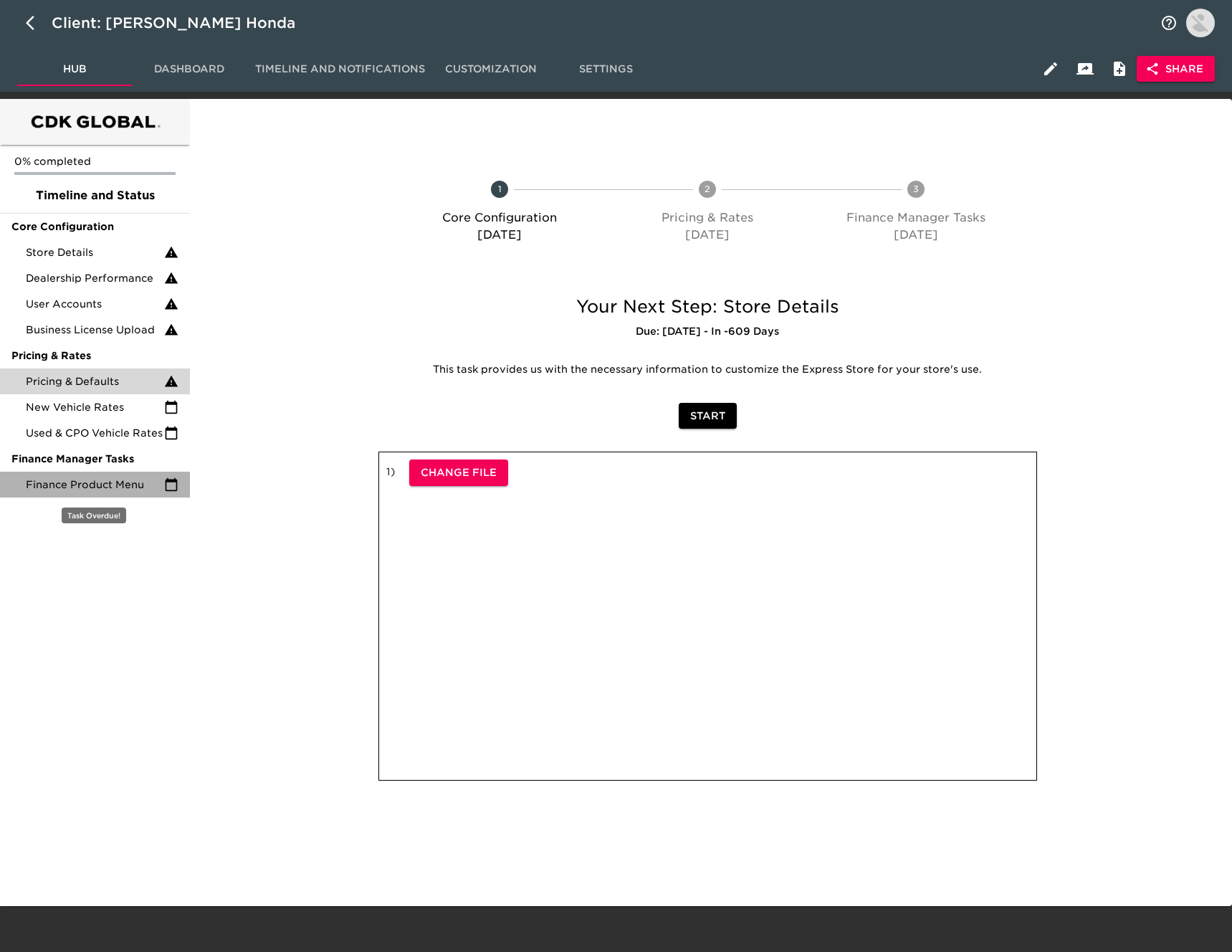
drag, startPoint x: 144, startPoint y: 488, endPoint x: 111, endPoint y: 377, distance: 115.8
click at [142, 487] on span "Finance Product Menu" at bounding box center [94, 485] width 138 height 15
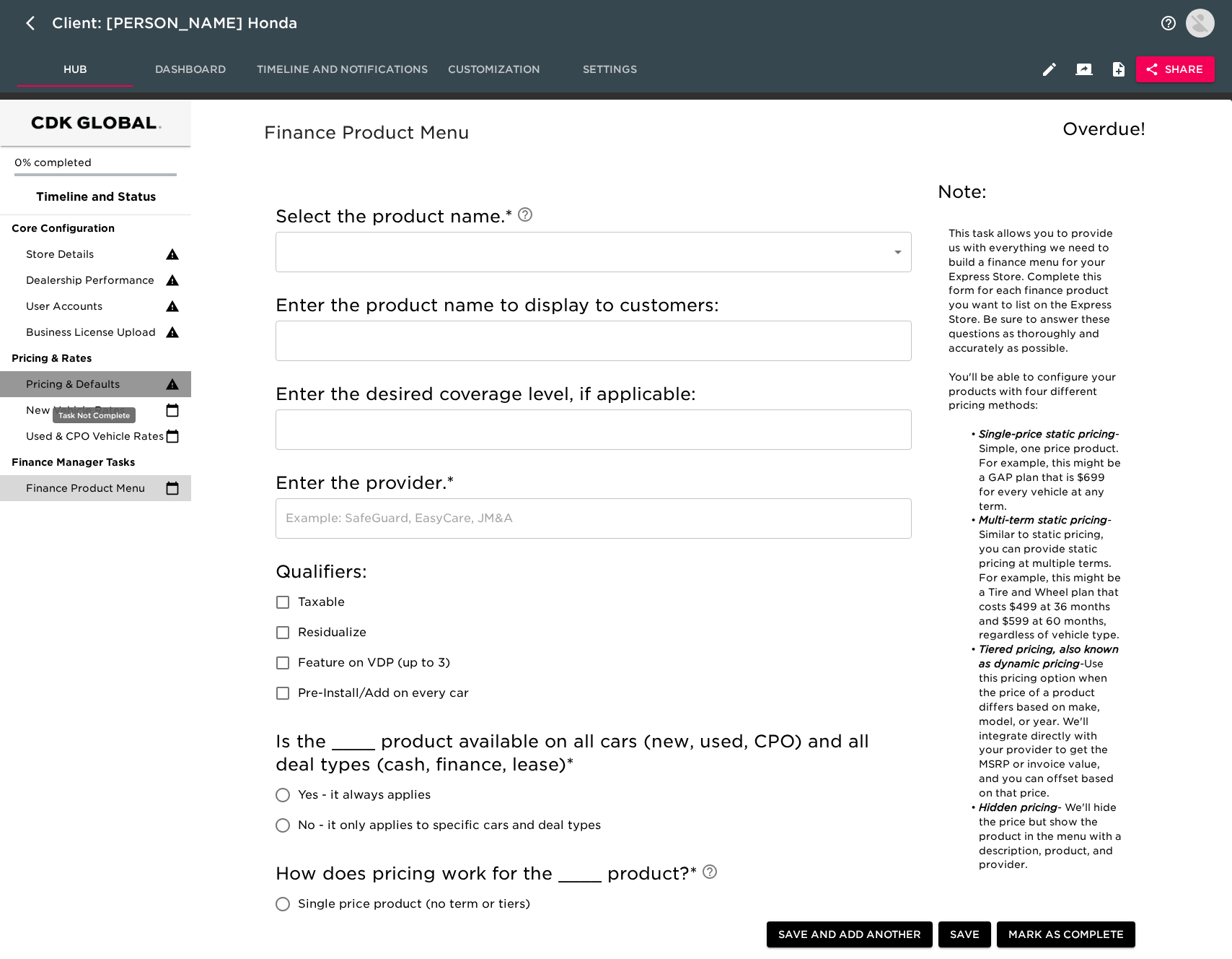
click at [111, 380] on span "Pricing & Defaults" at bounding box center [95, 384] width 139 height 15
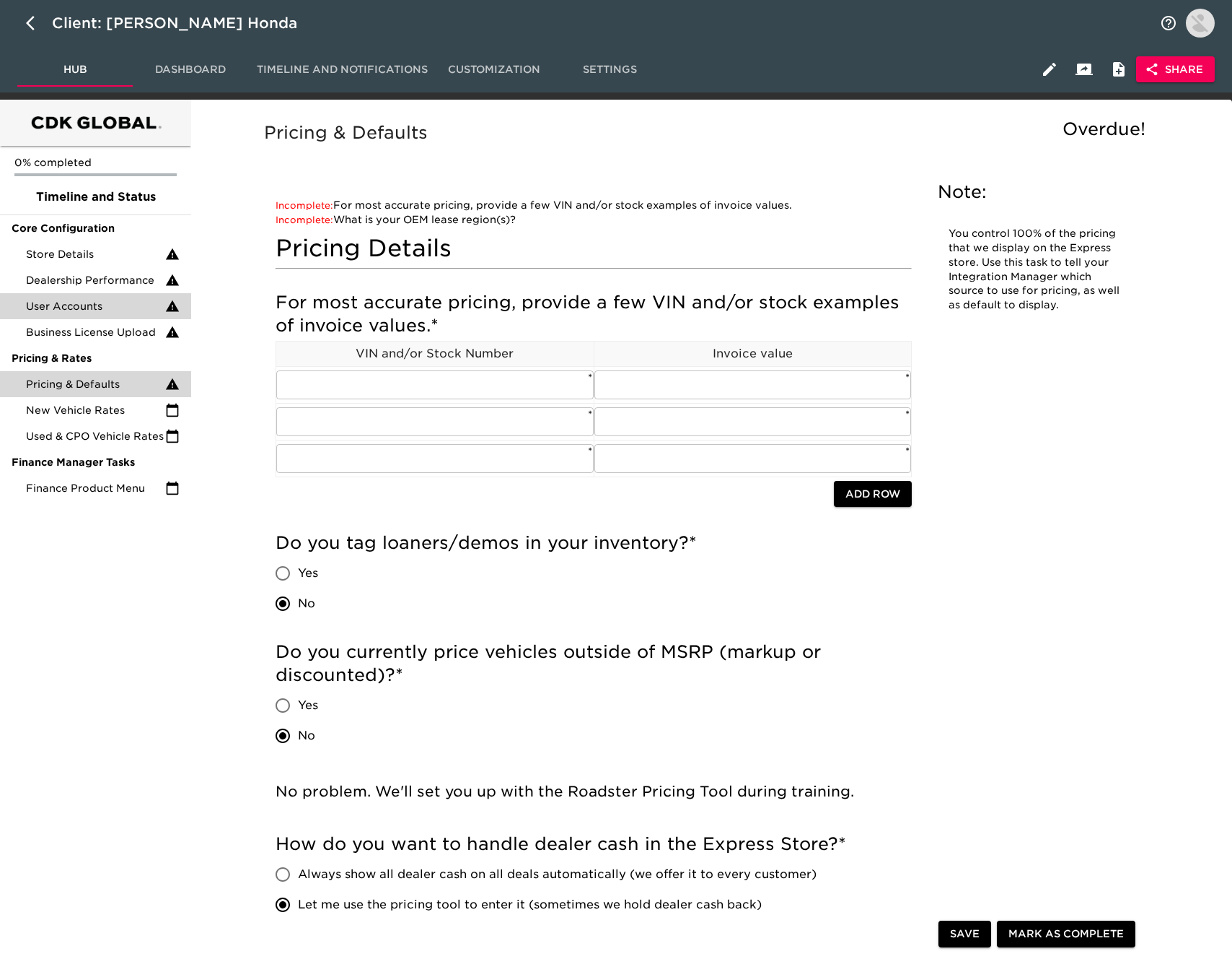
click at [124, 302] on span "User Accounts" at bounding box center [95, 306] width 139 height 15
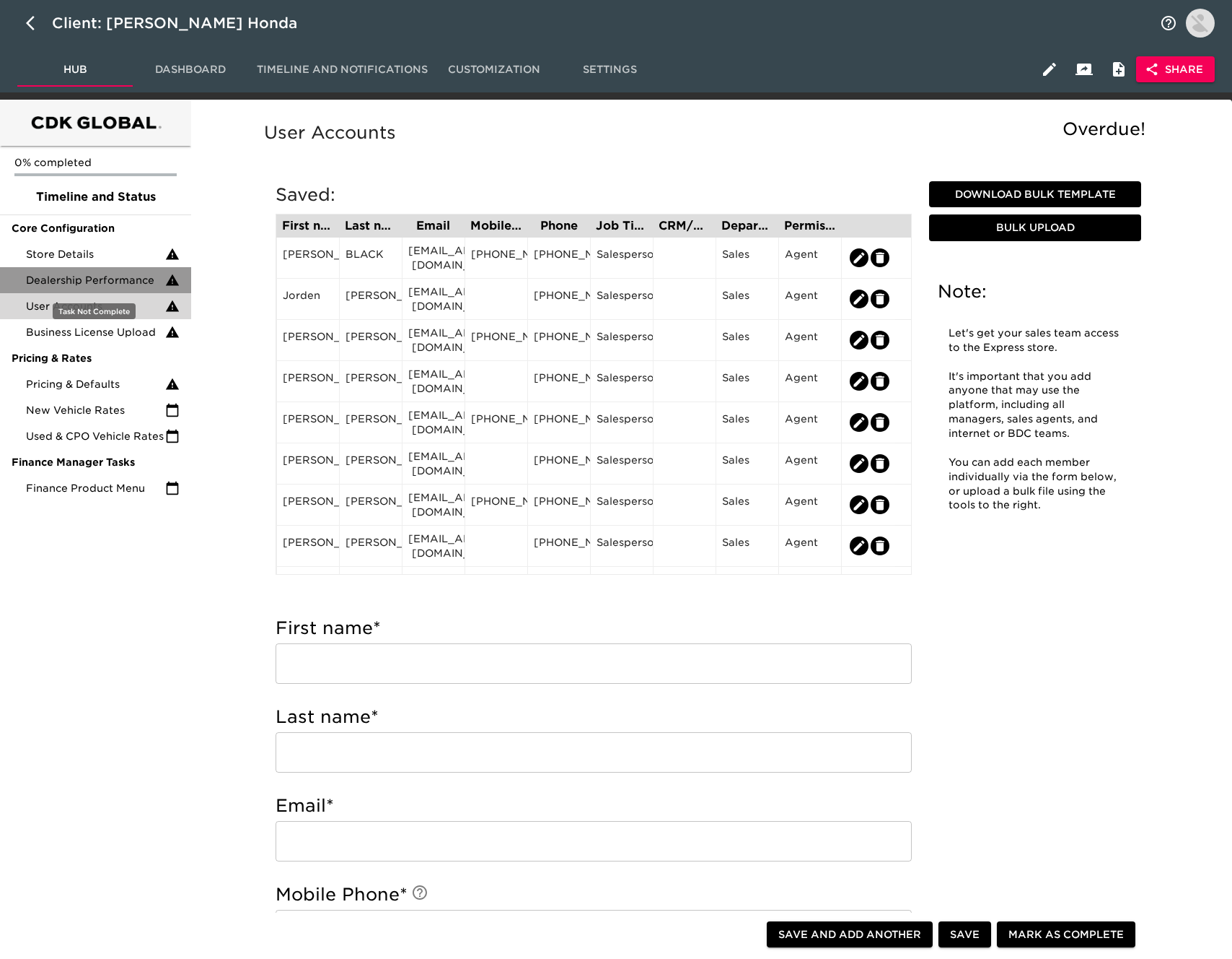
click at [119, 278] on span "Dealership Performance" at bounding box center [95, 280] width 139 height 15
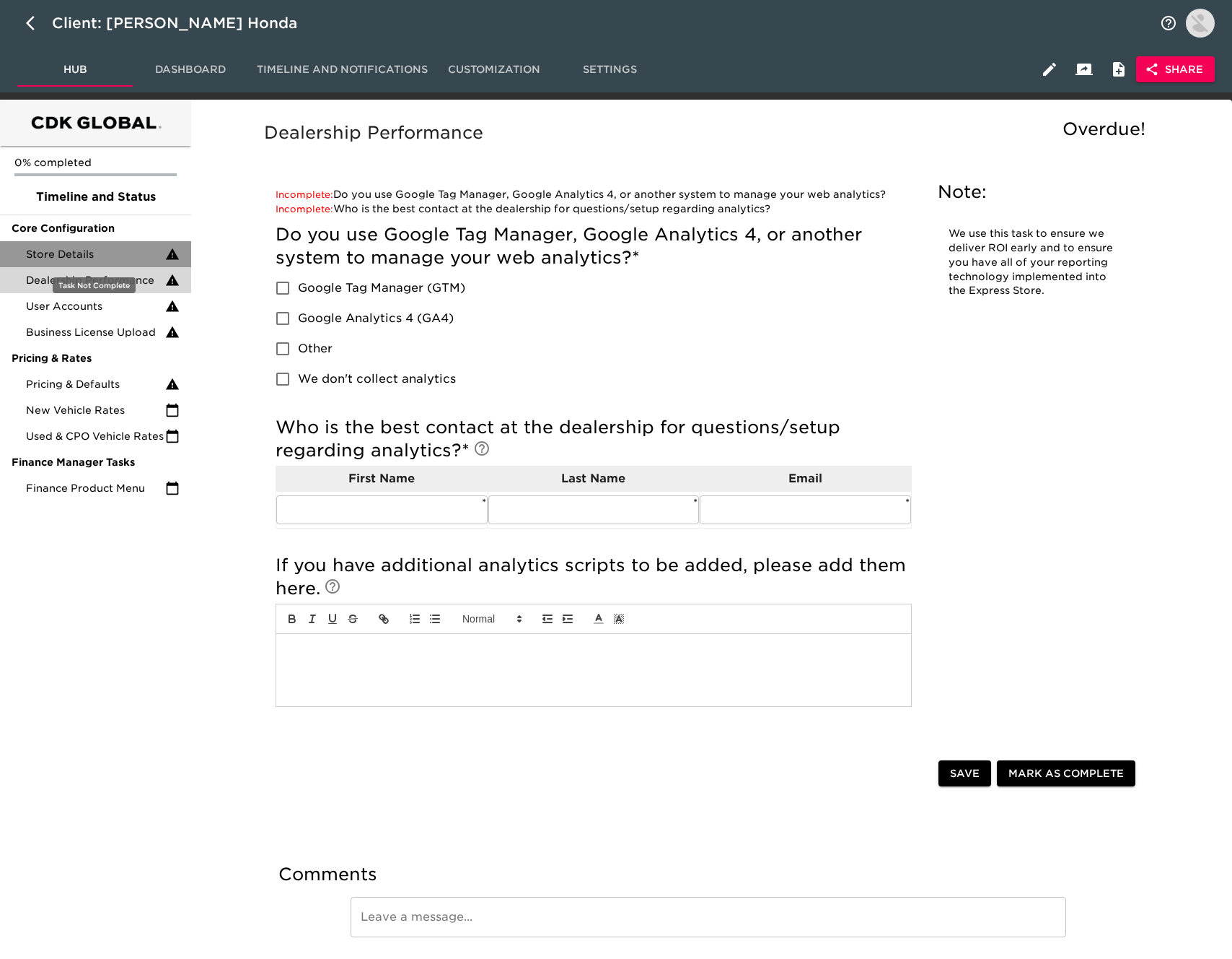
click at [119, 251] on span "Store Details" at bounding box center [95, 254] width 139 height 15
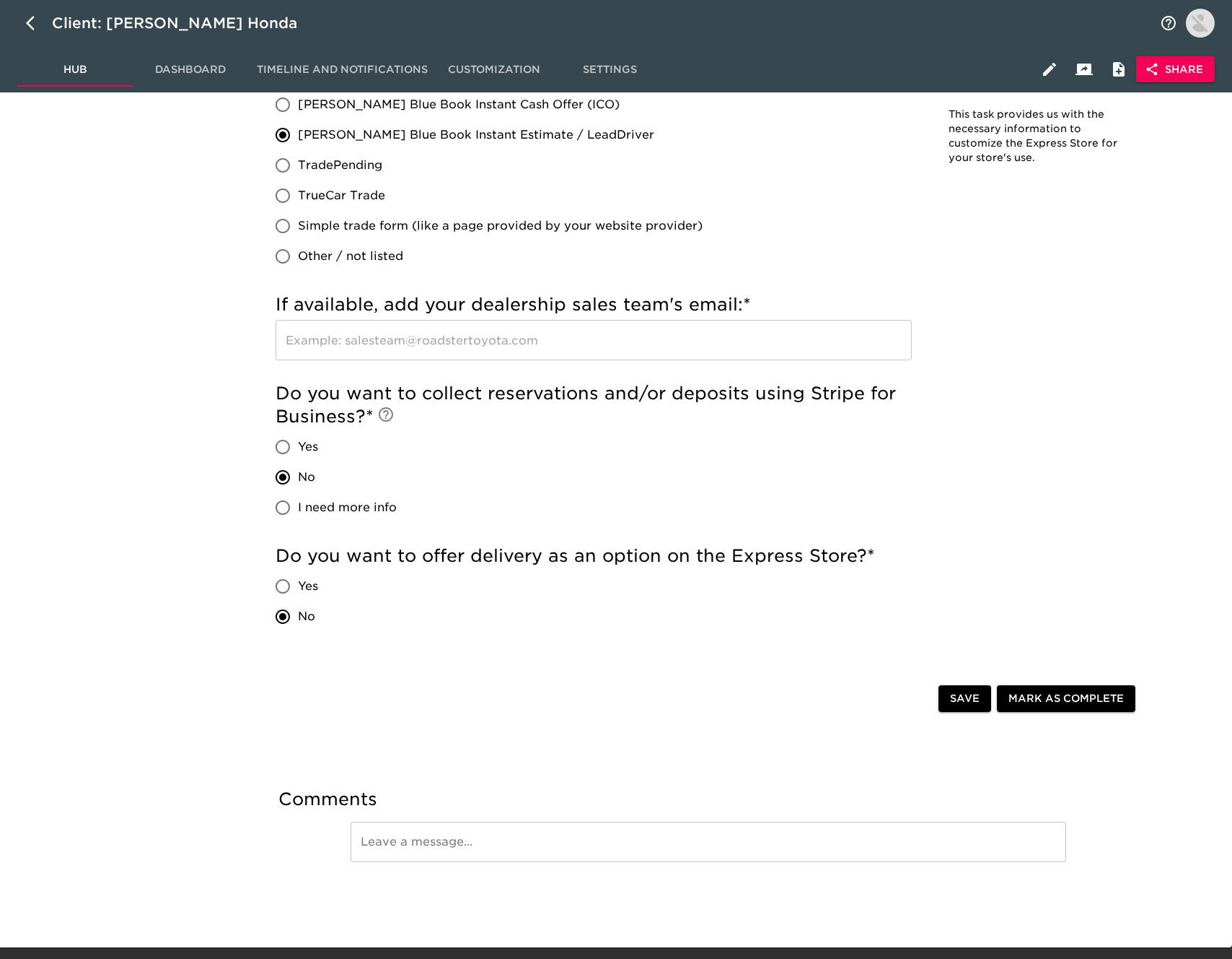
scroll to position [1549, 0]
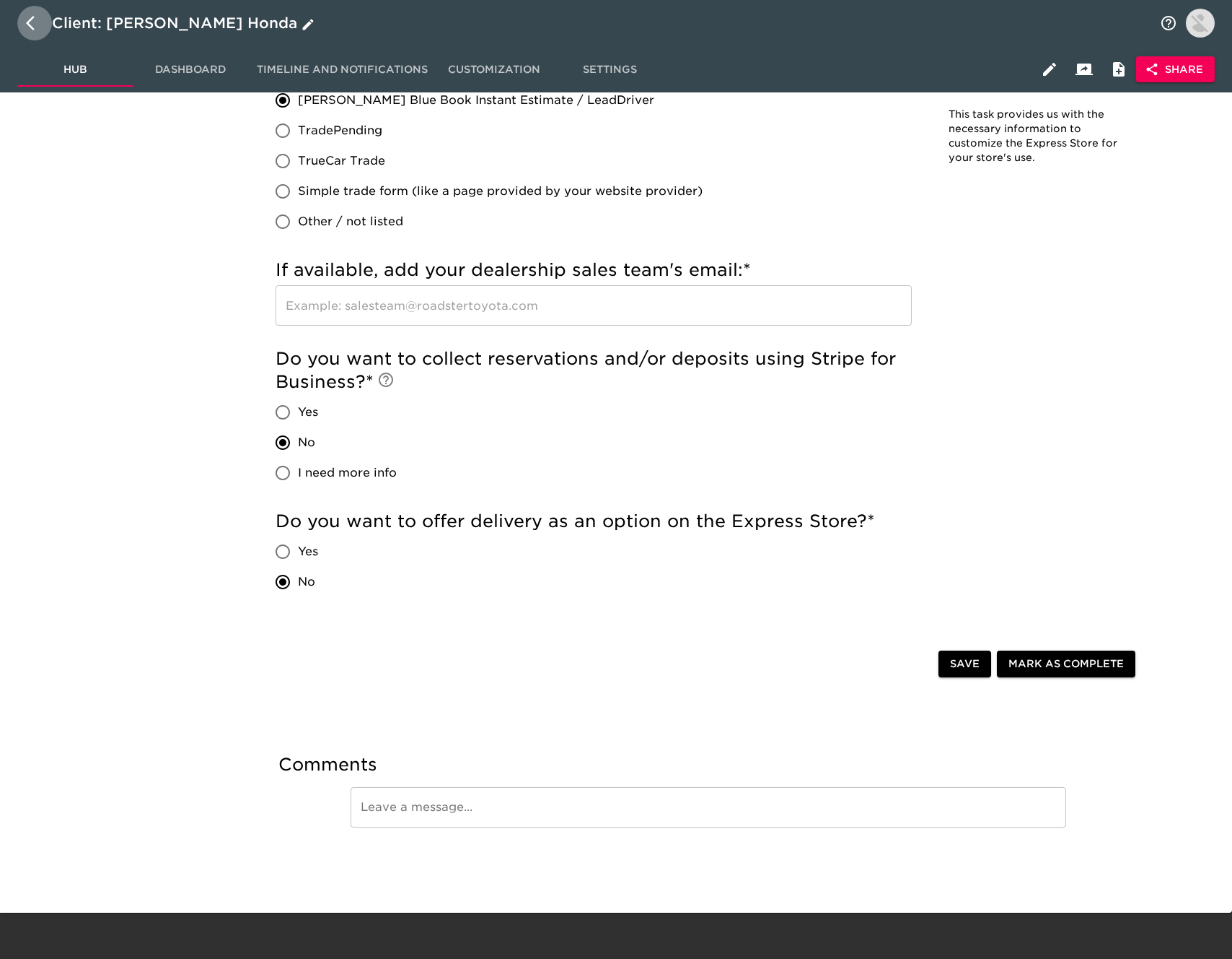
click at [33, 27] on icon "button" at bounding box center [34, 23] width 17 height 18
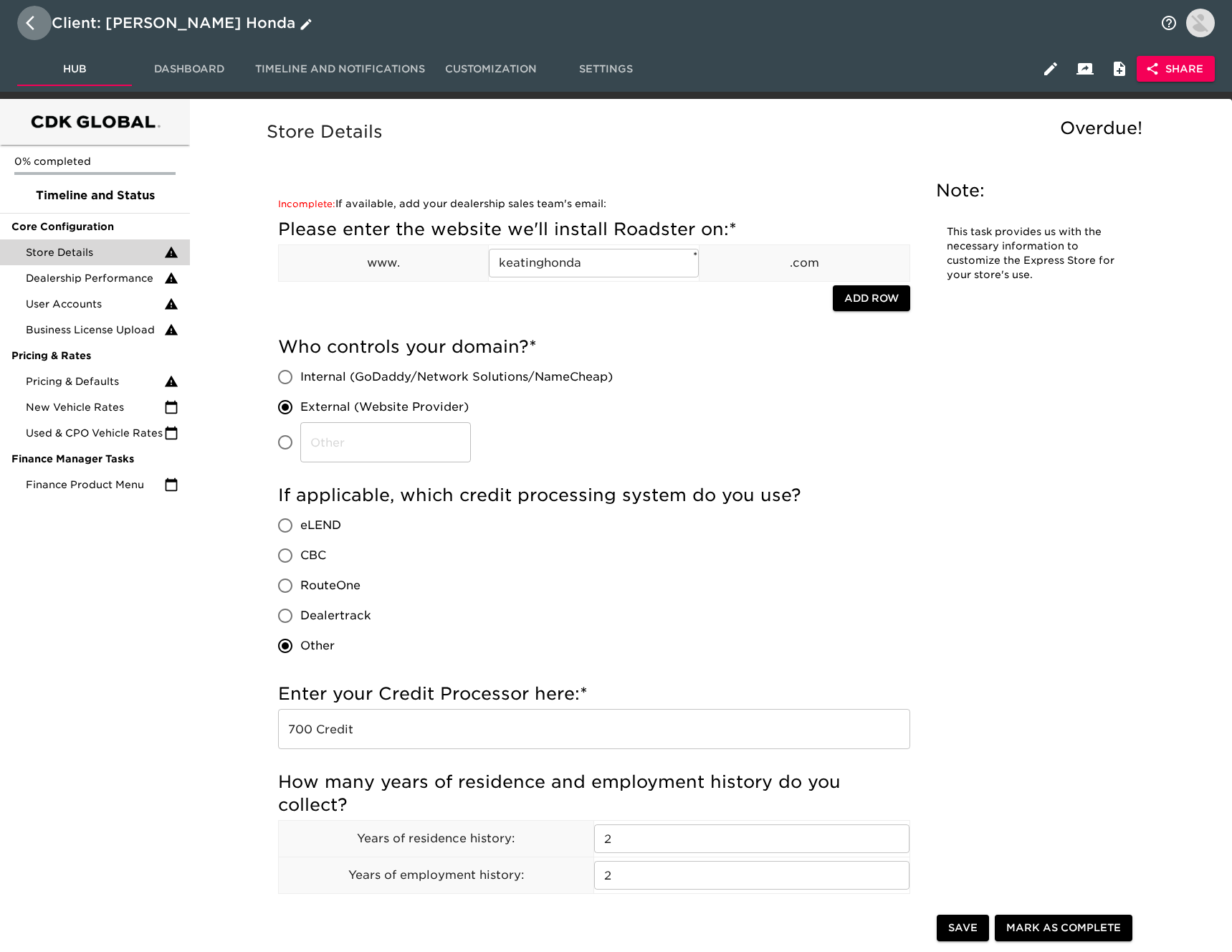
select select "10"
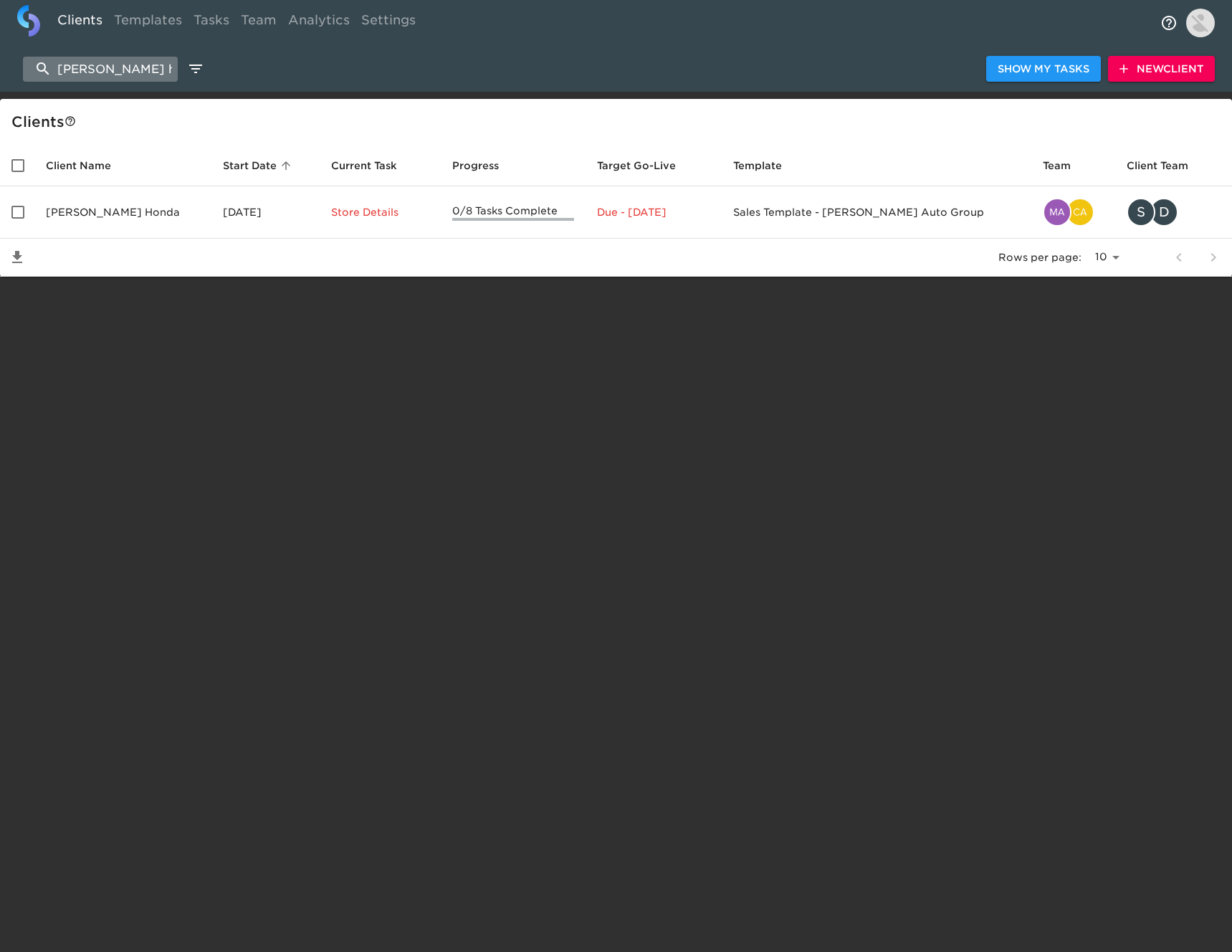
click at [145, 72] on input "[PERSON_NAME] honda" at bounding box center [100, 69] width 155 height 25
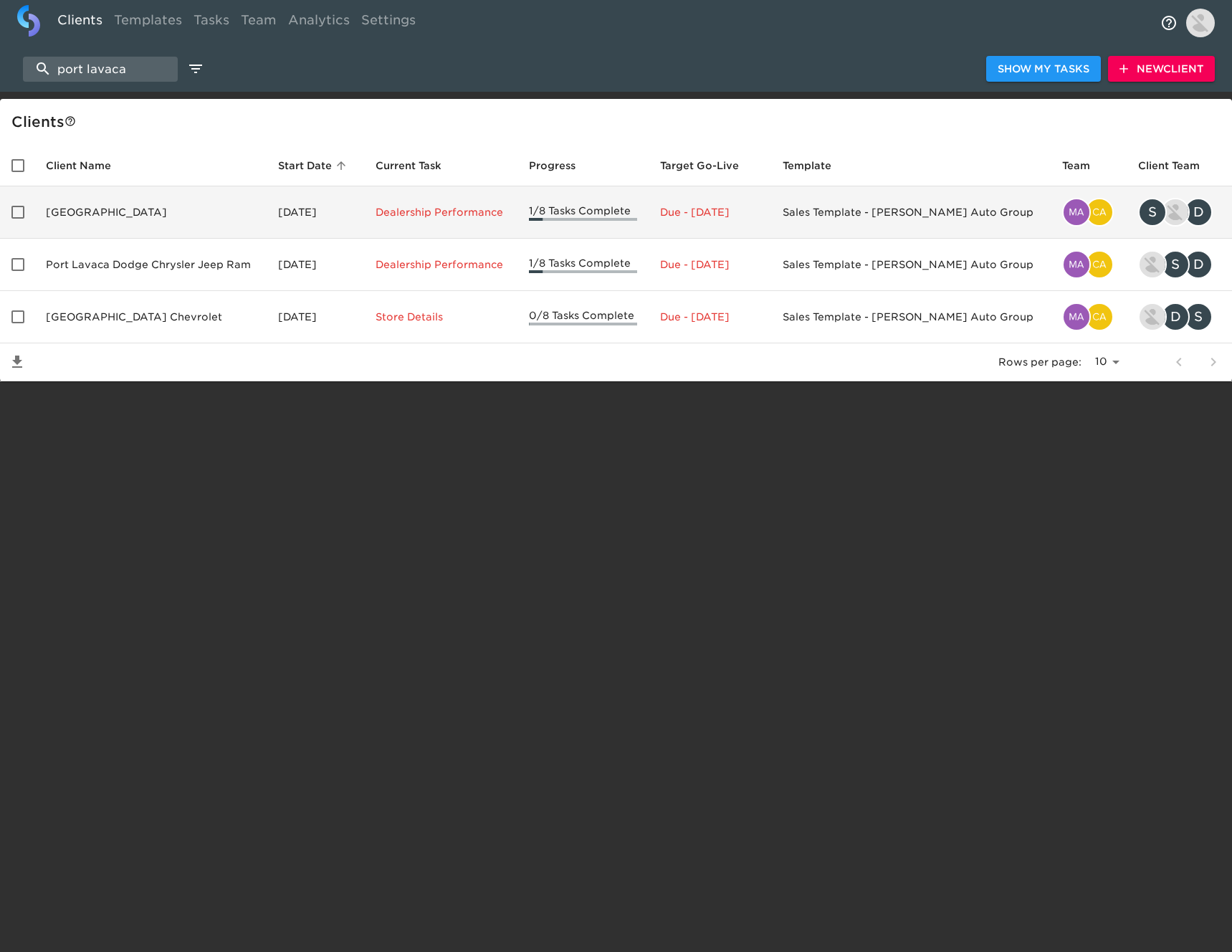
type input "port lavaca"
click at [183, 220] on td "[GEOGRAPHIC_DATA]" at bounding box center [151, 212] width 232 height 52
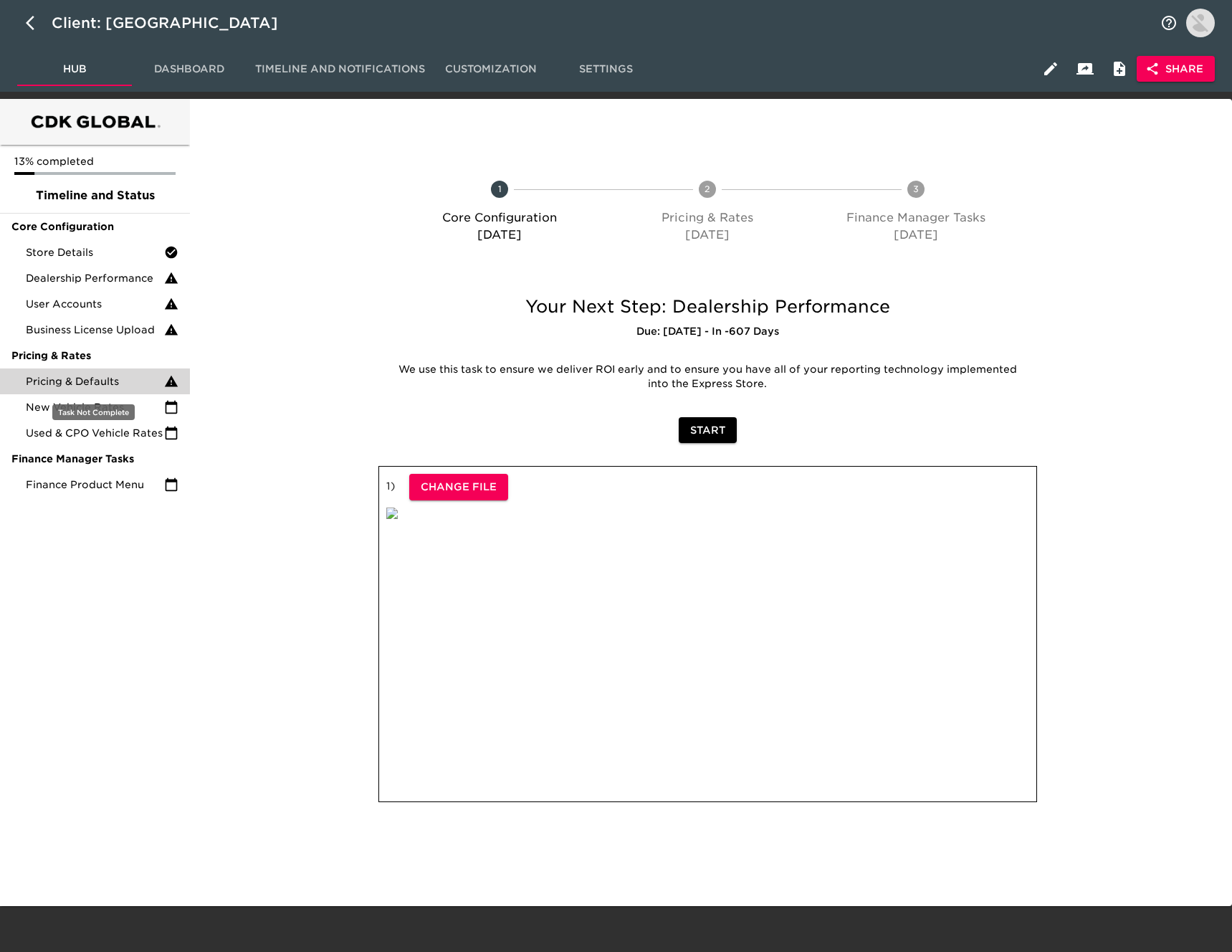
click at [116, 372] on div "Pricing & Defaults" at bounding box center [95, 381] width 190 height 26
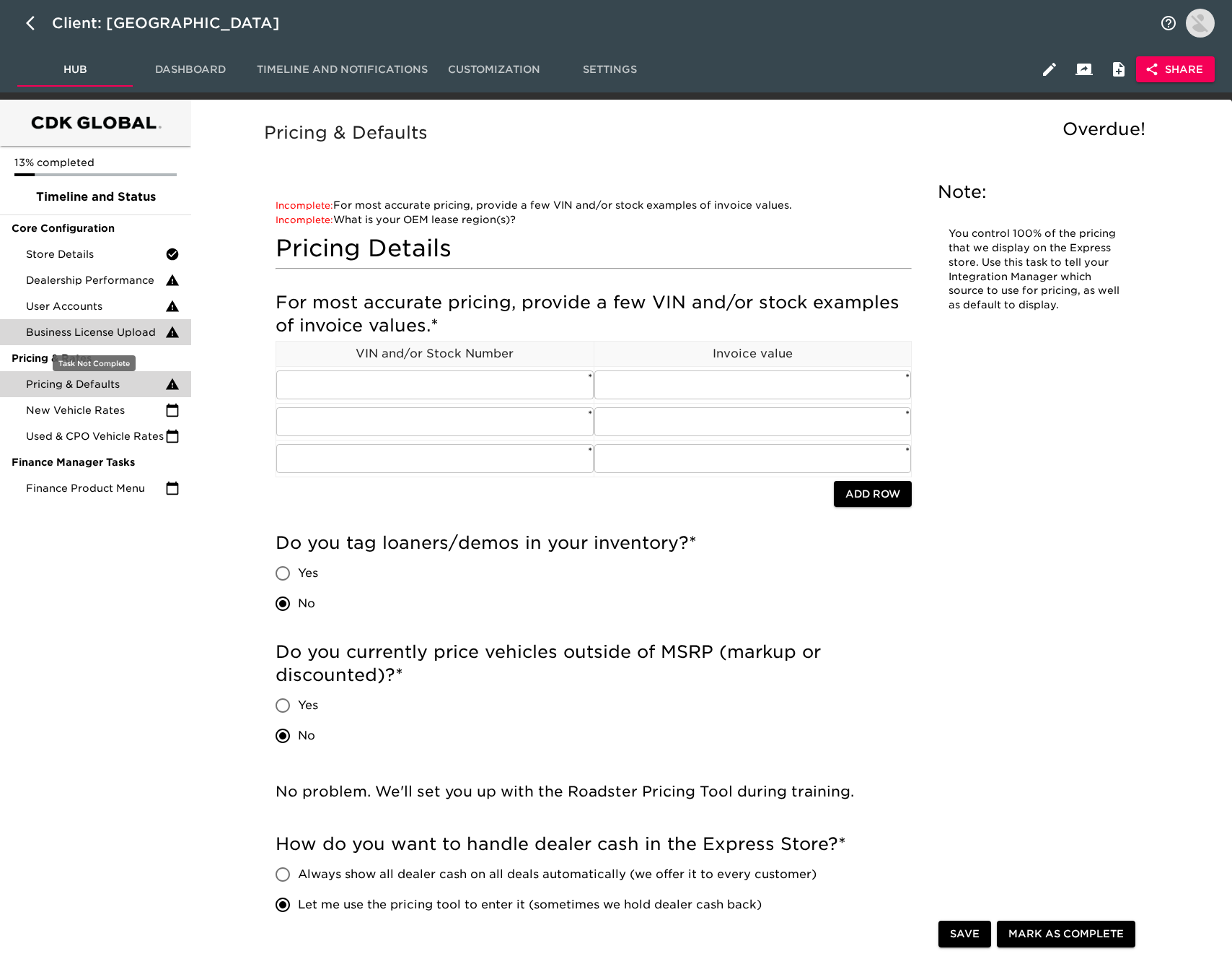
click at [123, 334] on span "Business License Upload" at bounding box center [95, 333] width 139 height 15
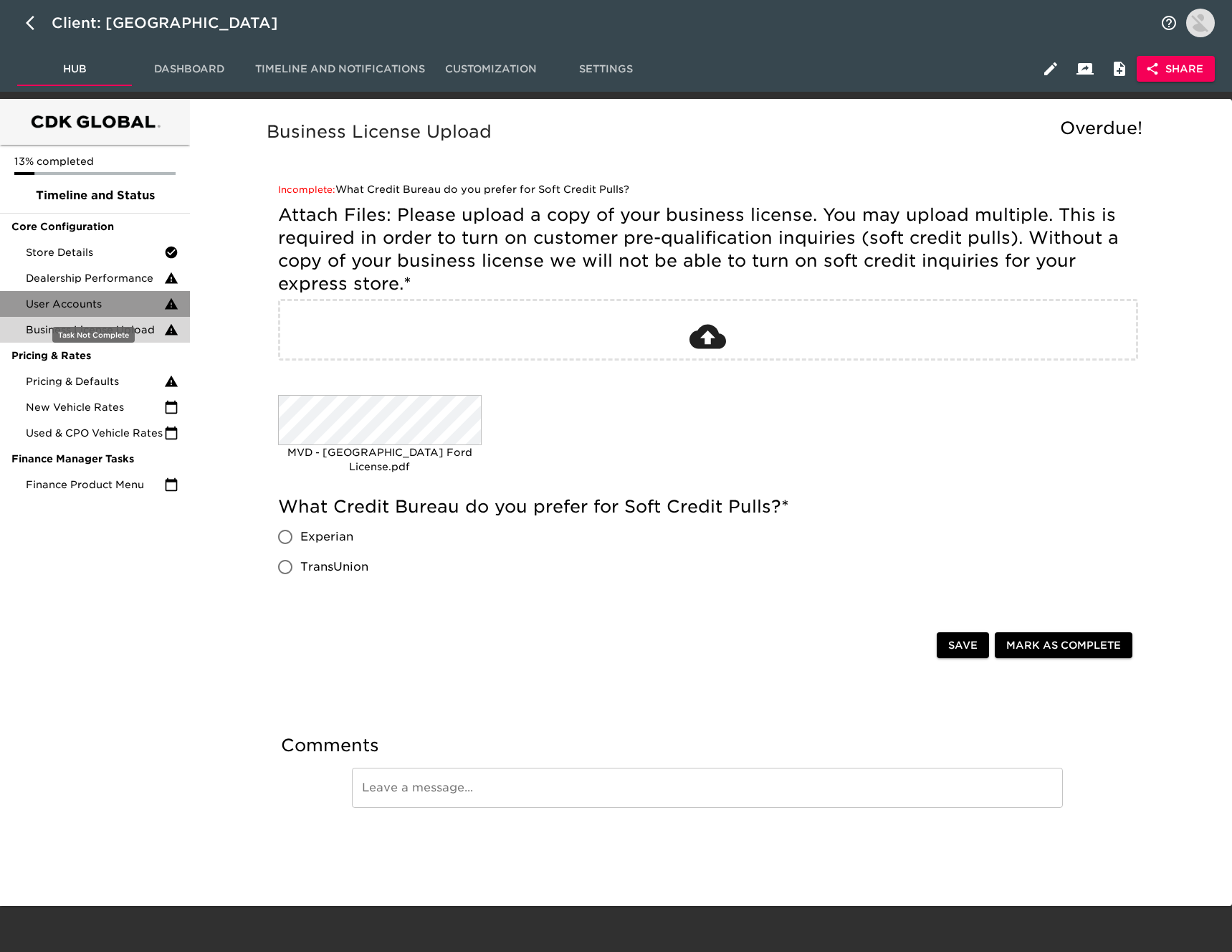
click at [112, 300] on span "User Accounts" at bounding box center [94, 304] width 138 height 15
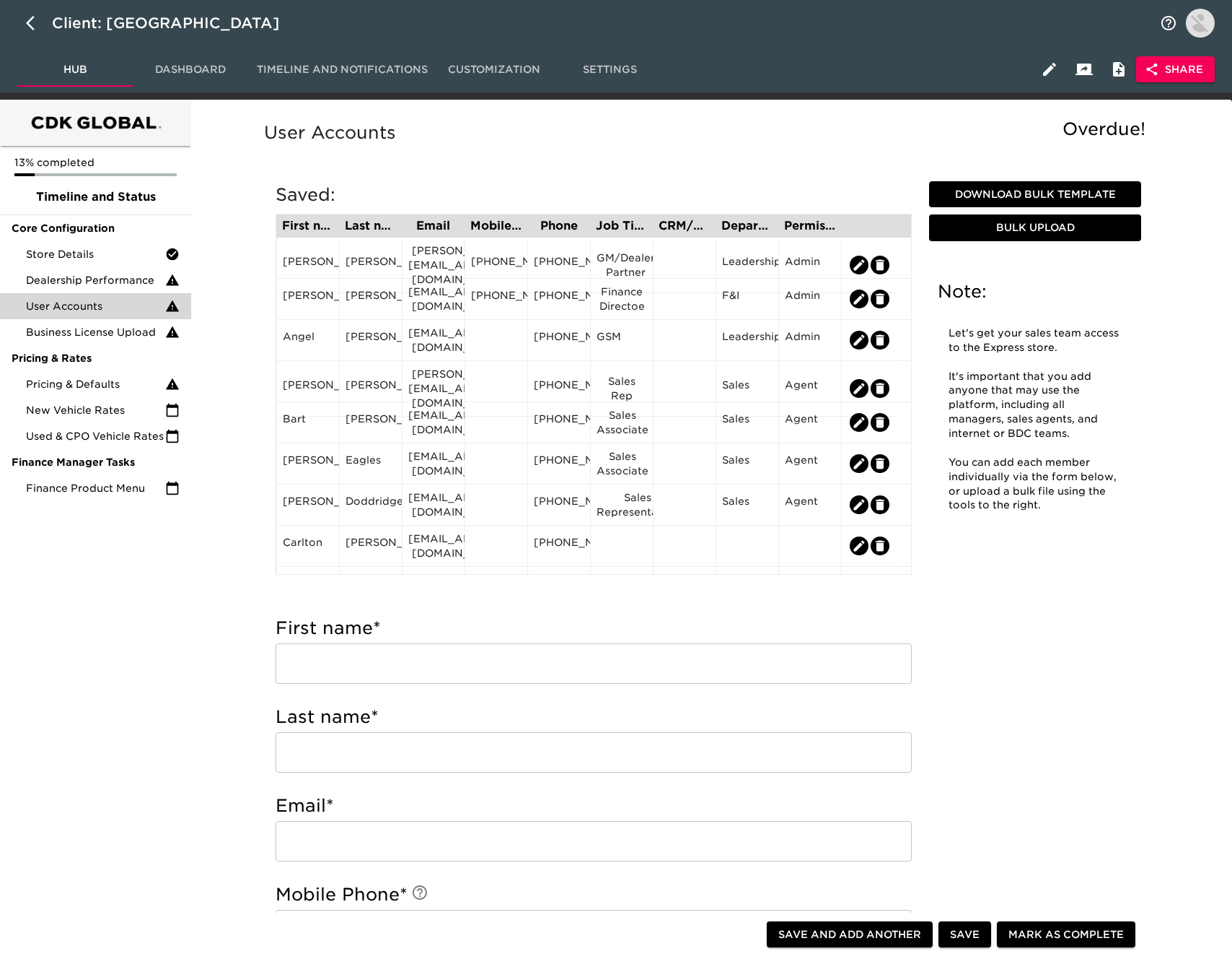
click at [208, 65] on span "Dashboard" at bounding box center [191, 70] width 99 height 18
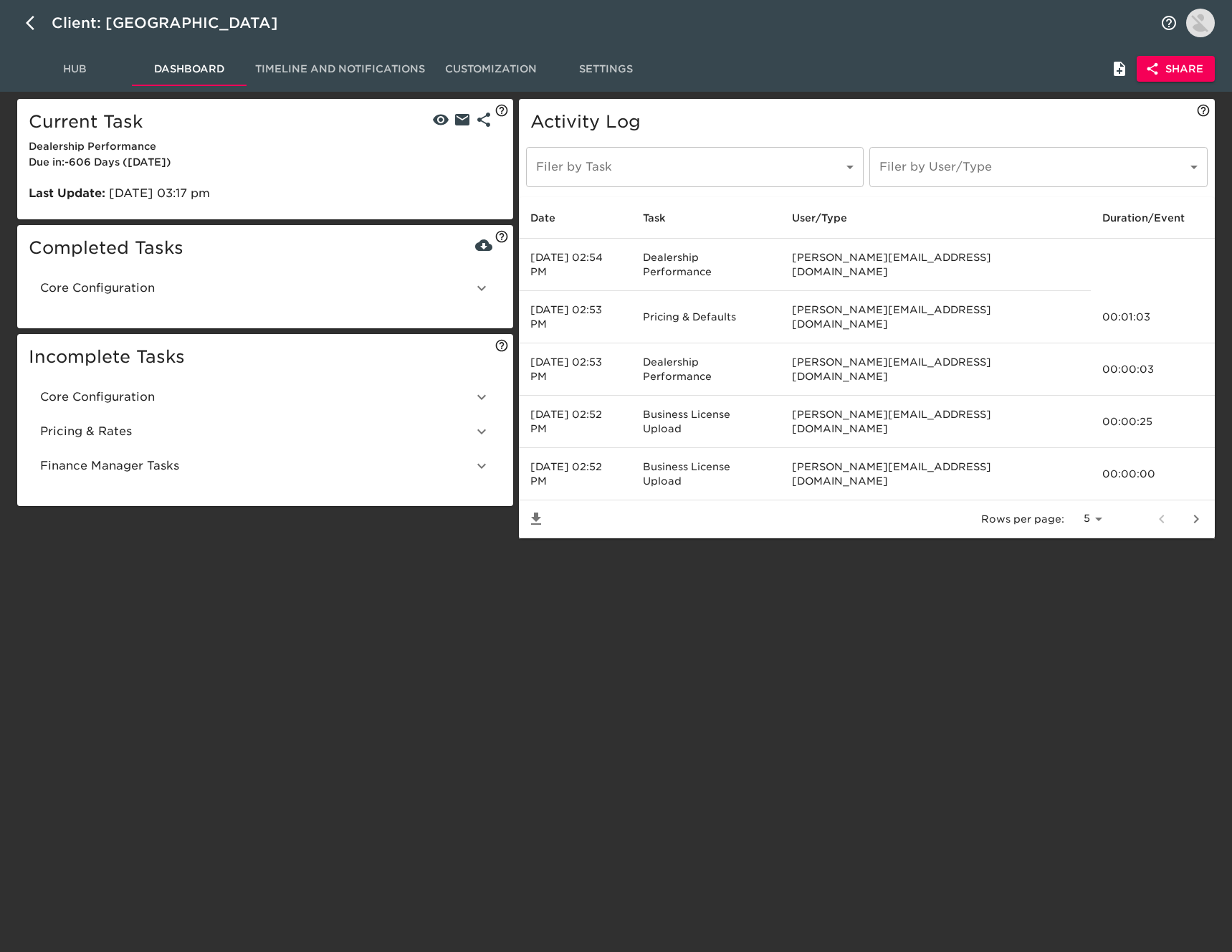
click at [181, 283] on span "Core Configuration" at bounding box center [256, 288] width 433 height 17
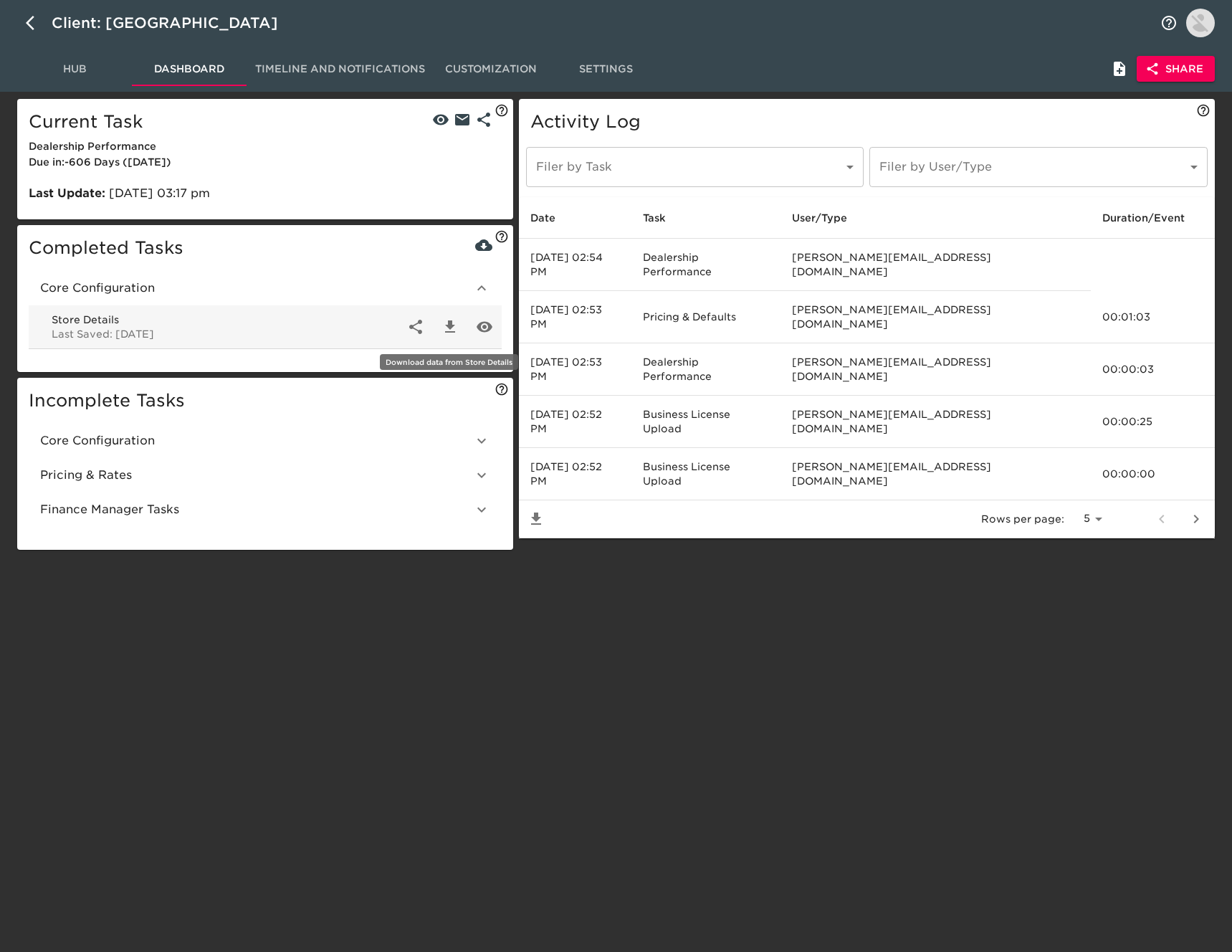
drag, startPoint x: 445, startPoint y: 326, endPoint x: 435, endPoint y: 319, distance: 12.2
click at [444, 326] on icon "button" at bounding box center [450, 326] width 17 height 17
click at [95, 71] on span "Hub" at bounding box center [74, 70] width 98 height 18
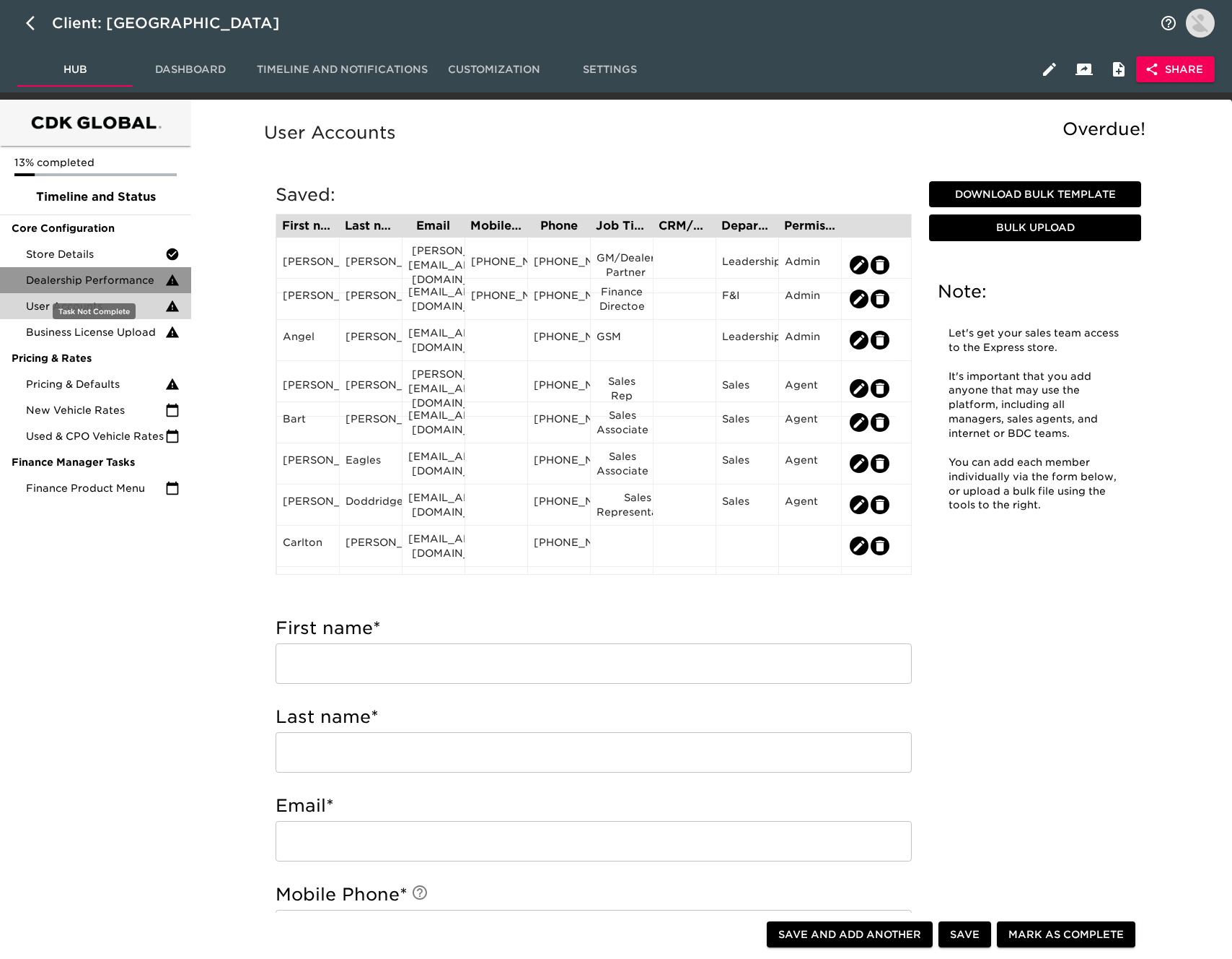
click at [127, 284] on span "Dealership Performance" at bounding box center [95, 280] width 139 height 15
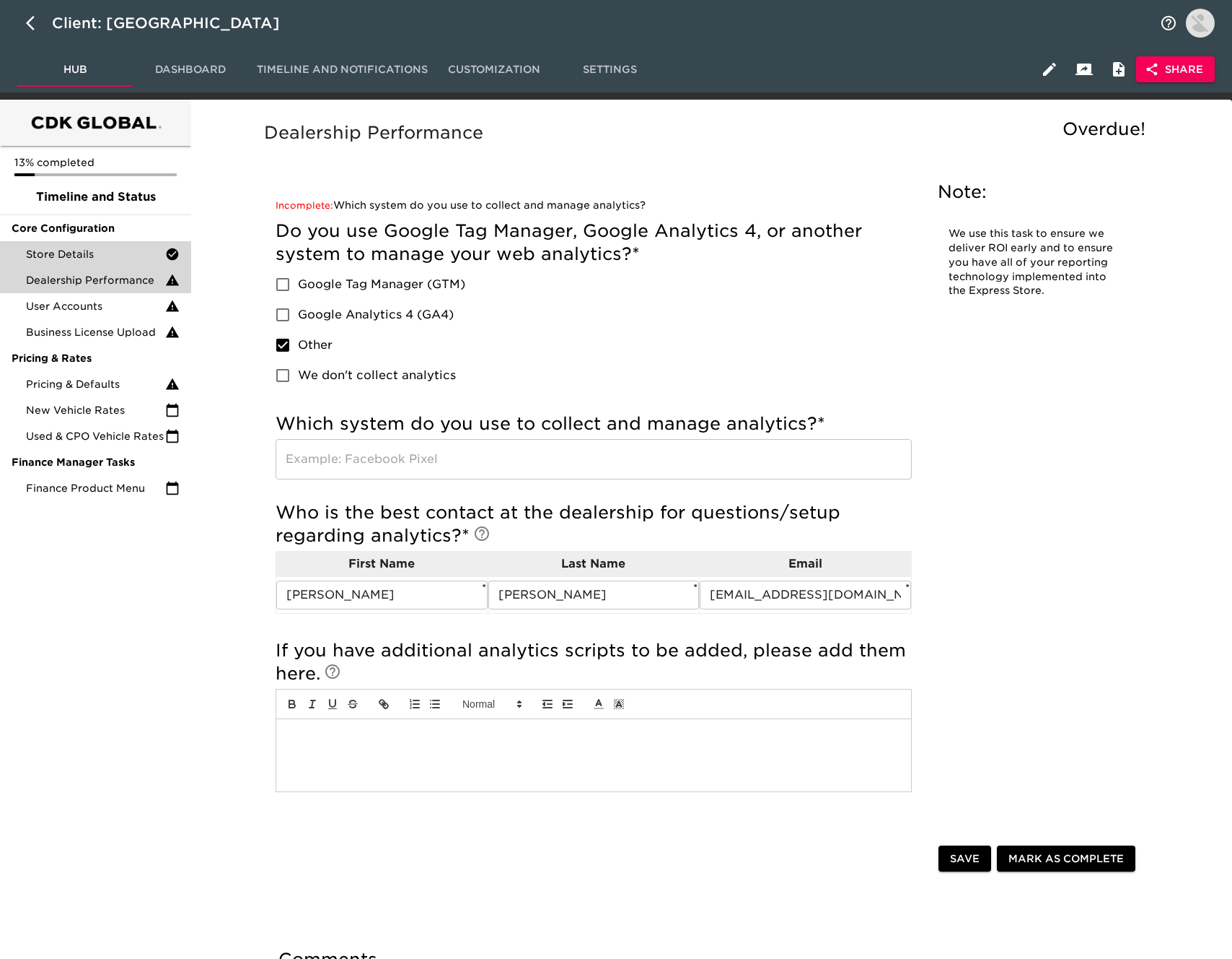
click at [119, 253] on span "Store Details" at bounding box center [95, 254] width 139 height 15
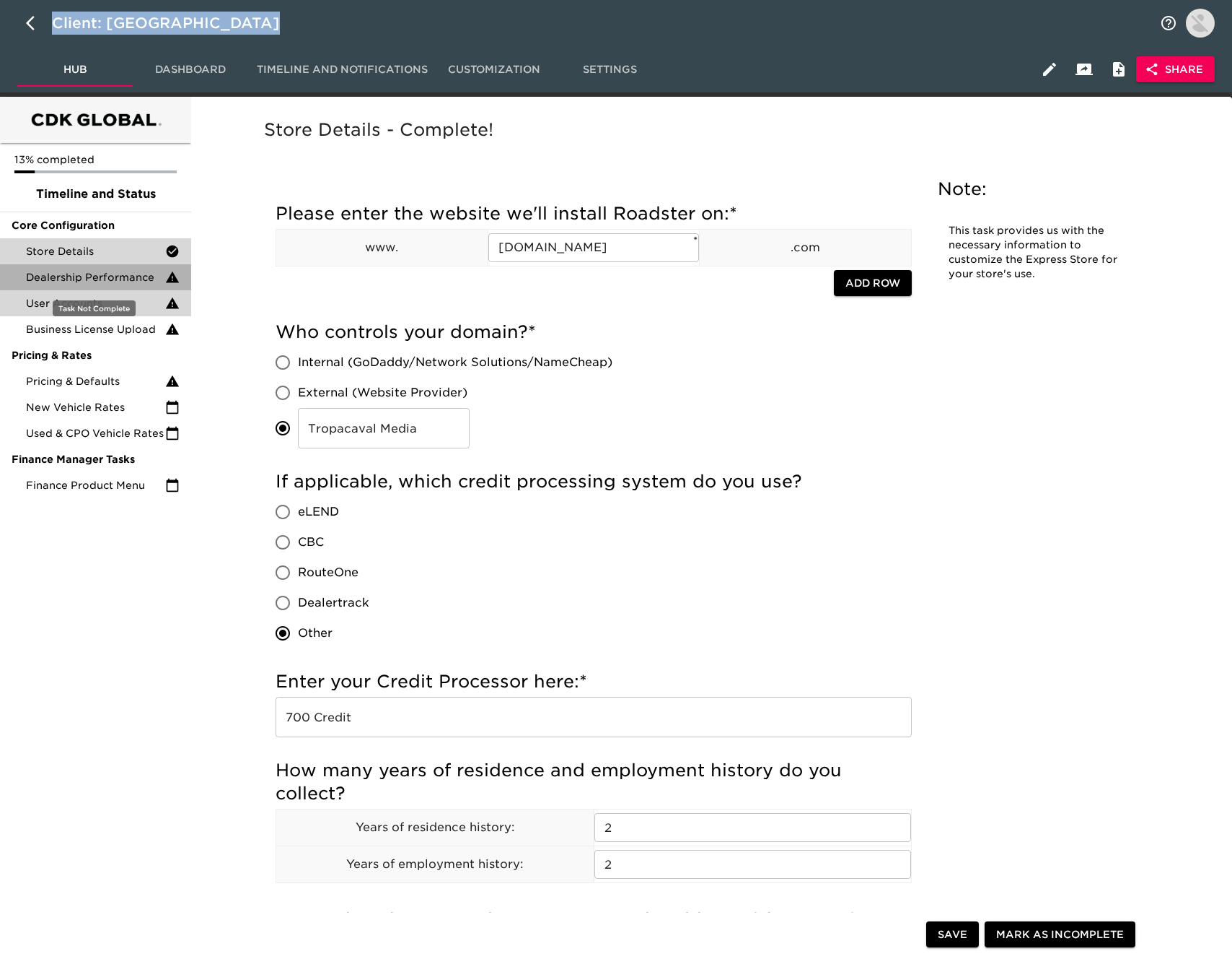
drag, startPoint x: 119, startPoint y: 282, endPoint x: 110, endPoint y: 303, distance: 22.8
click at [118, 282] on div "Dealership Performance" at bounding box center [96, 277] width 192 height 26
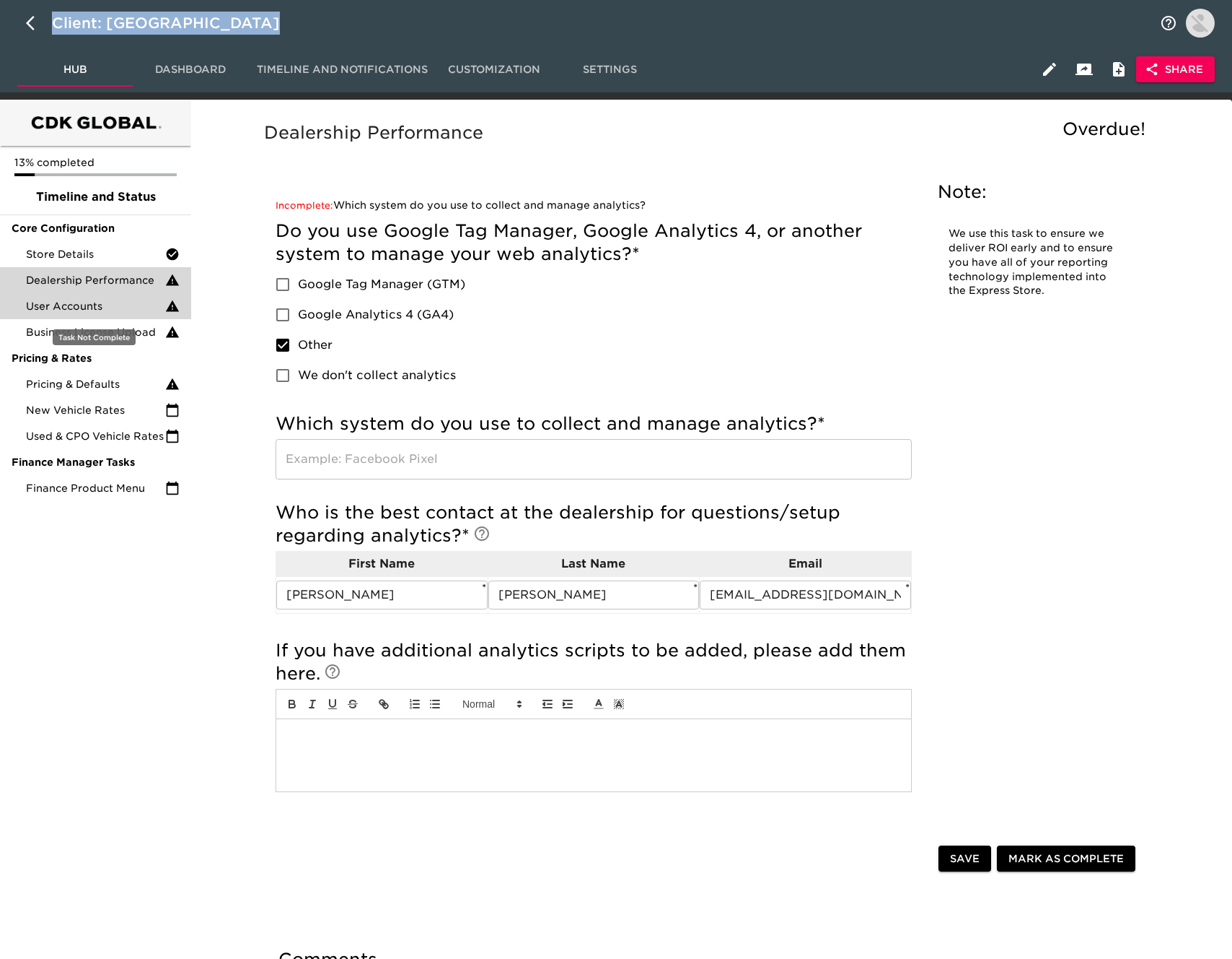
click at [109, 304] on span "User Accounts" at bounding box center [95, 306] width 139 height 15
